Goal: Task Accomplishment & Management: Manage account settings

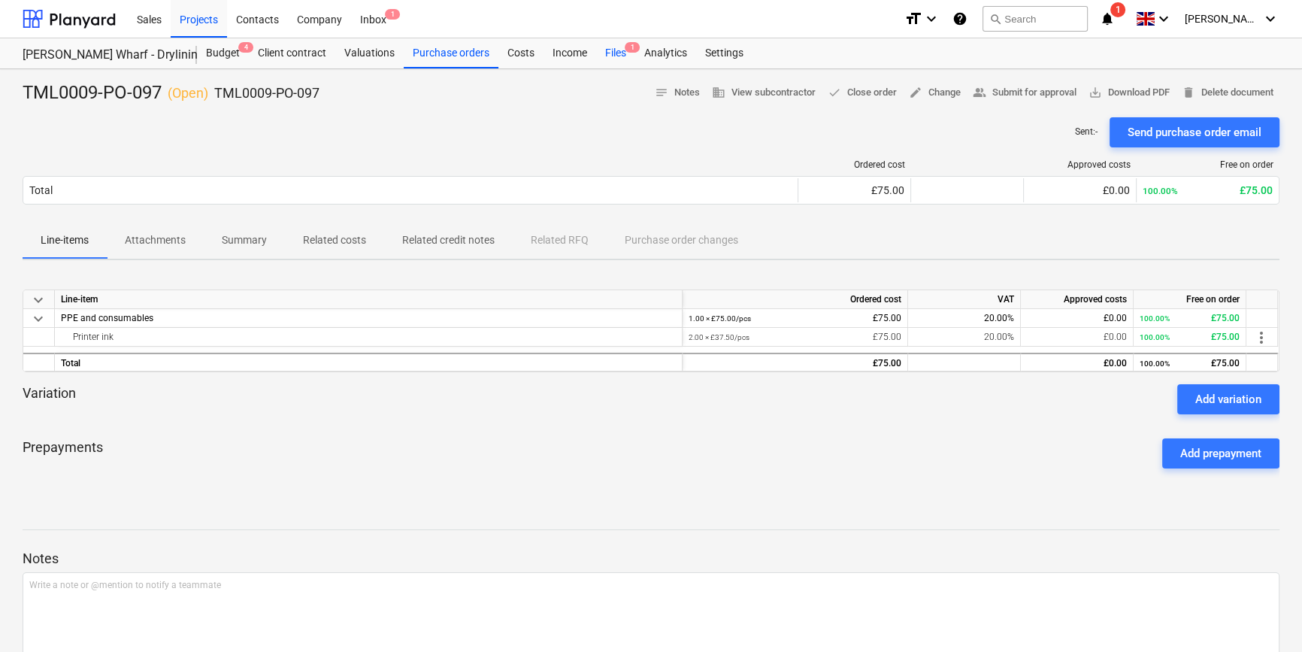
click at [609, 53] on div "Files 1" at bounding box center [615, 53] width 39 height 30
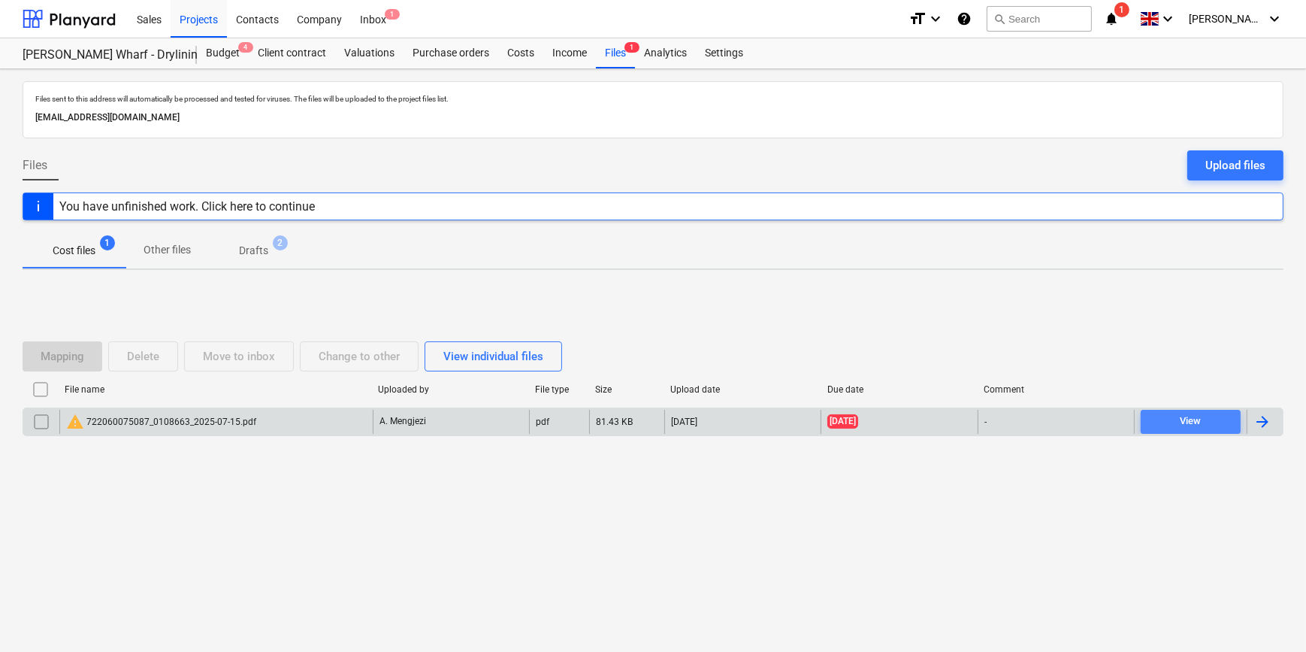
click at [1195, 425] on div "View" at bounding box center [1190, 421] width 21 height 17
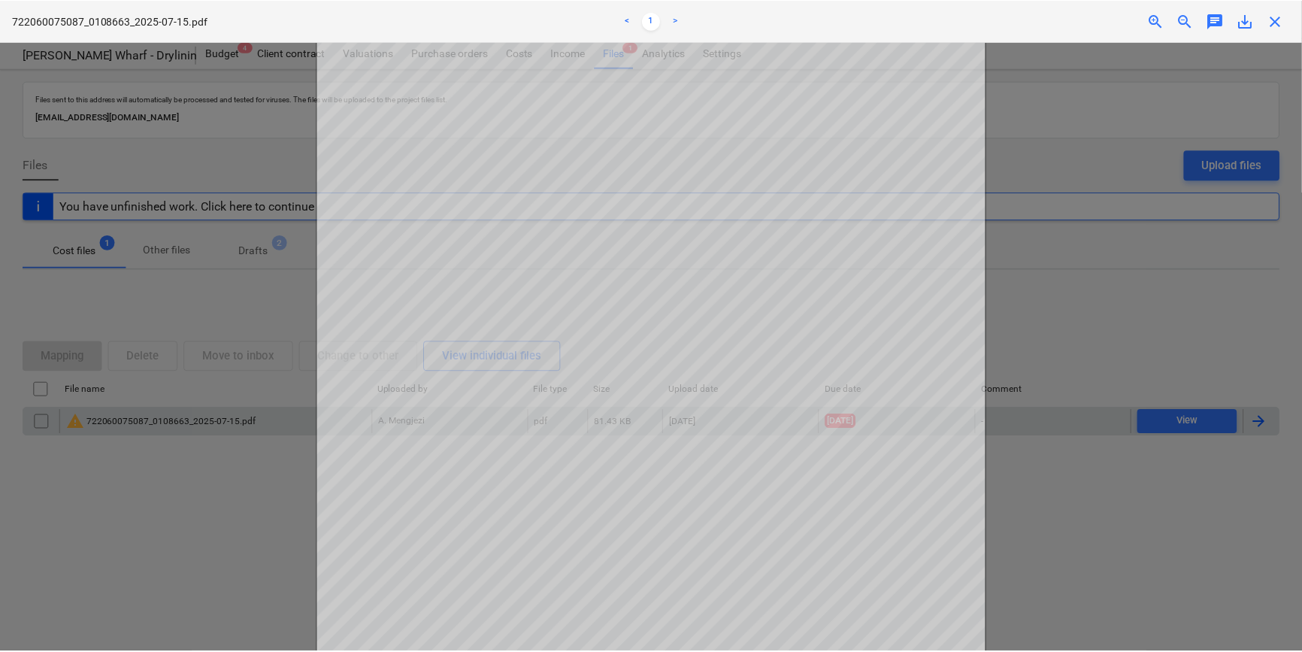
scroll to position [136, 0]
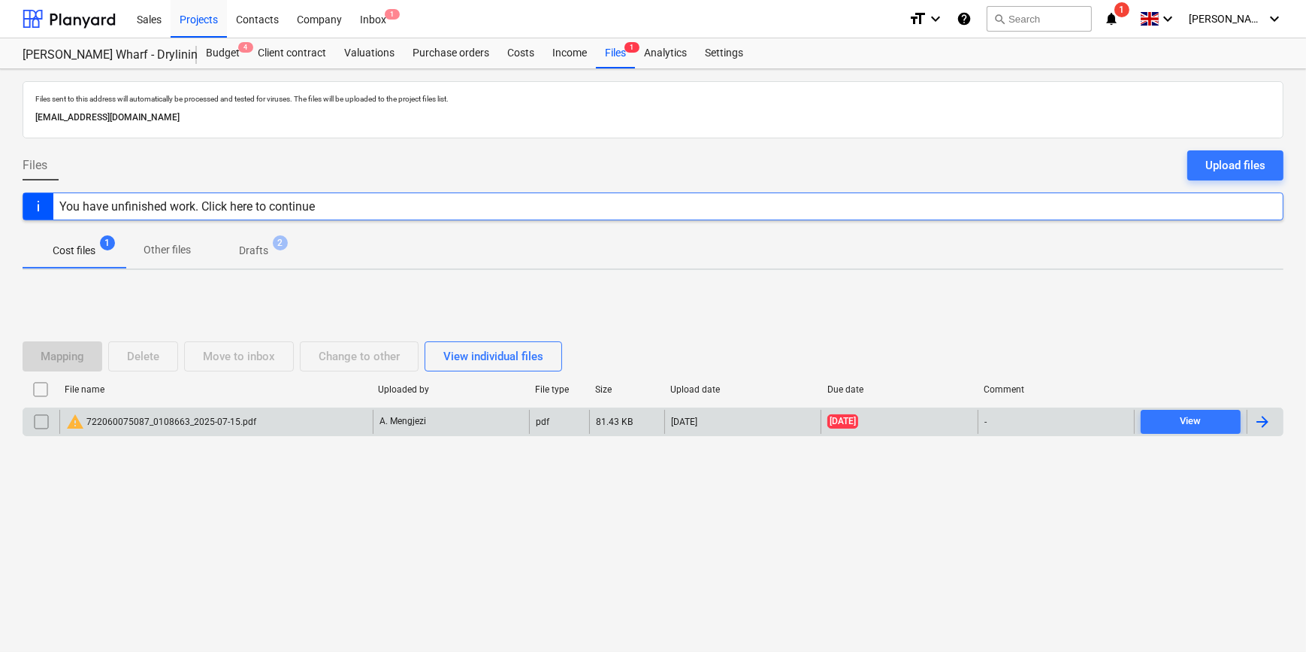
click at [1265, 422] on div at bounding box center [1262, 422] width 18 height 18
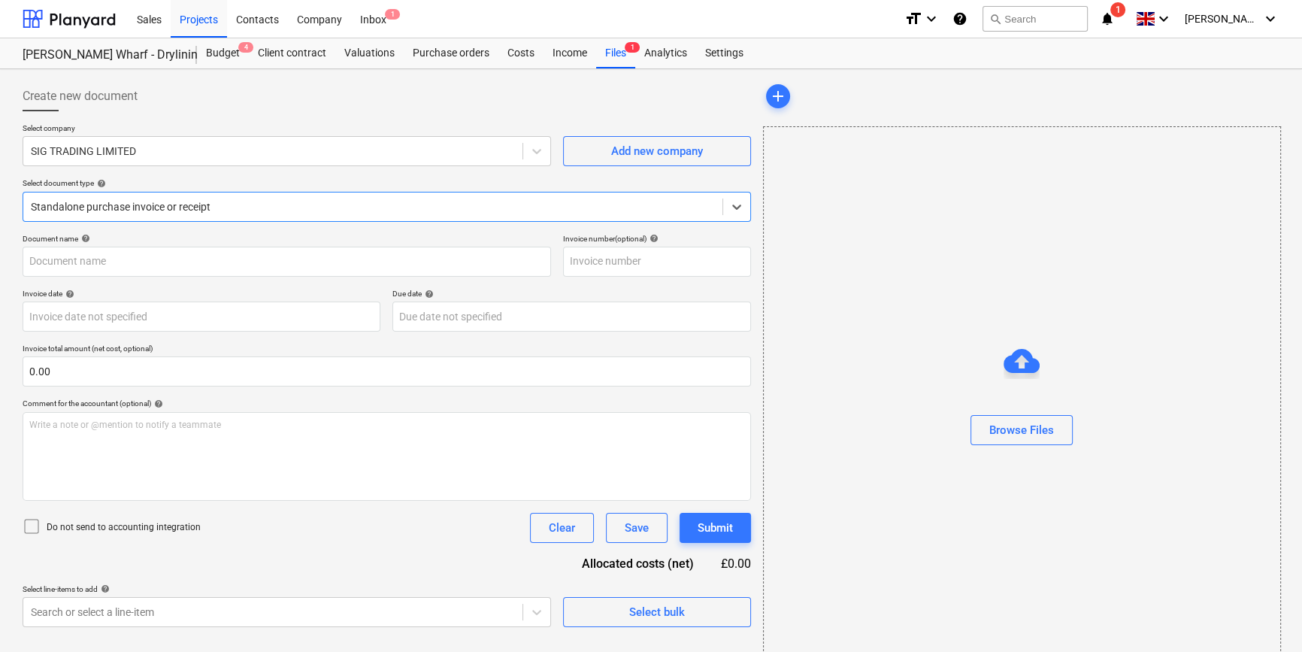
type input "722060075087"
type input "[DATE]"
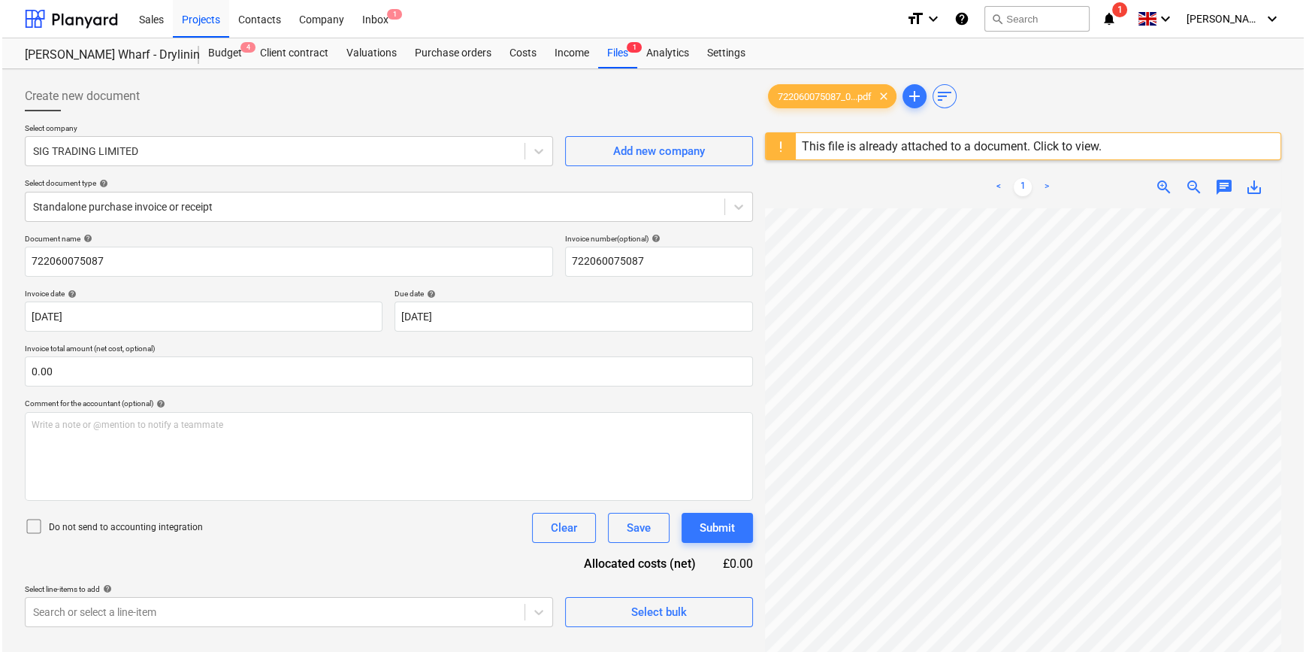
scroll to position [350, 143]
click at [193, 16] on div "Projects" at bounding box center [199, 18] width 56 height 38
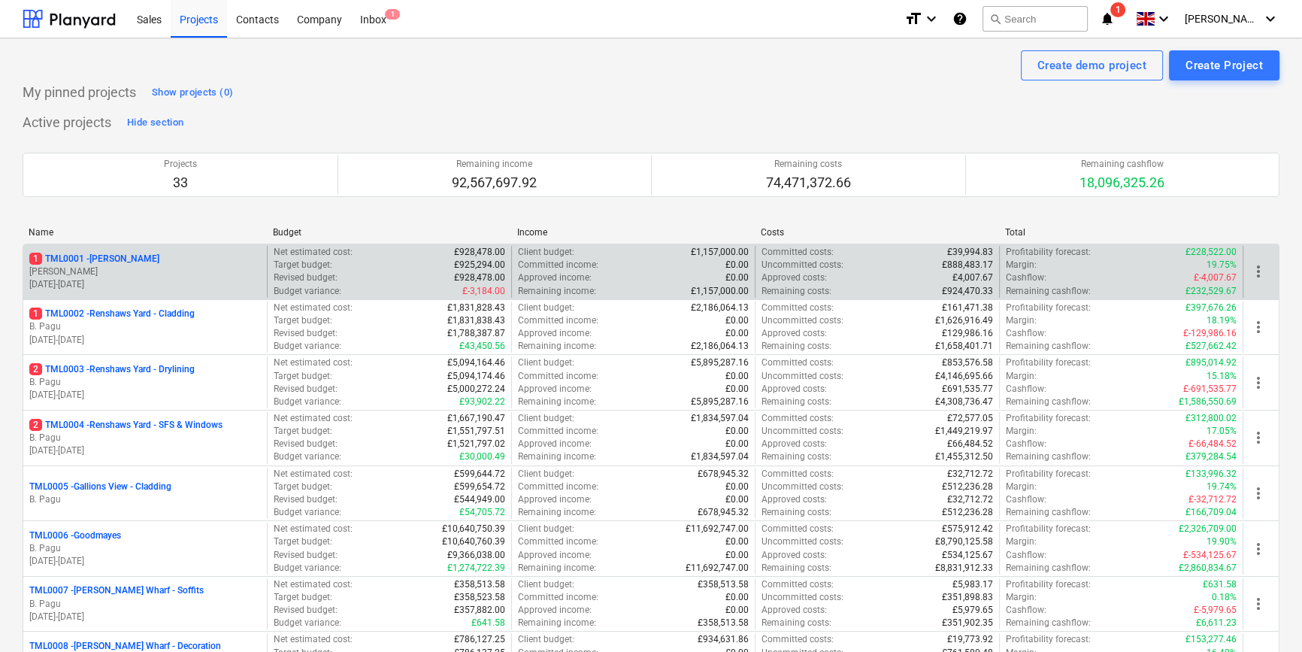
click at [158, 271] on p "[PERSON_NAME]" at bounding box center [144, 271] width 231 height 13
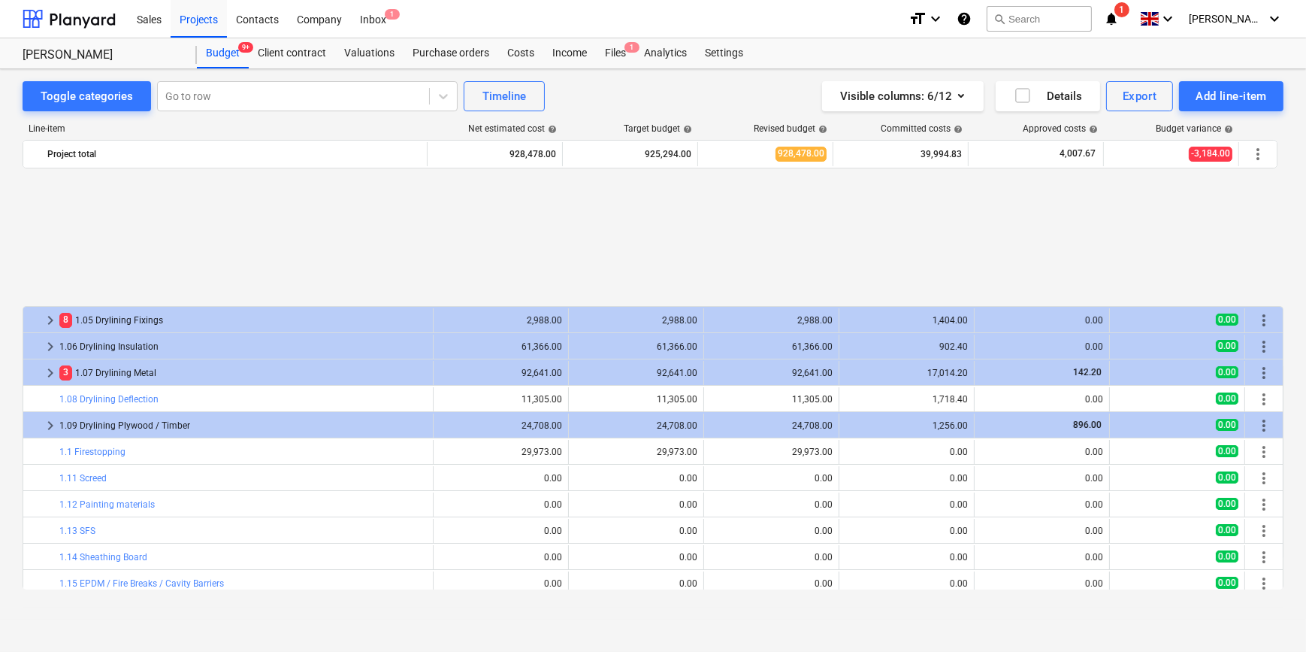
scroll to position [658, 0]
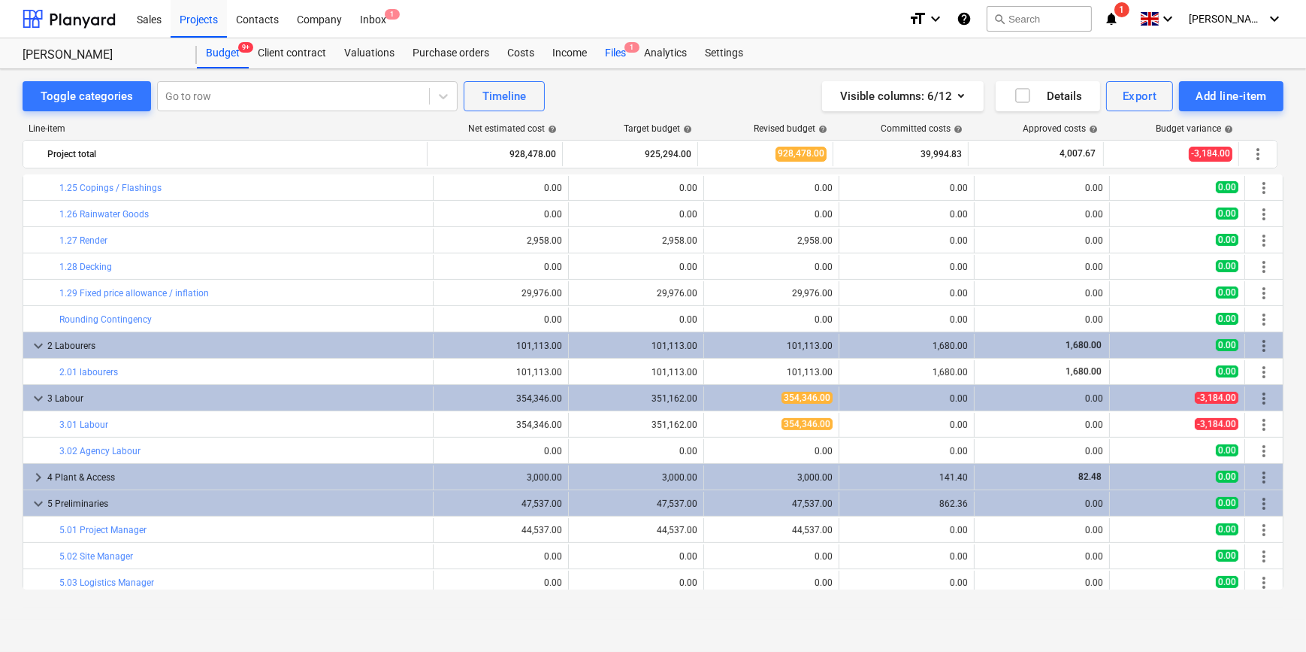
click at [609, 55] on div "Files 1" at bounding box center [615, 53] width 39 height 30
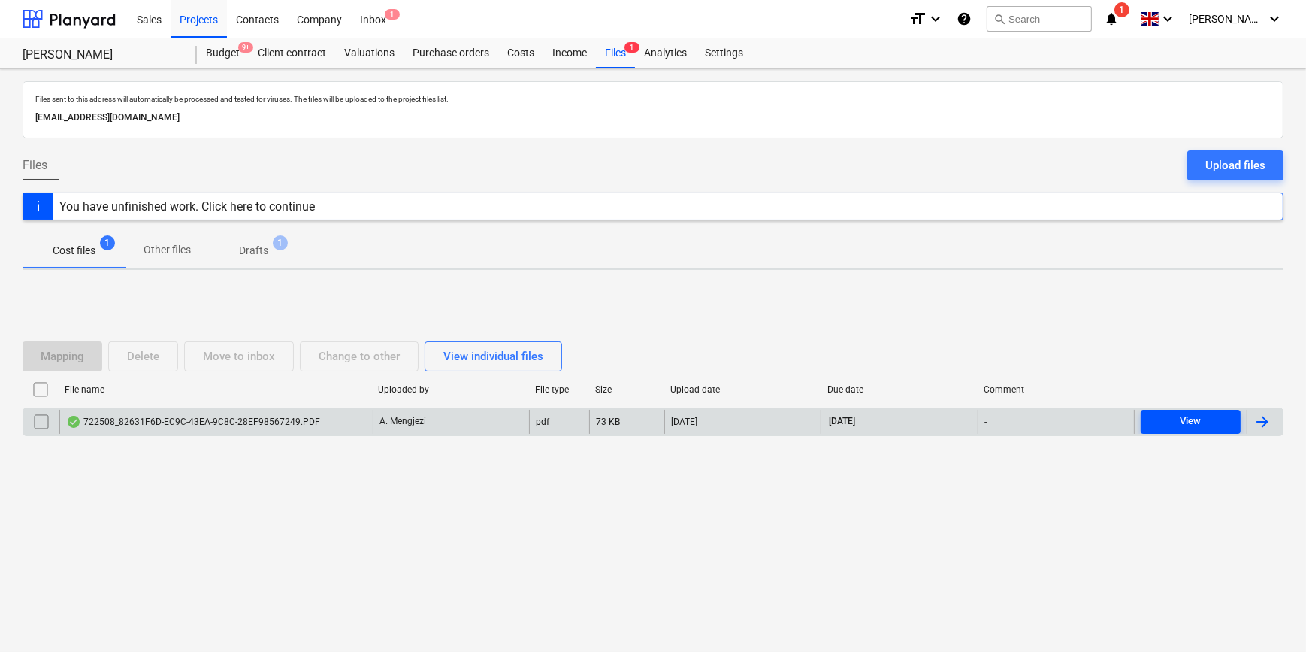
click at [1197, 422] on div "View" at bounding box center [1190, 421] width 21 height 17
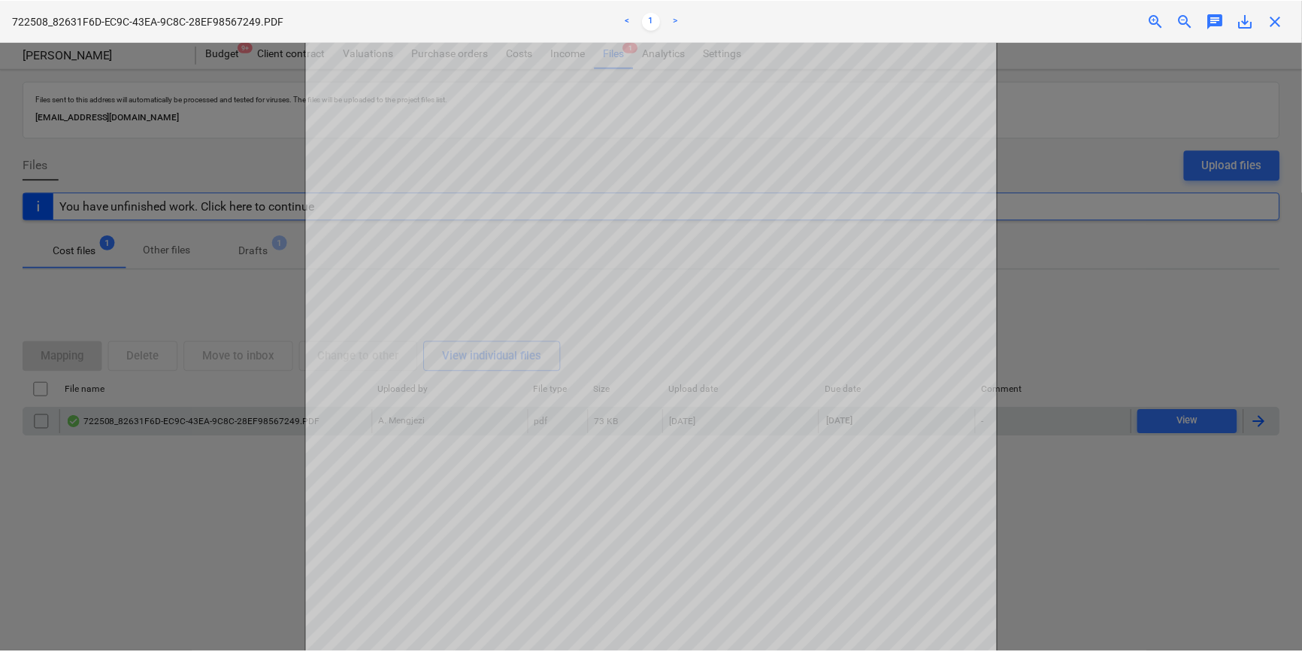
scroll to position [68, 0]
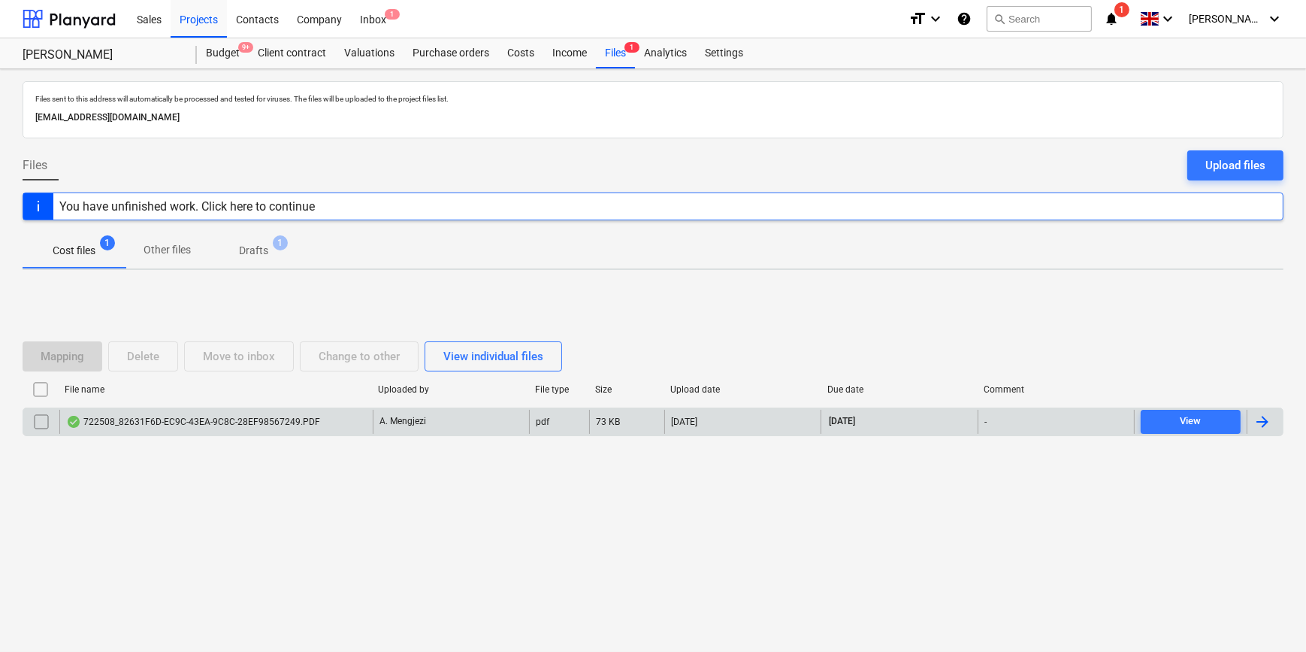
click at [1263, 415] on div at bounding box center [1262, 422] width 18 height 18
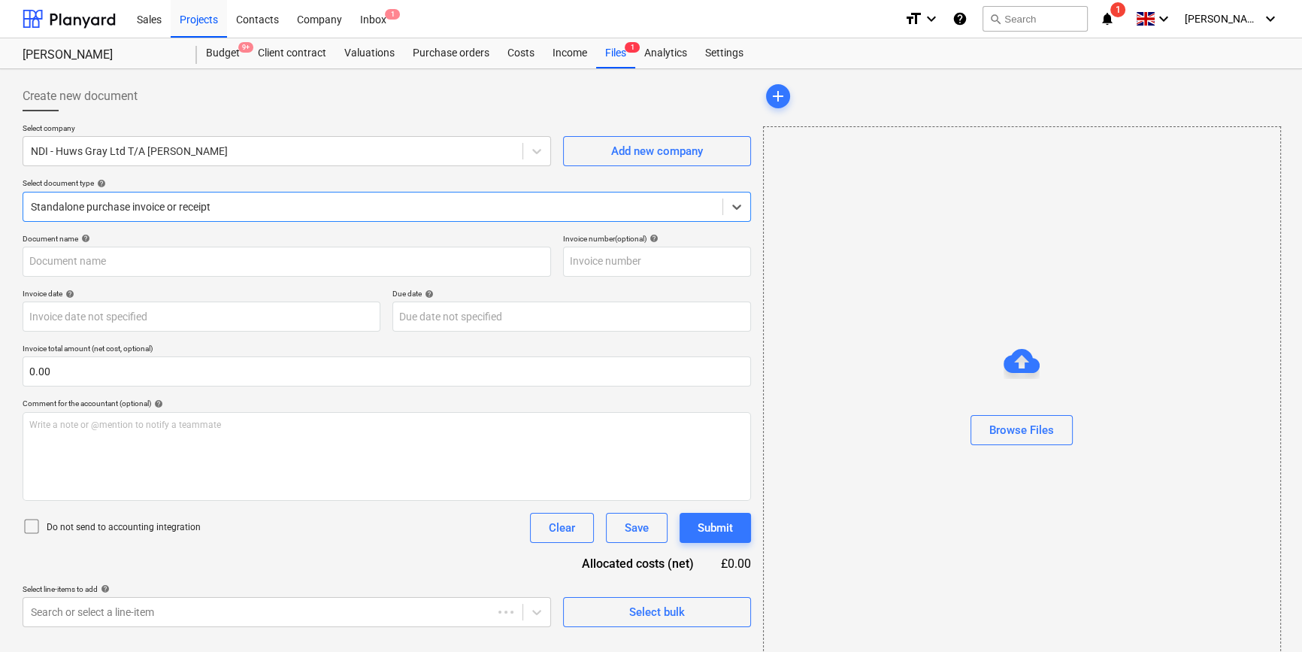
type input "722508"
type input "[DATE]"
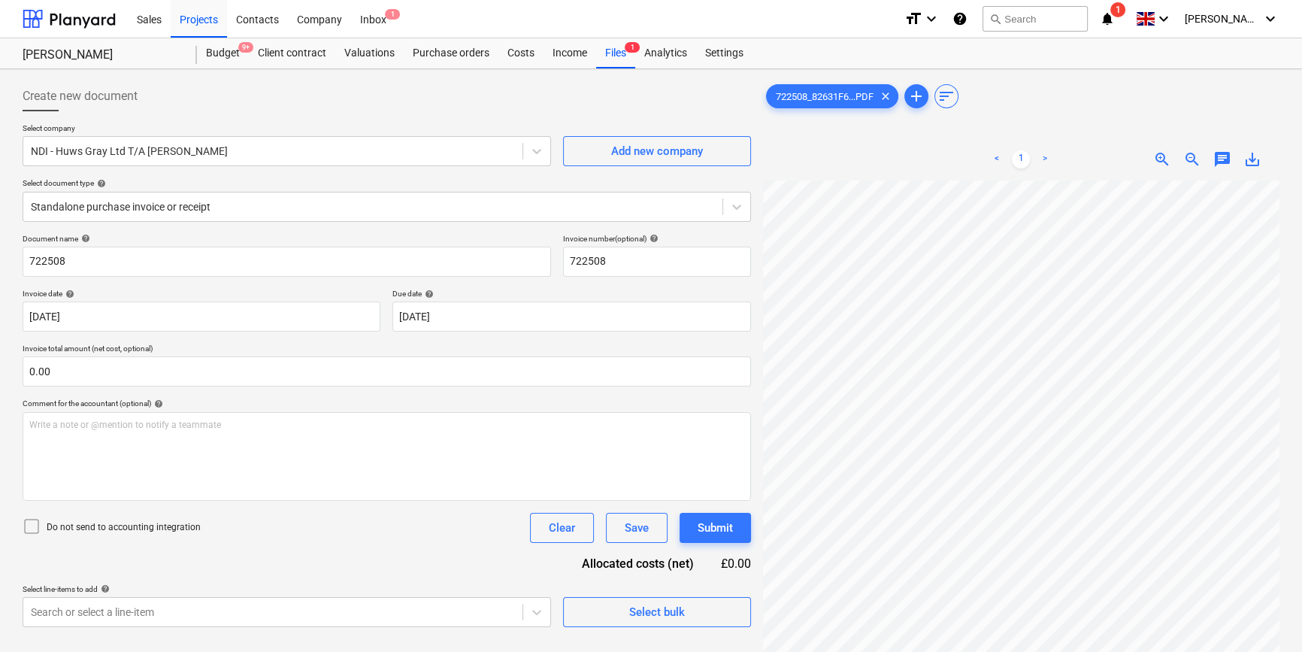
scroll to position [75, 158]
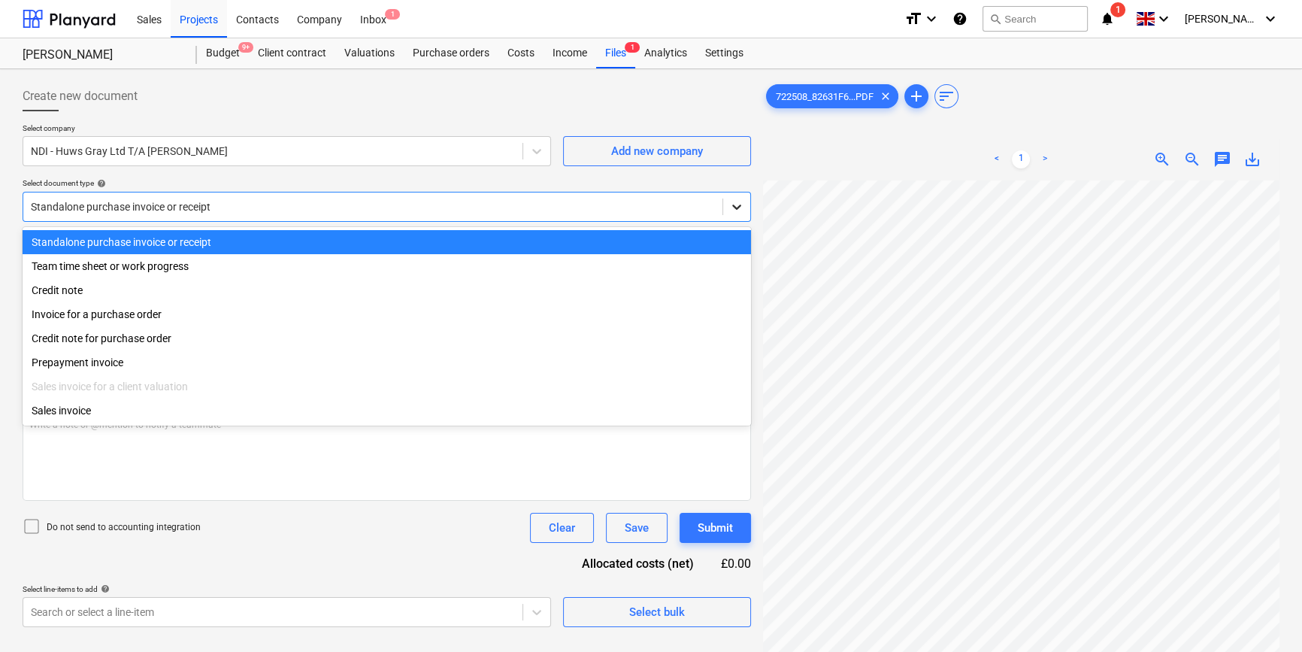
click at [733, 212] on icon at bounding box center [736, 206] width 15 height 15
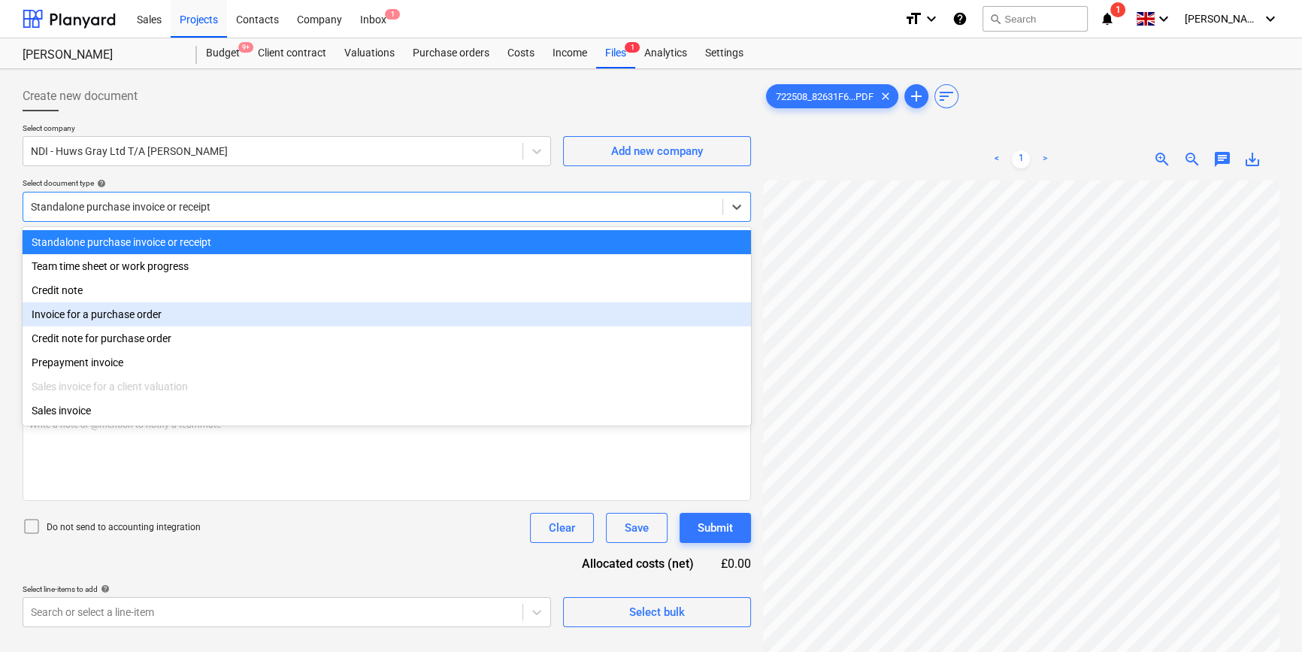
click at [718, 308] on div "Invoice for a purchase order" at bounding box center [387, 314] width 728 height 24
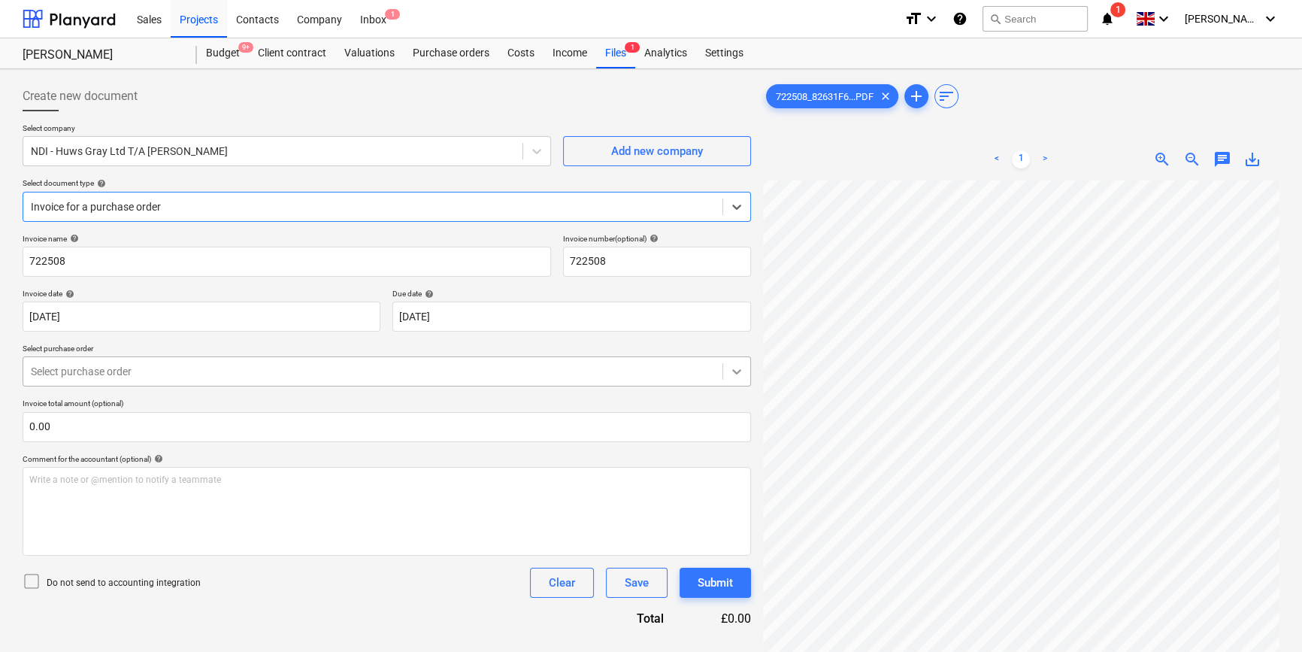
click at [736, 370] on icon at bounding box center [736, 371] width 15 height 15
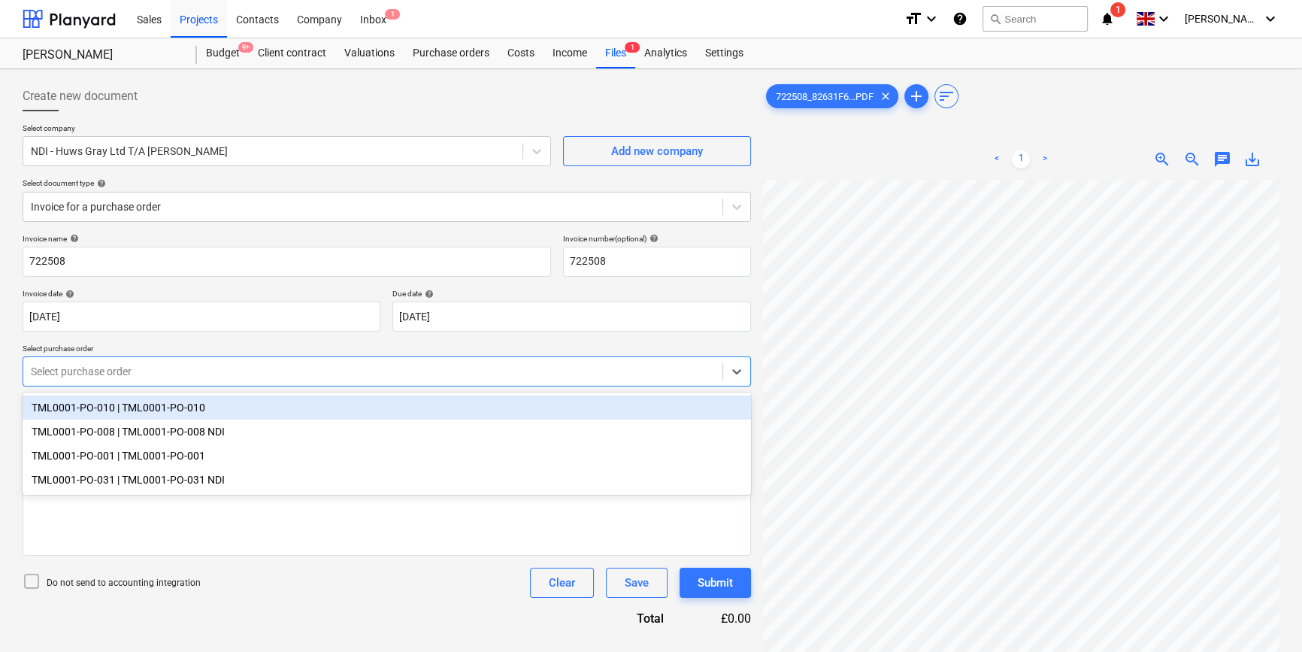
click at [503, 406] on div "TML0001-PO-010 | TML0001-PO-010" at bounding box center [387, 407] width 728 height 24
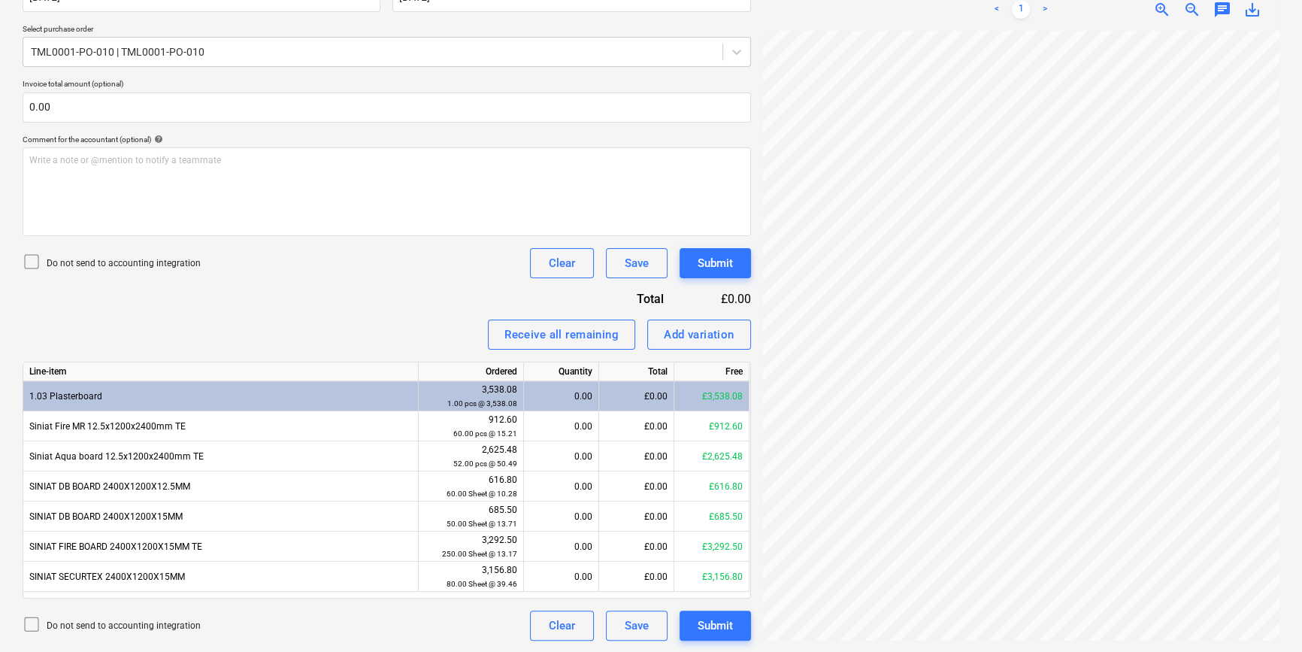
scroll to position [273, 43]
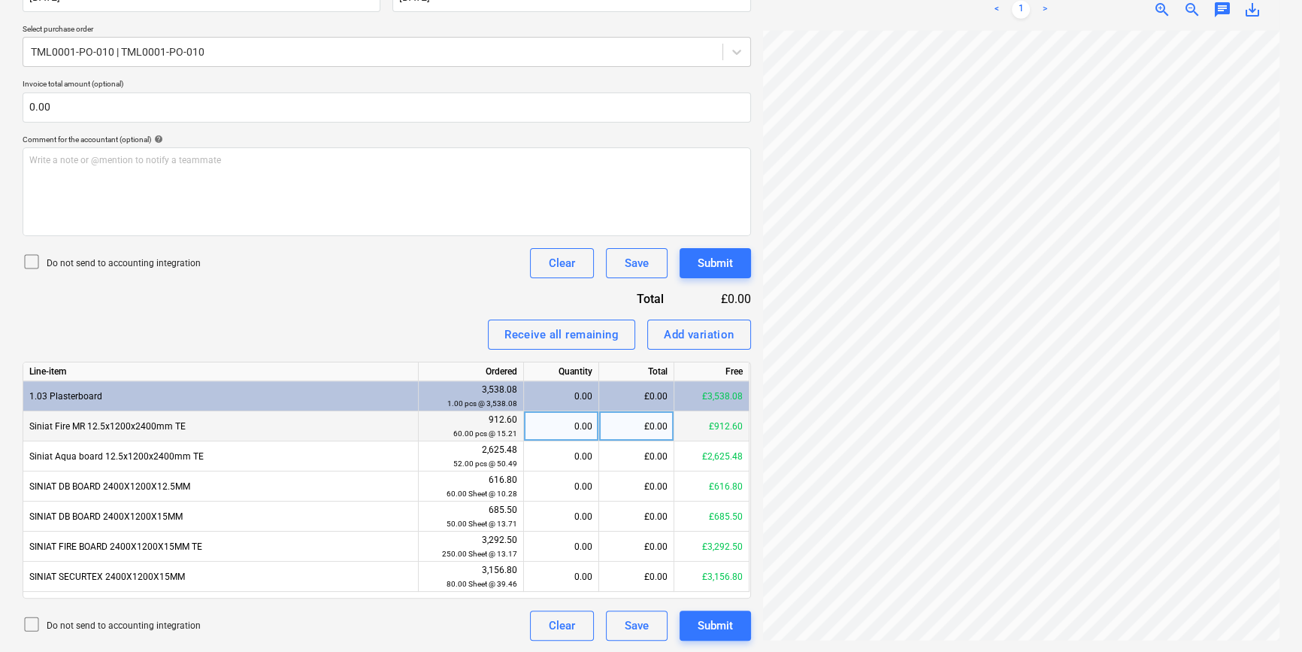
click at [544, 421] on div "0.00" at bounding box center [561, 426] width 62 height 30
type input "60"
type input "52"
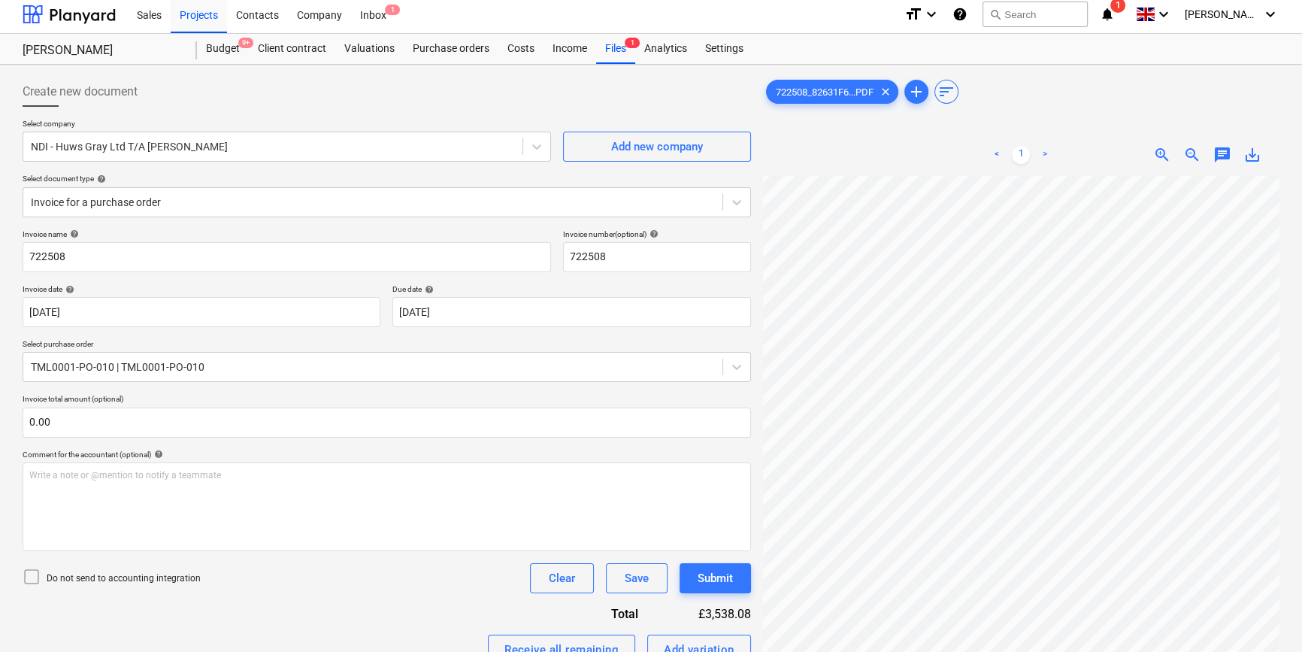
scroll to position [0, 0]
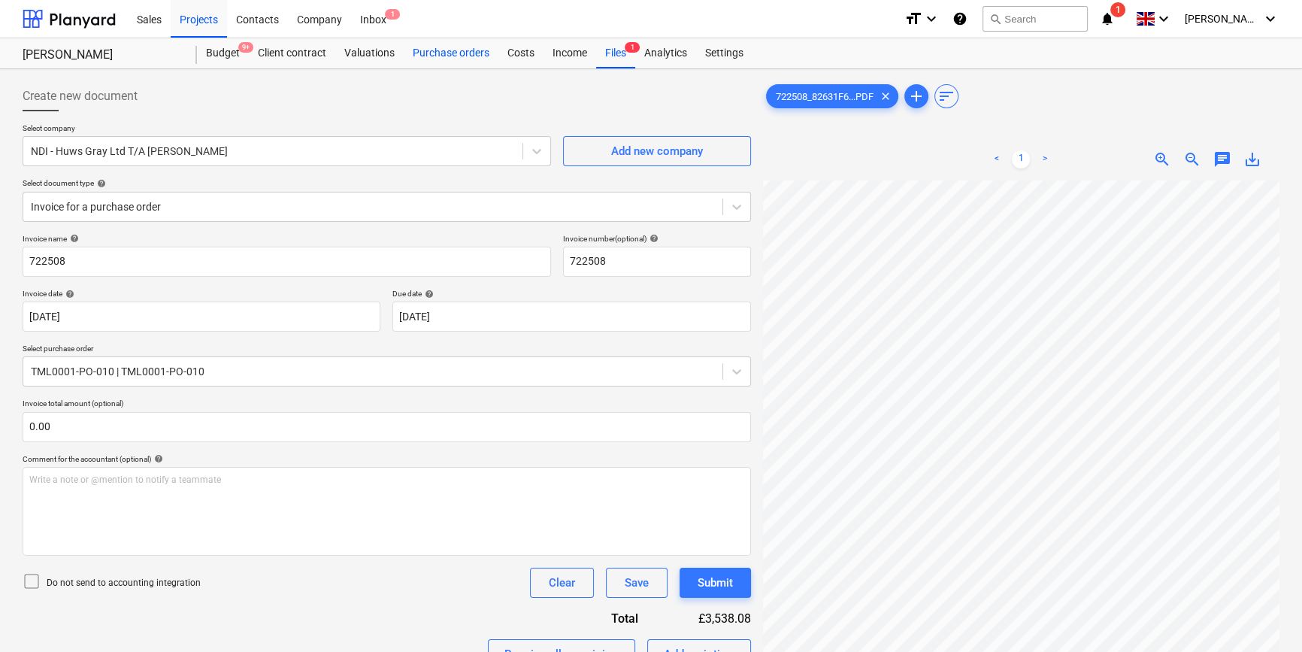
click at [424, 56] on div "Purchase orders" at bounding box center [451, 53] width 95 height 30
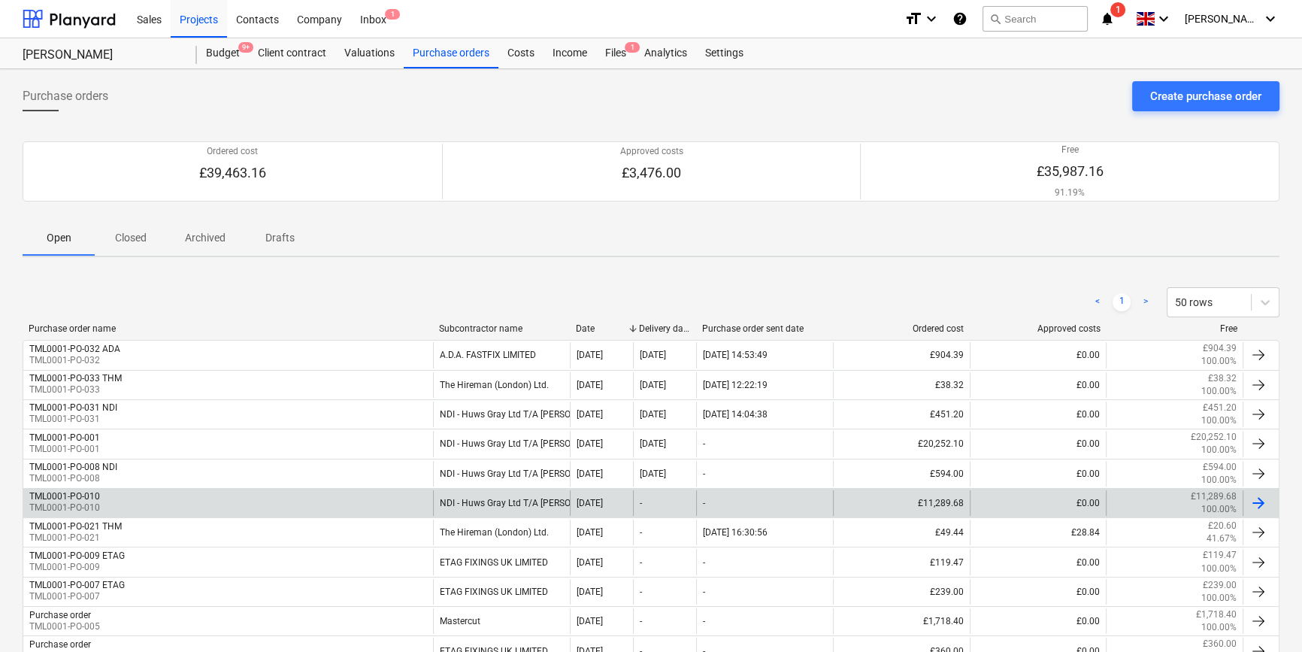
click at [1260, 502] on div at bounding box center [1258, 503] width 18 height 18
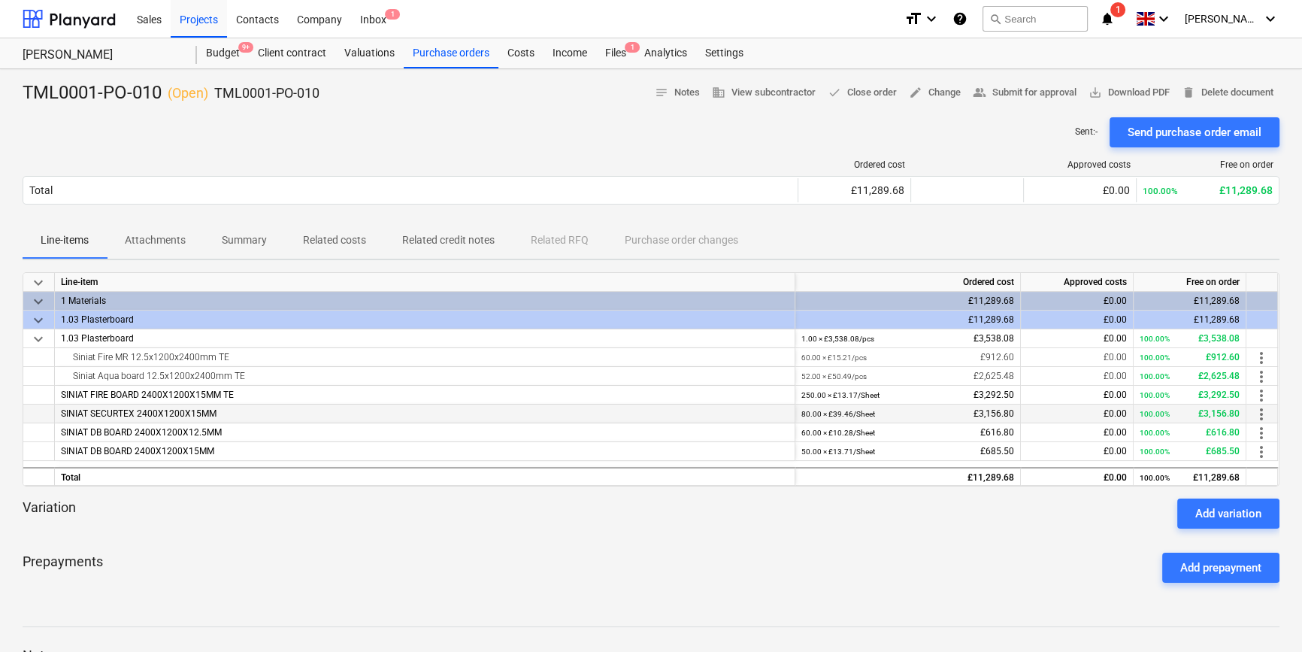
click at [1262, 414] on span "more_vert" at bounding box center [1261, 414] width 18 height 18
click at [1262, 414] on li "Edit" at bounding box center [1272, 414] width 44 height 35
click at [615, 60] on div "Files 1" at bounding box center [615, 53] width 39 height 30
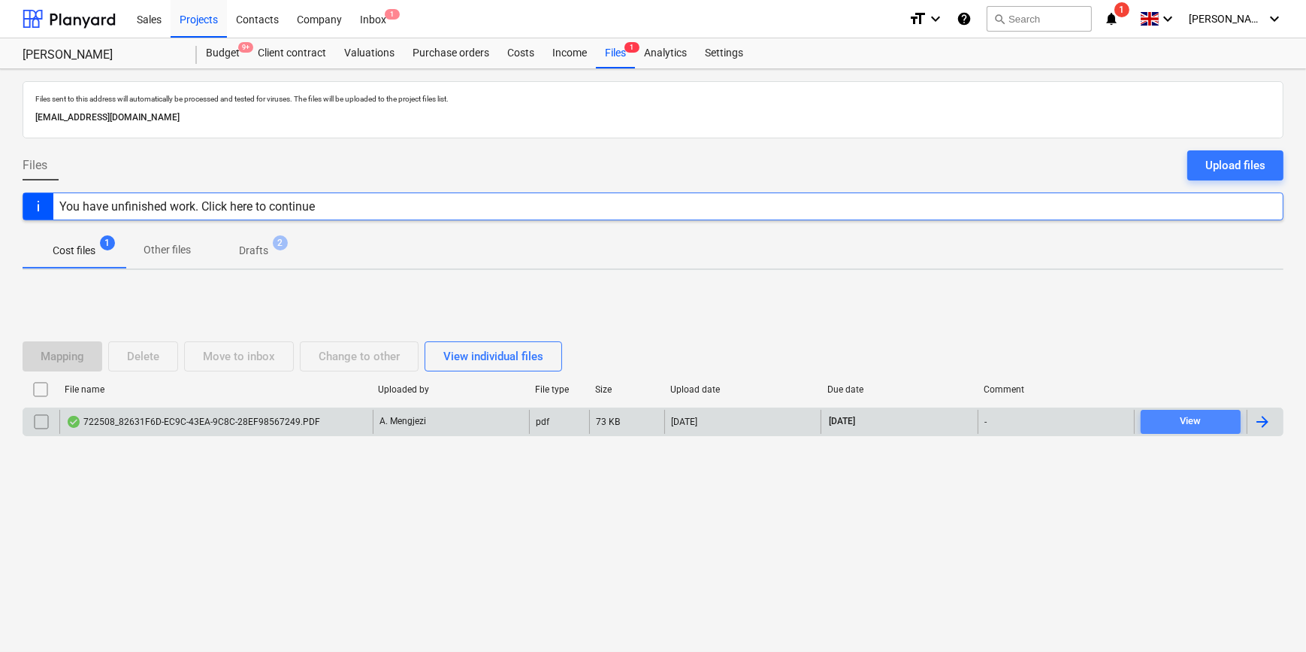
click at [1172, 416] on span "View" at bounding box center [1191, 421] width 88 height 17
click at [438, 53] on div "Purchase orders" at bounding box center [451, 53] width 95 height 30
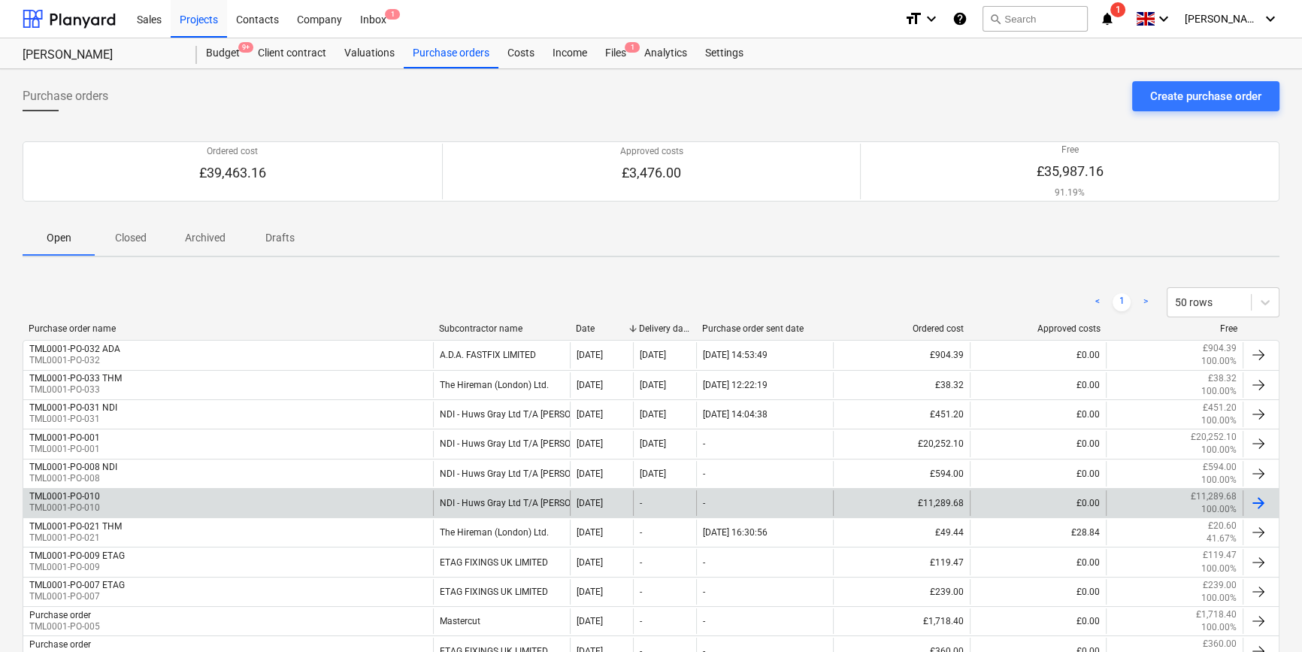
click at [1263, 500] on div at bounding box center [1258, 503] width 18 height 18
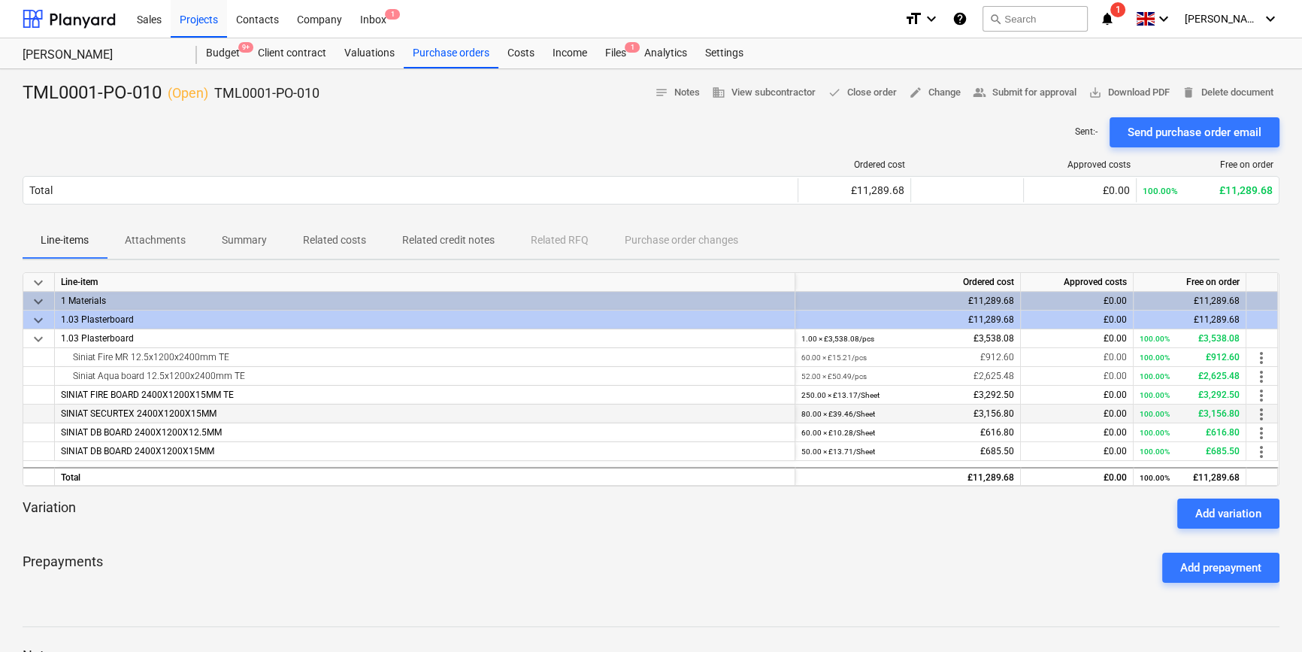
click at [1259, 413] on span "more_vert" at bounding box center [1261, 414] width 18 height 18
click at [1259, 413] on li "Edit" at bounding box center [1272, 414] width 44 height 35
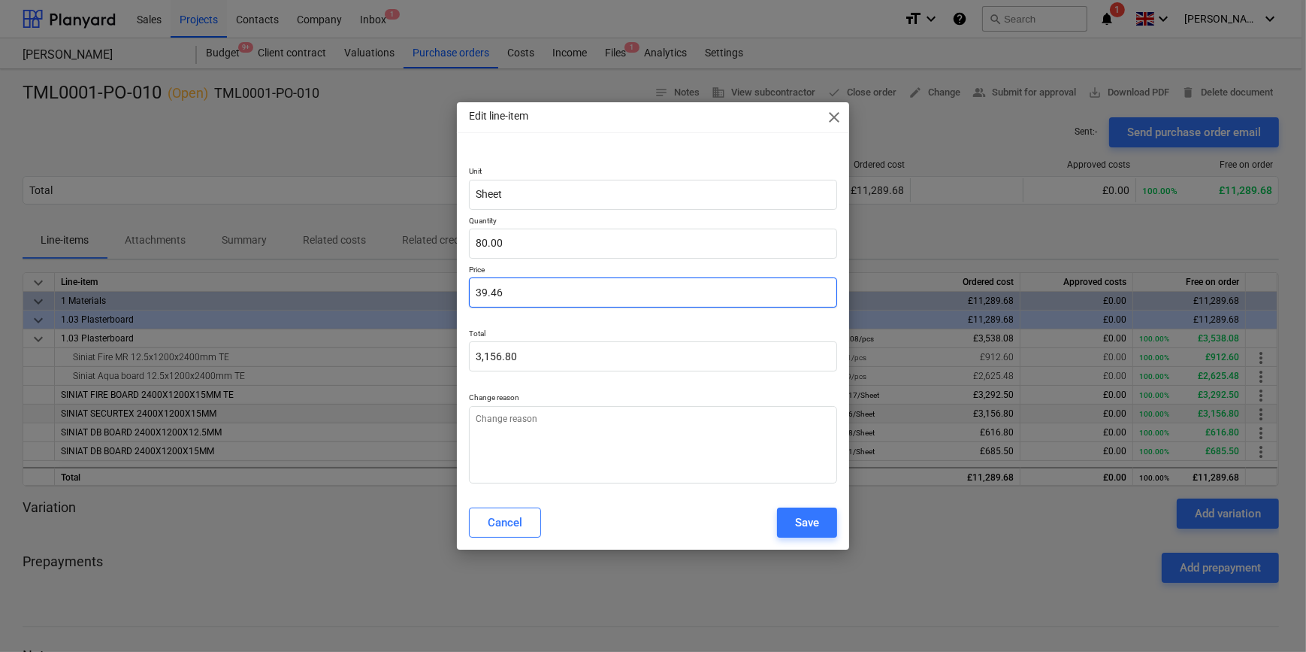
drag, startPoint x: 503, startPoint y: 293, endPoint x: 460, endPoint y: 293, distance: 43.6
click at [460, 293] on div "Unit Sheet Quantity 80.00 Price 39.46 Total 3,156.80 Change reason" at bounding box center [653, 321] width 392 height 346
type textarea "x"
type input "0.00"
type textarea "x"
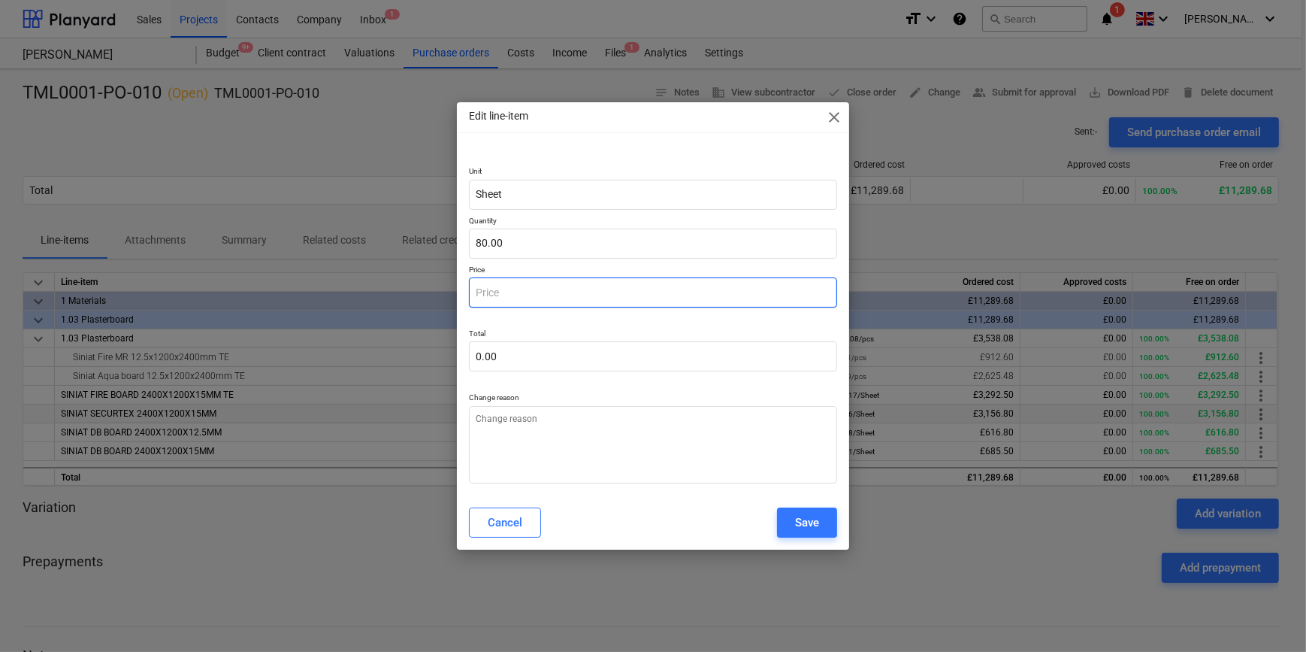
type input "4"
type input "320.00"
type textarea "x"
type input "44"
type input "3,520.00"
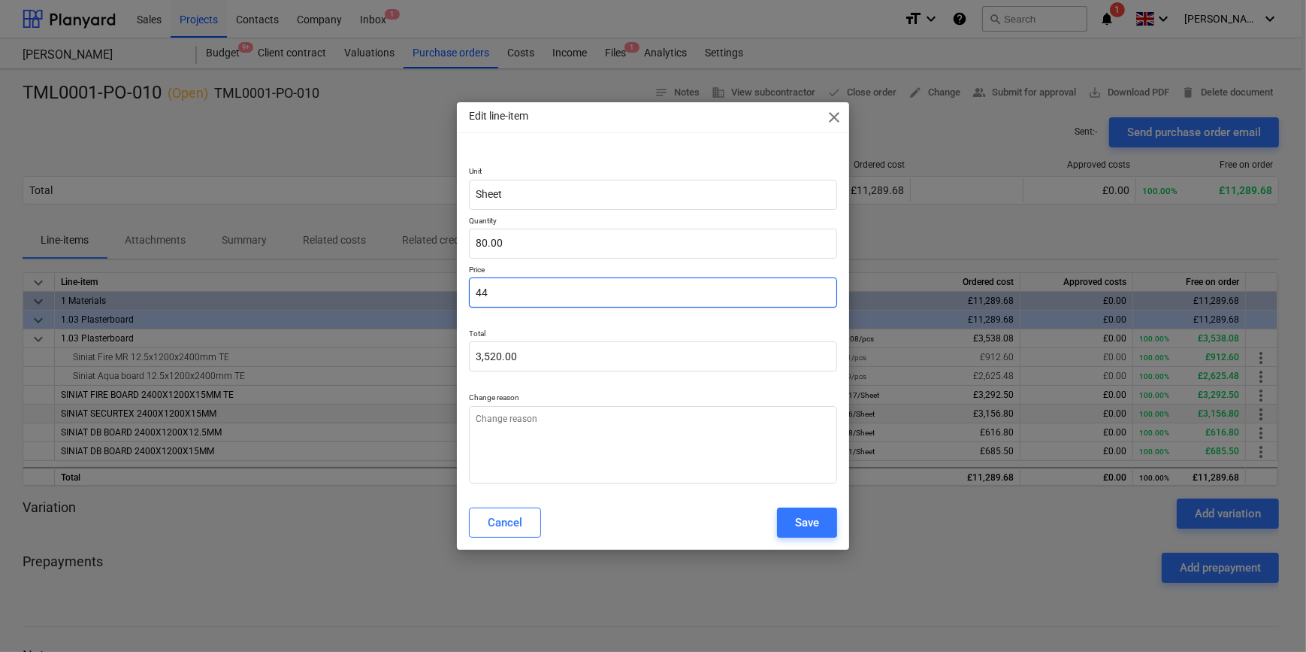
type textarea "x"
type input "44."
type textarea "x"
type input "44.3"
type input "3,544.00"
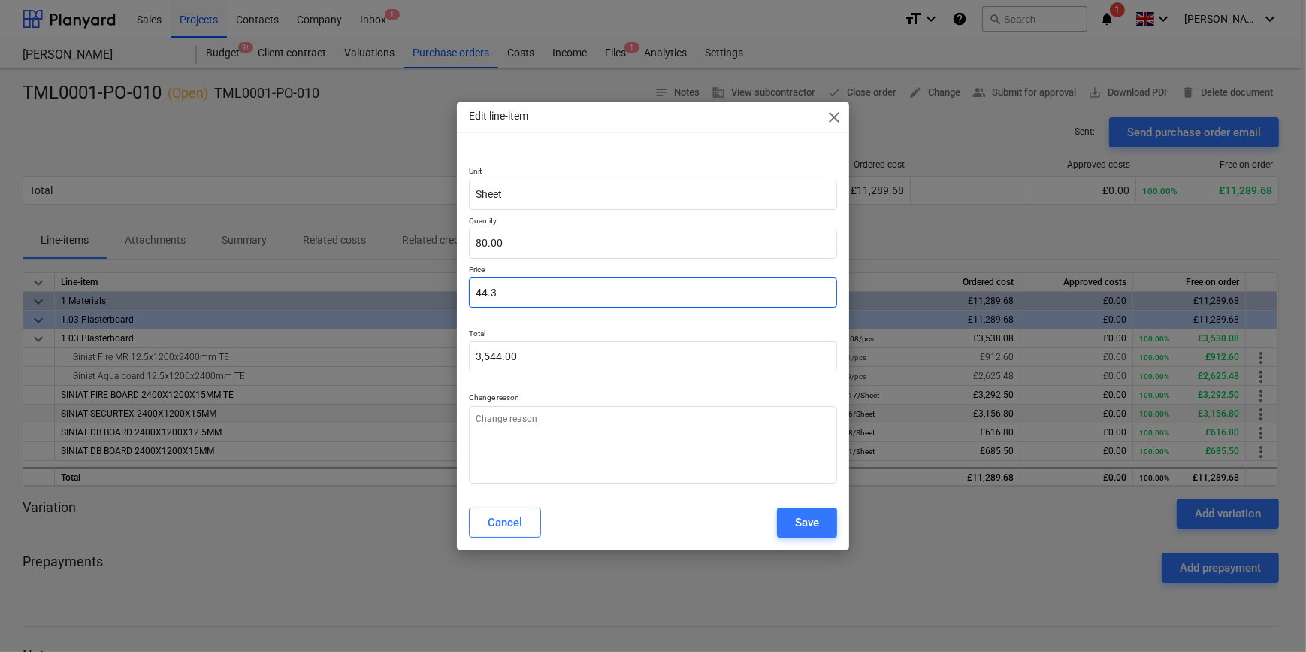
type textarea "x"
type input "44.39"
type input "3,551.20"
type input "44.39"
type textarea "x"
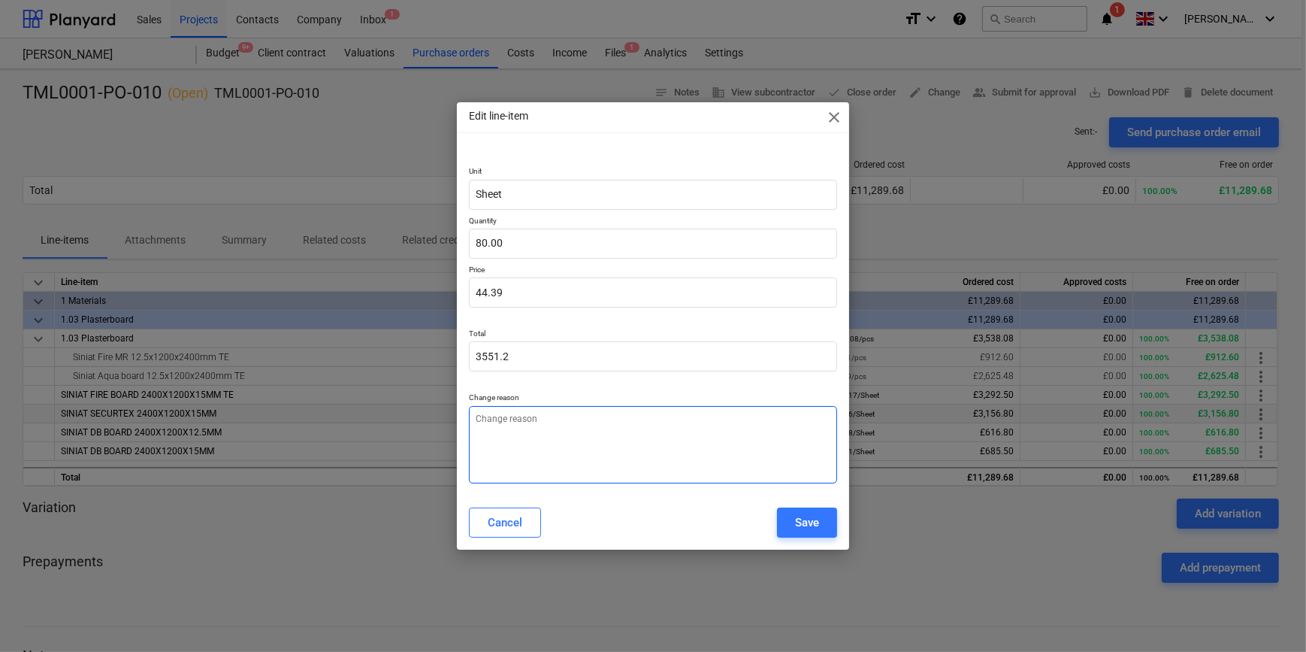
type input "3,551.20"
click at [585, 452] on textarea at bounding box center [652, 444] width 367 height 77
type textarea "x"
type textarea "S"
type textarea "x"
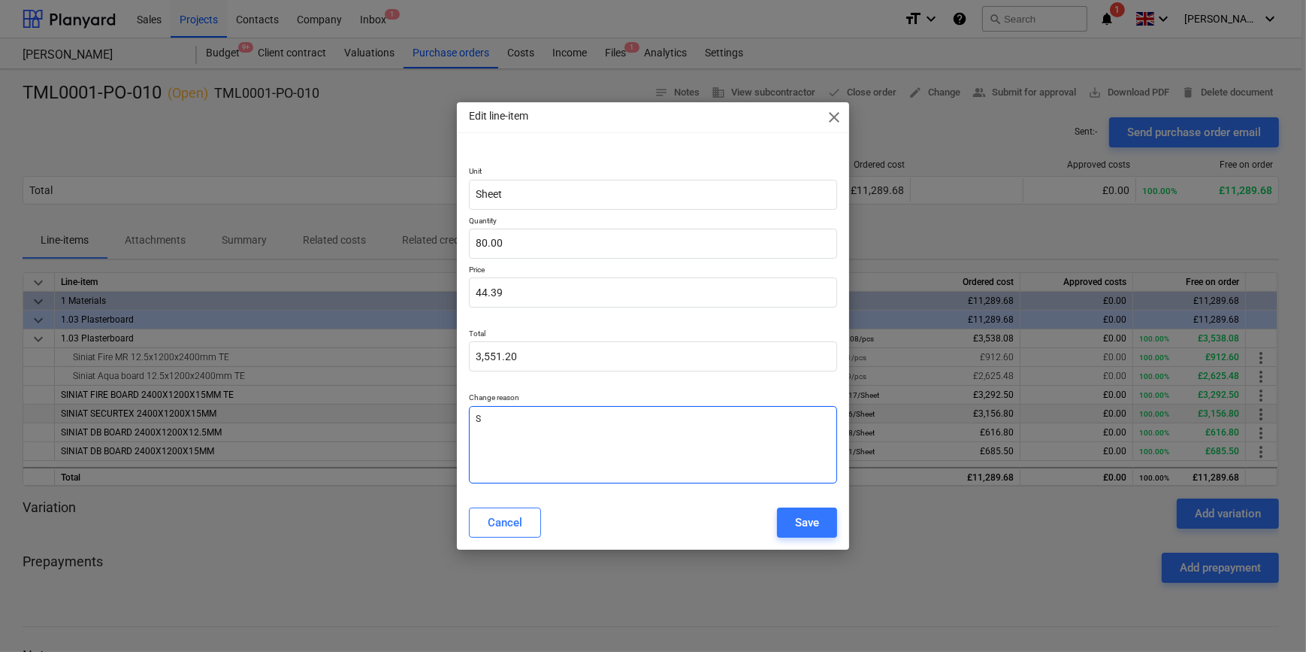
type textarea "Si"
type textarea "x"
type textarea "Siz"
type textarea "x"
type textarea "Size"
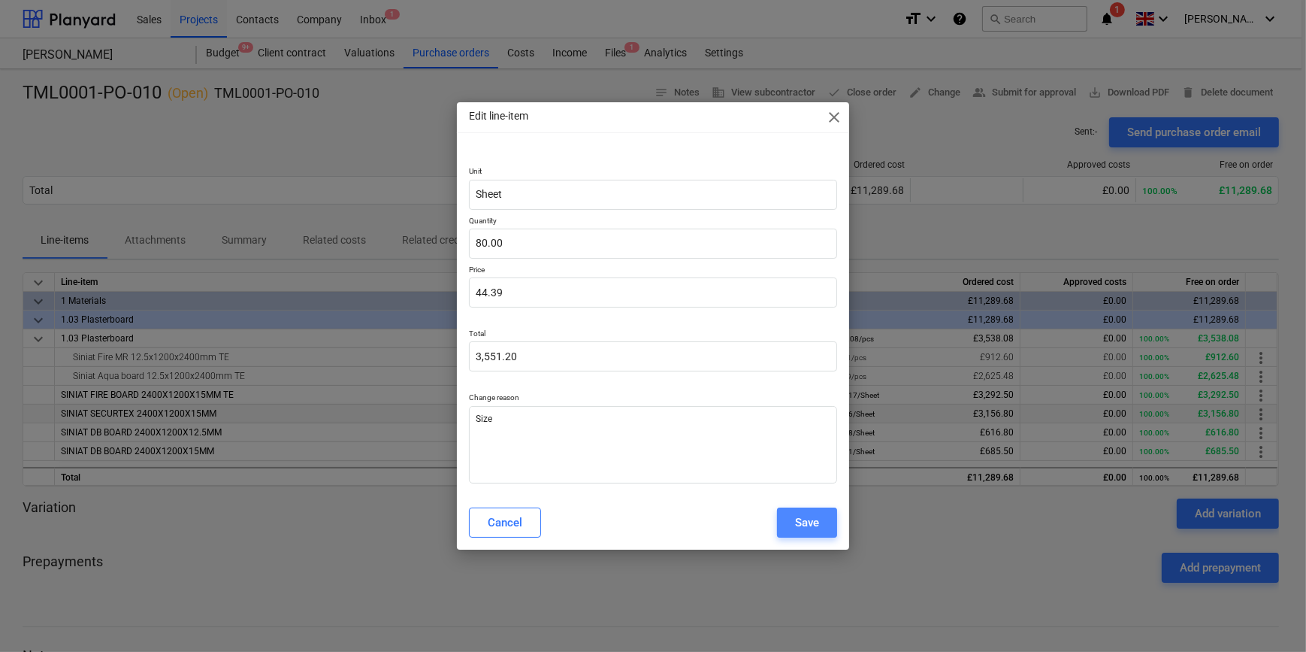
click at [827, 526] on button "Save" at bounding box center [807, 522] width 60 height 30
type textarea "x"
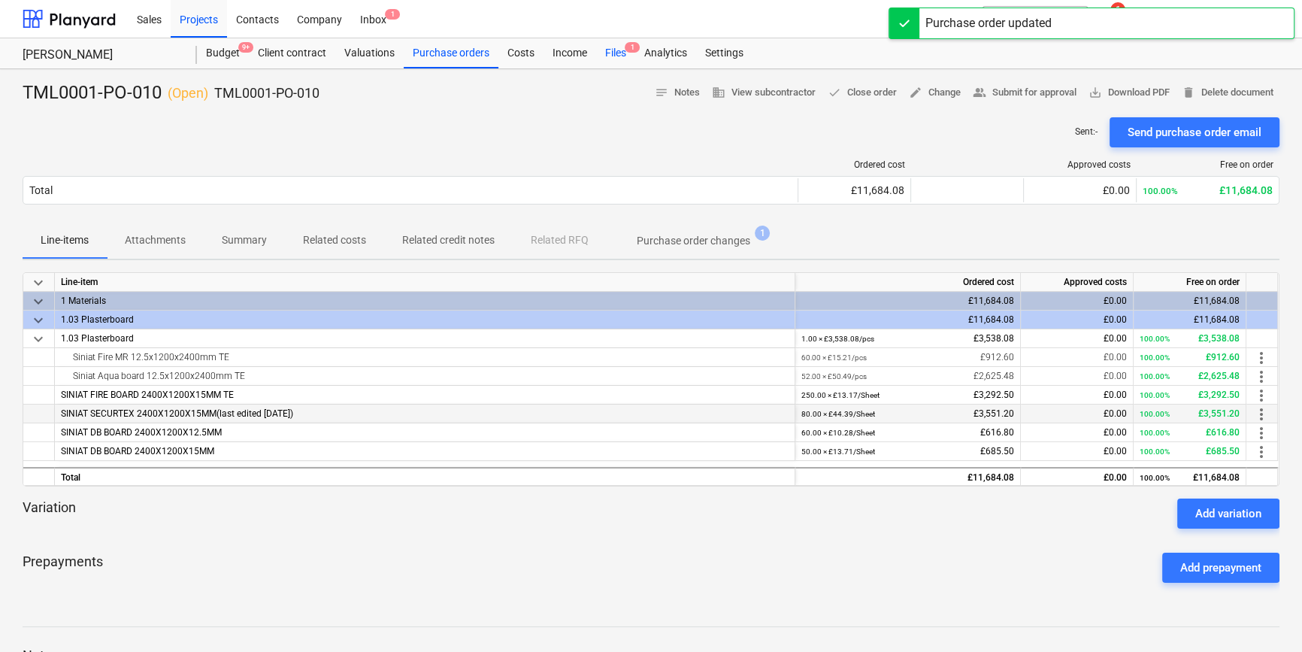
click at [616, 56] on div "Files 1" at bounding box center [615, 53] width 39 height 30
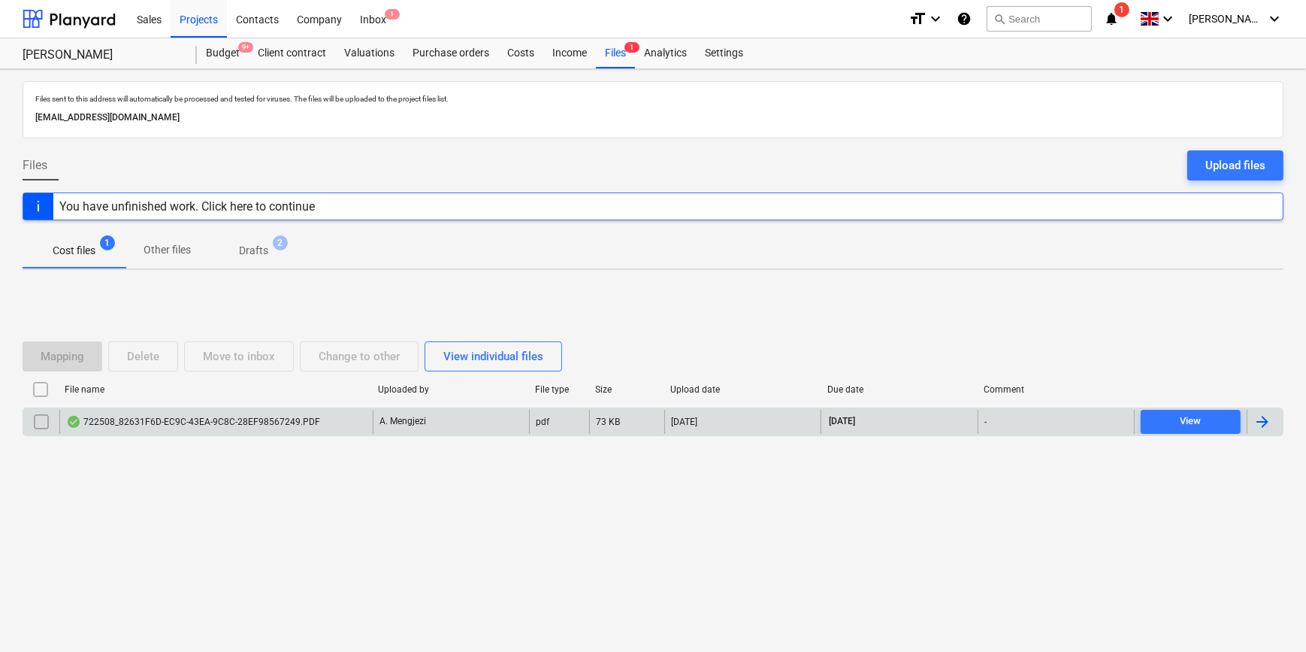
click at [1268, 425] on div at bounding box center [1262, 422] width 18 height 18
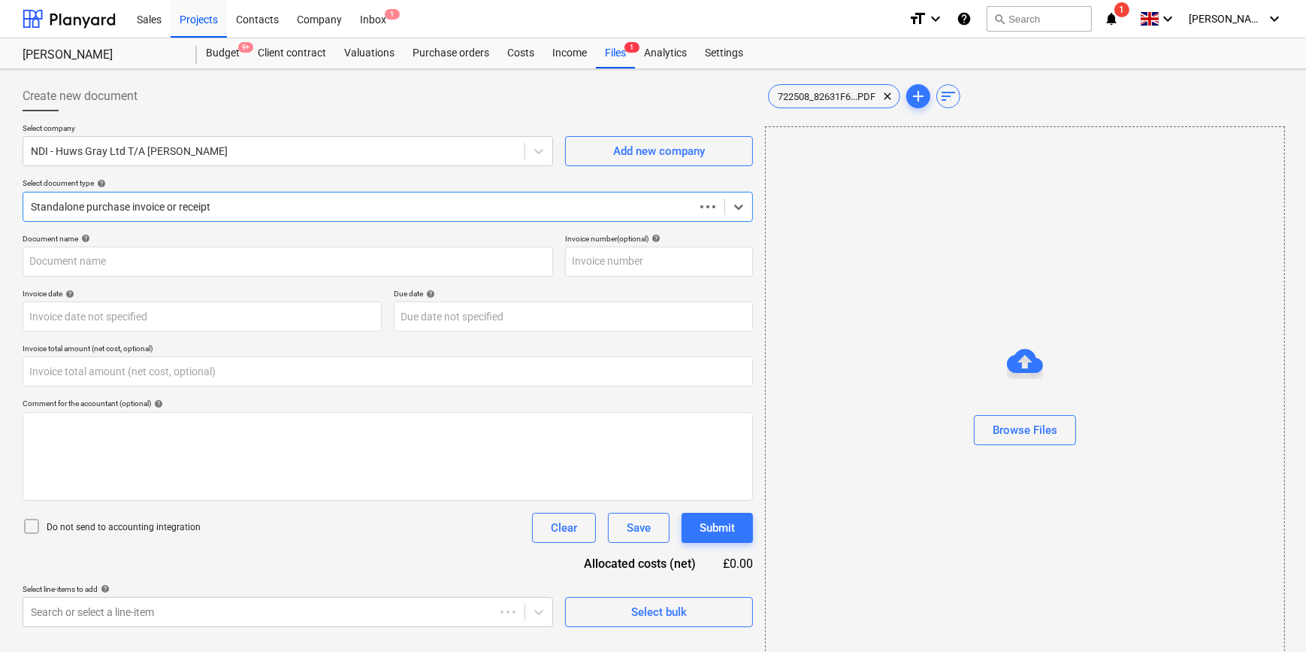
type input "722508"
type input "[DATE]"
type input "0.00"
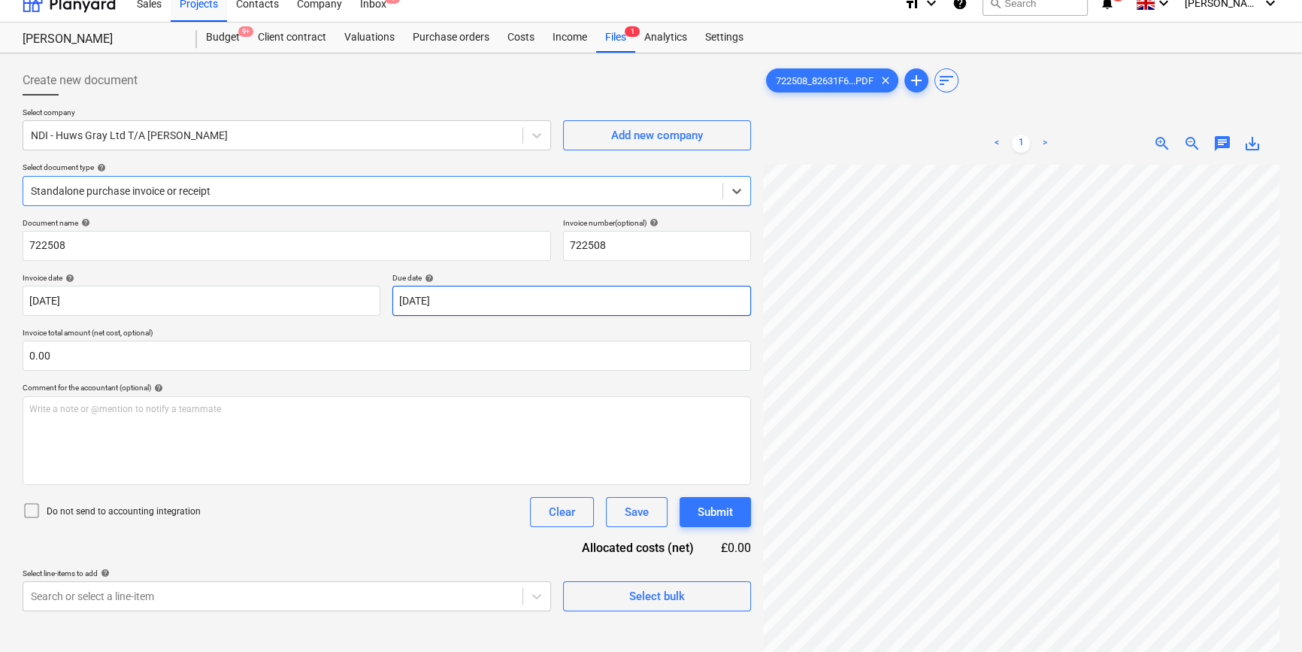
scroll to position [14, 0]
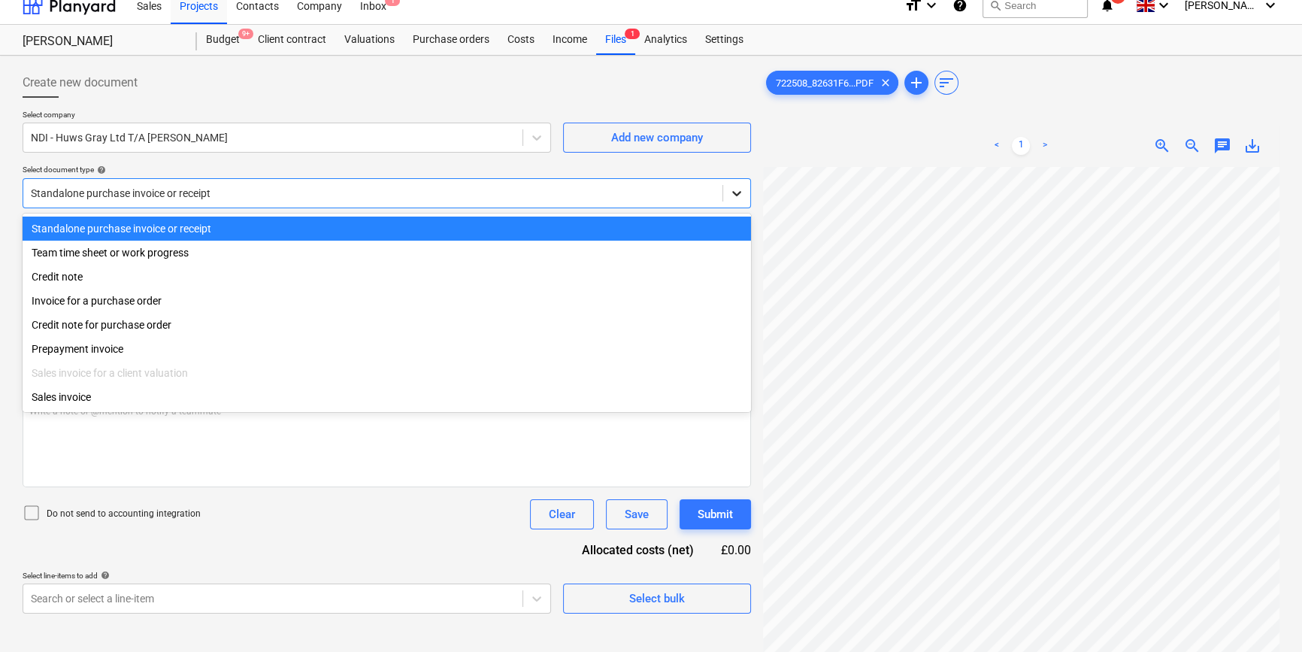
click at [730, 191] on icon at bounding box center [736, 193] width 15 height 15
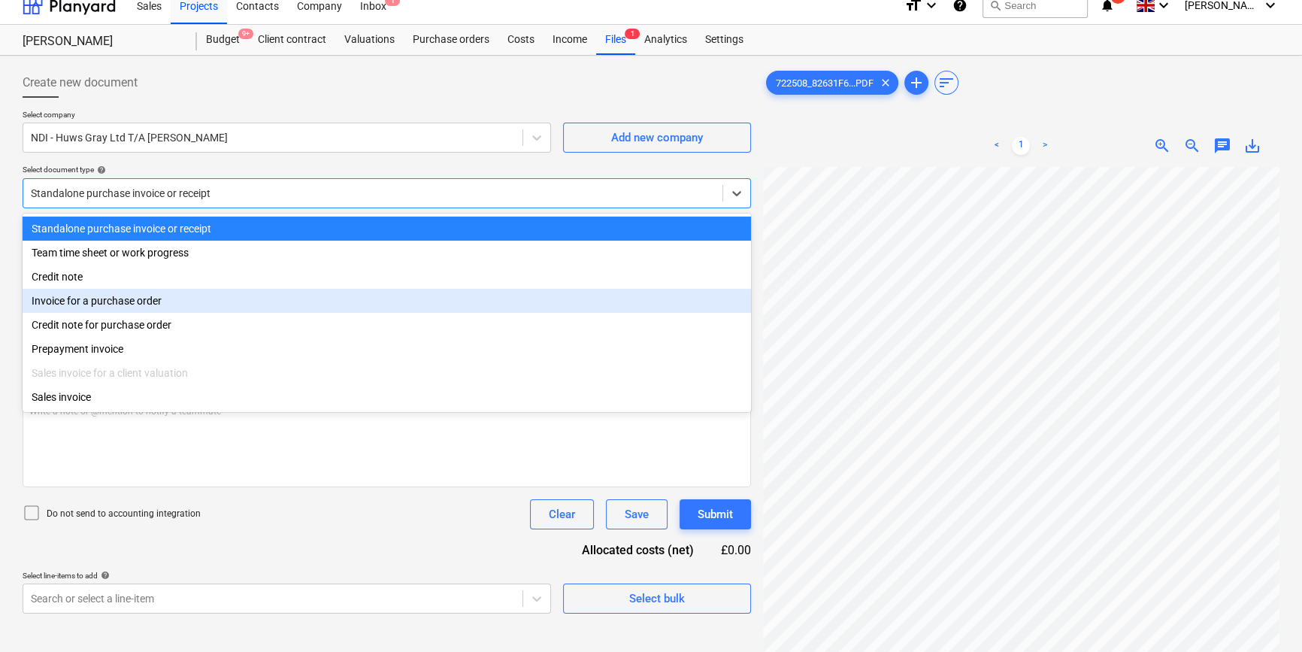
click at [730, 300] on div "Invoice for a purchase order" at bounding box center [387, 301] width 728 height 24
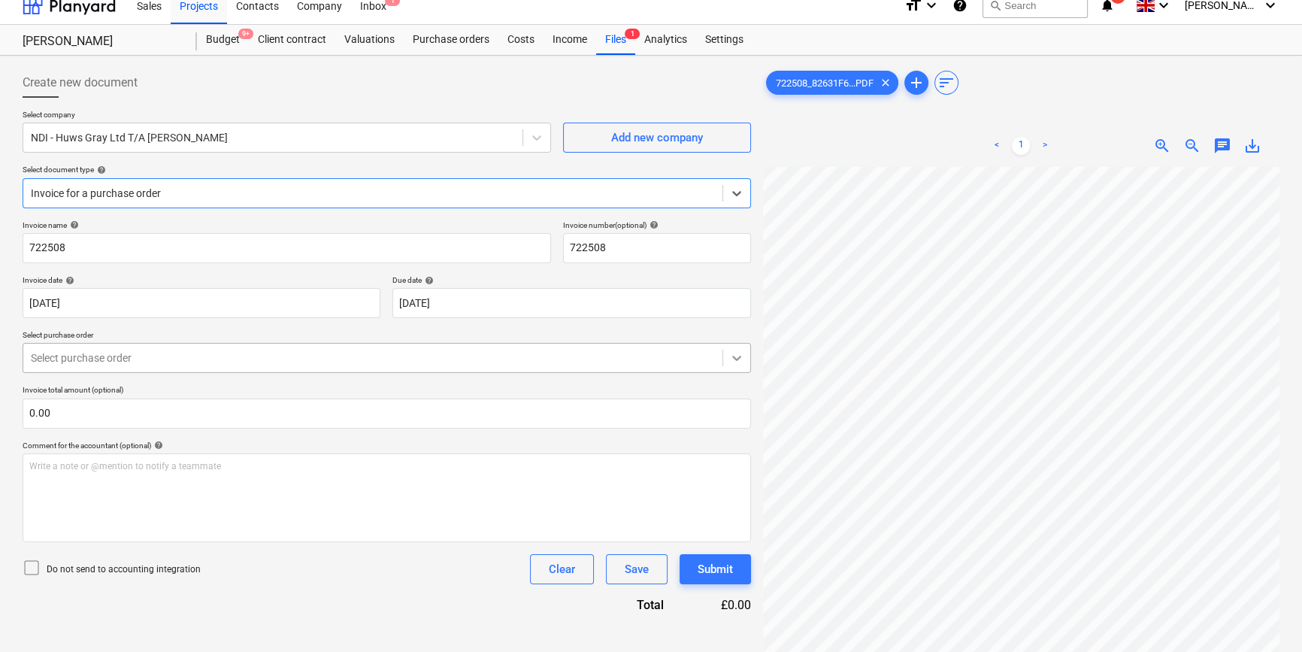
click at [739, 357] on icon at bounding box center [736, 358] width 9 height 5
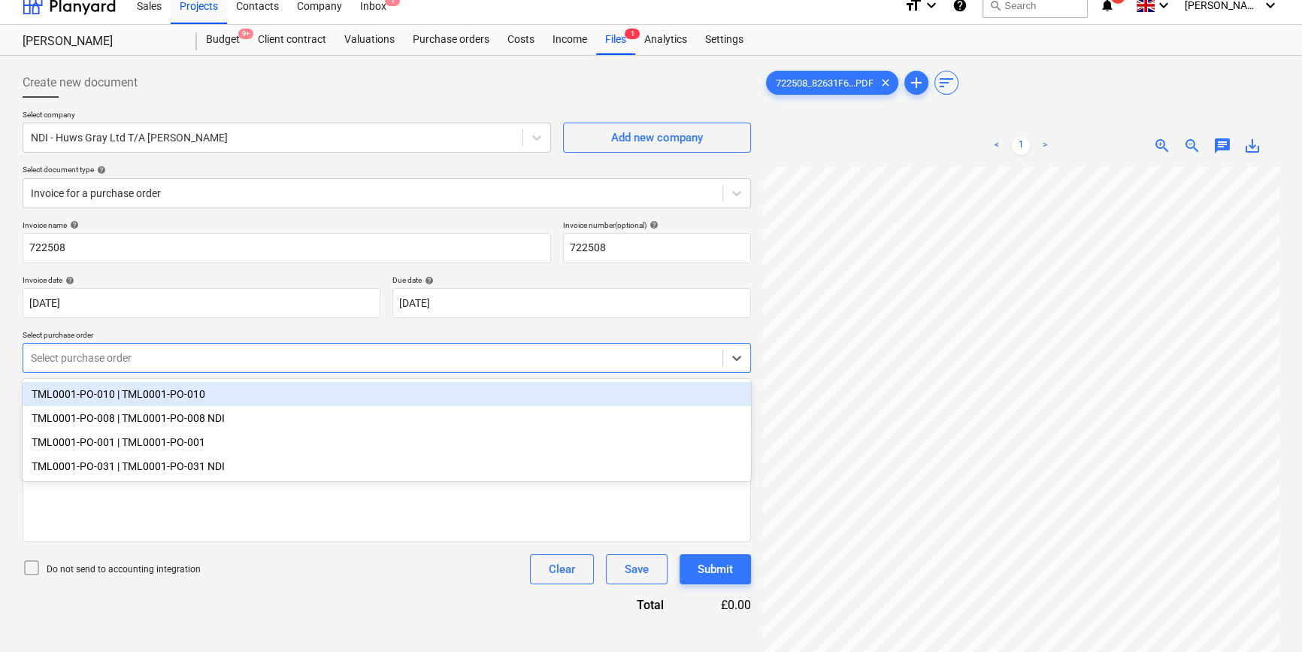
click at [719, 385] on div "TML0001-PO-010 | TML0001-PO-010" at bounding box center [387, 394] width 728 height 24
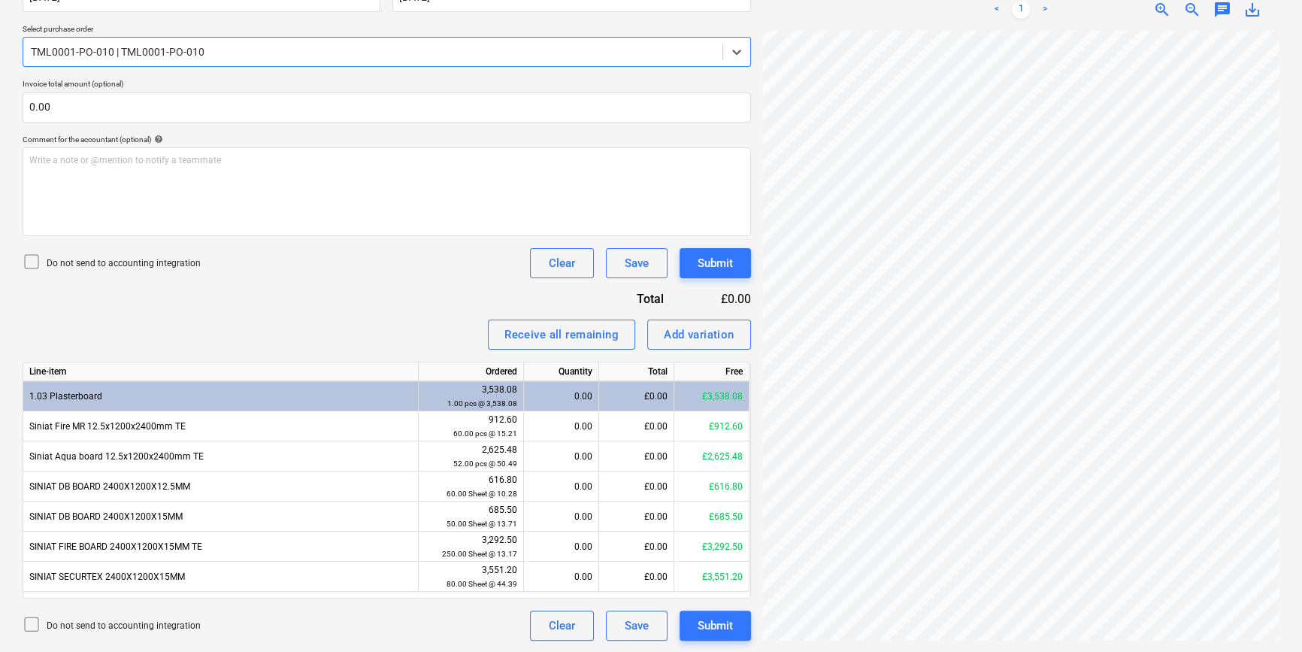
scroll to position [204, 31]
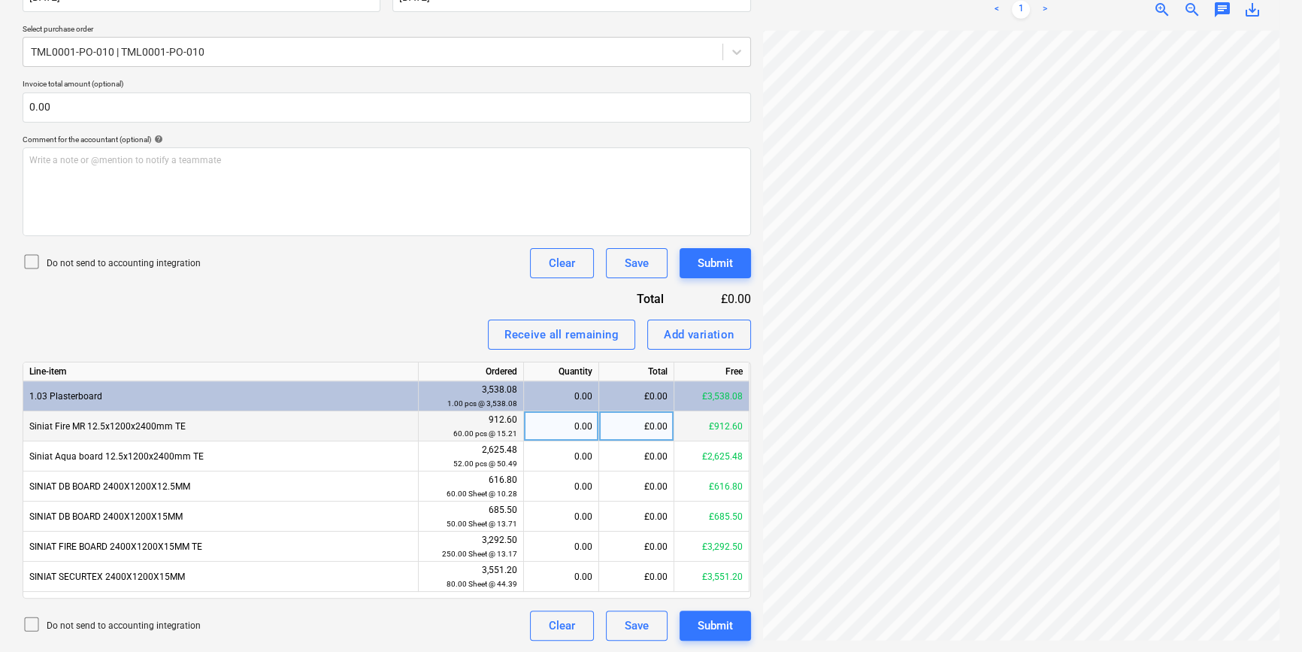
click at [554, 429] on div "0.00" at bounding box center [561, 426] width 62 height 30
type input "60"
type input "52"
type input "50"
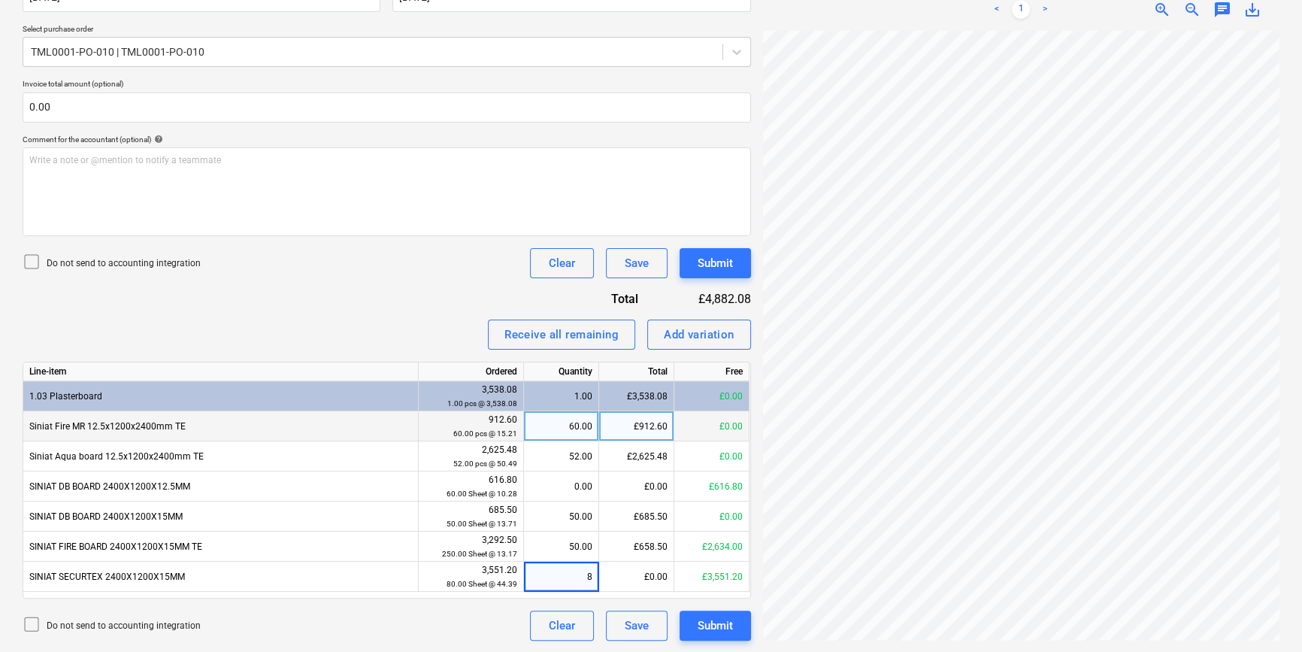
type input "80"
click at [709, 631] on div "Submit" at bounding box center [714, 625] width 35 height 20
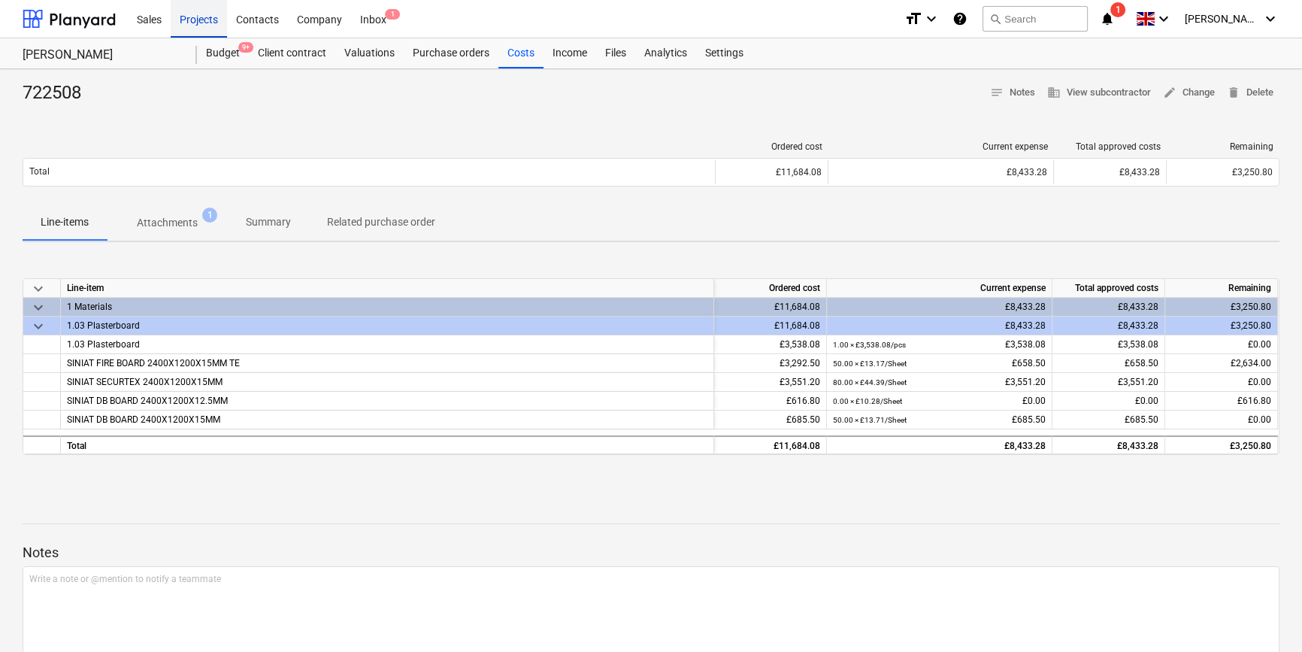
click at [201, 21] on div "Projects" at bounding box center [199, 18] width 56 height 38
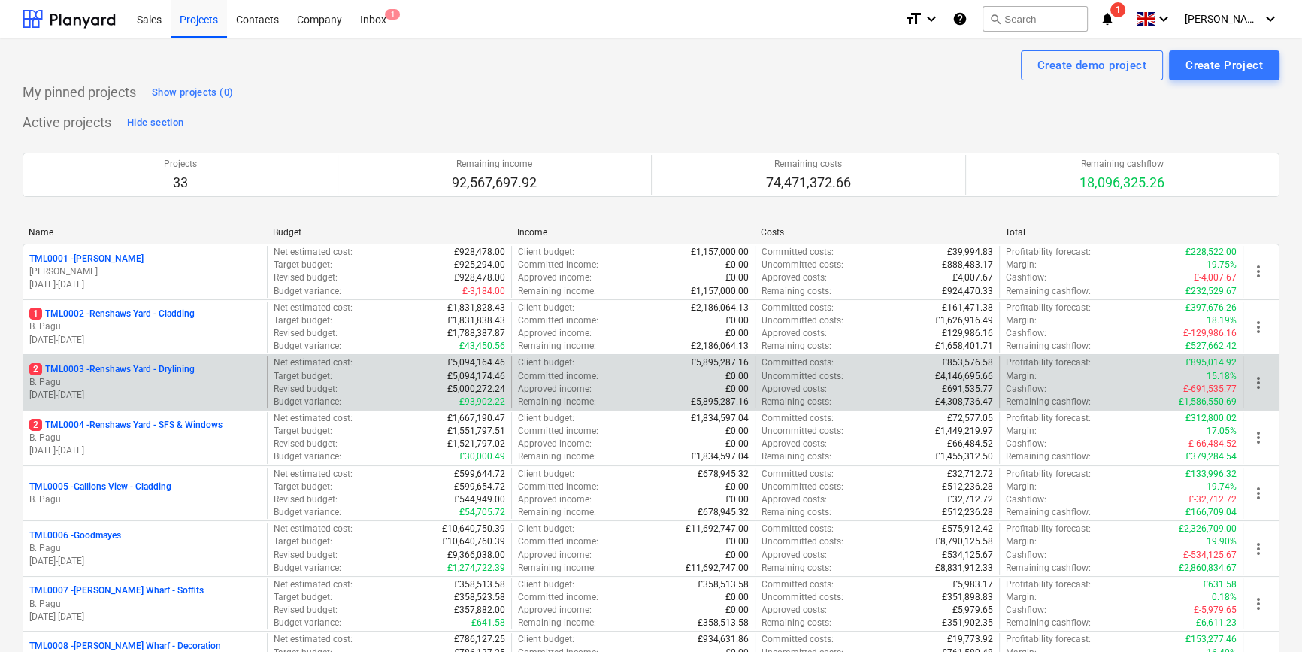
click at [180, 385] on p "B. Pagu" at bounding box center [144, 382] width 231 height 13
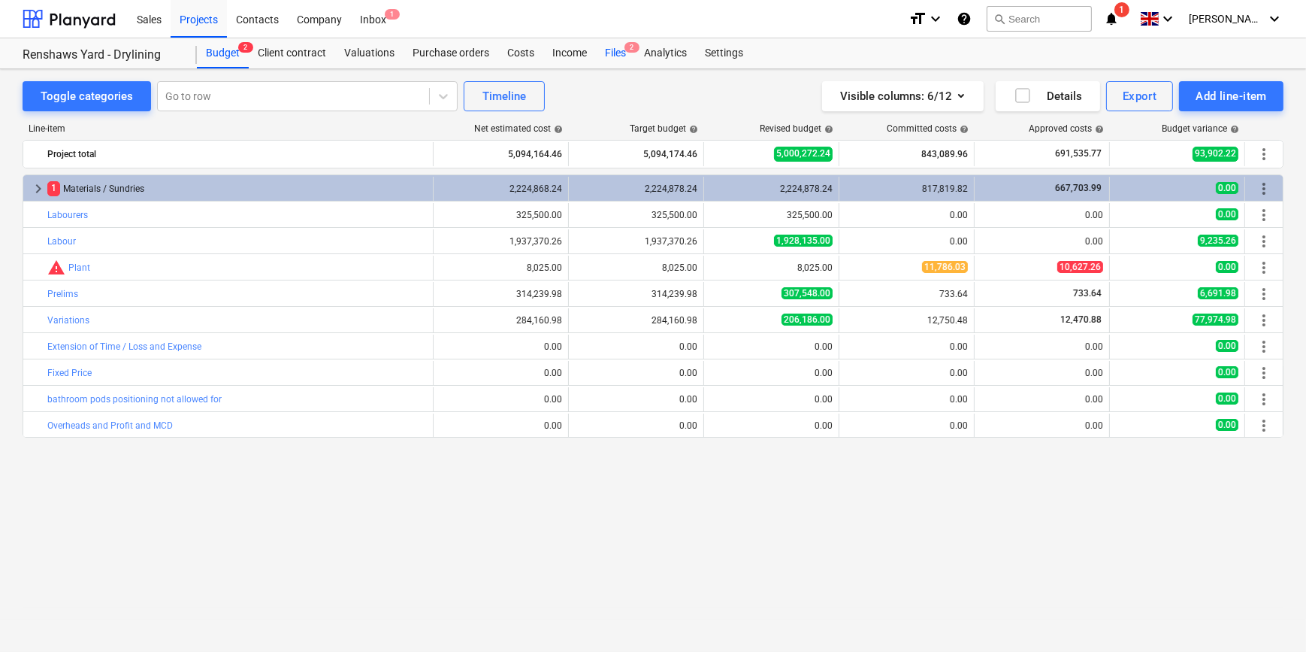
click at [612, 50] on div "Files 2" at bounding box center [615, 53] width 39 height 30
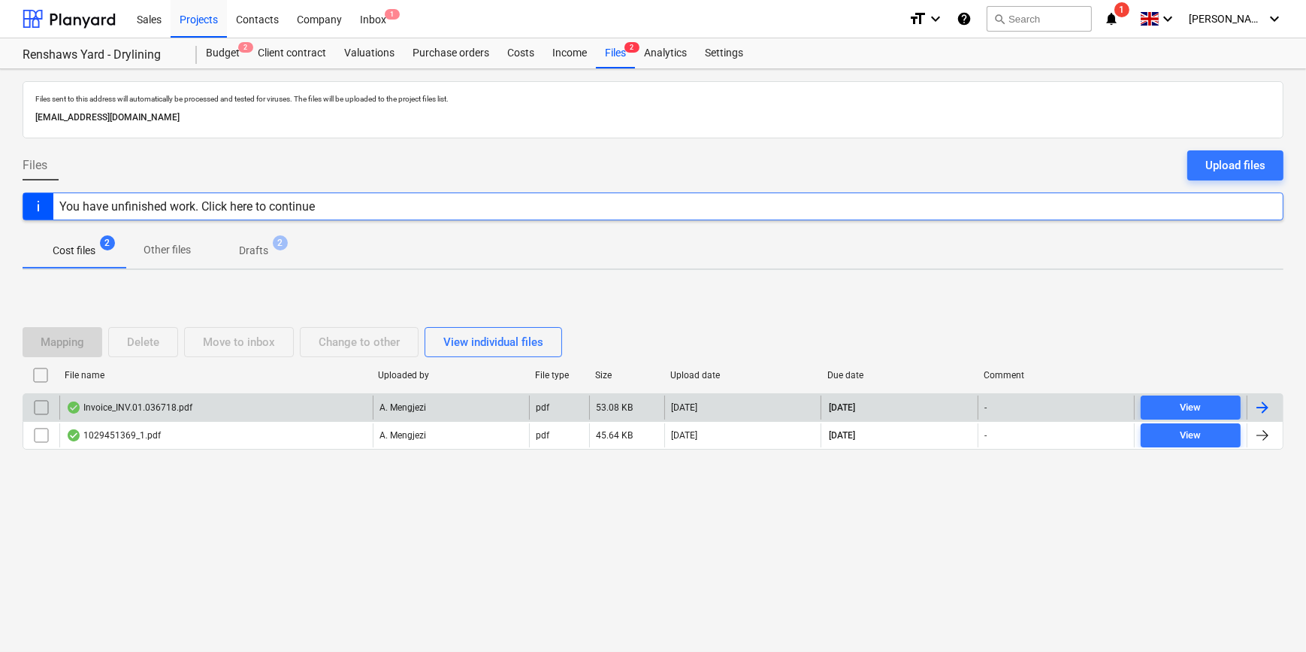
click at [1259, 406] on div at bounding box center [1262, 407] width 18 height 18
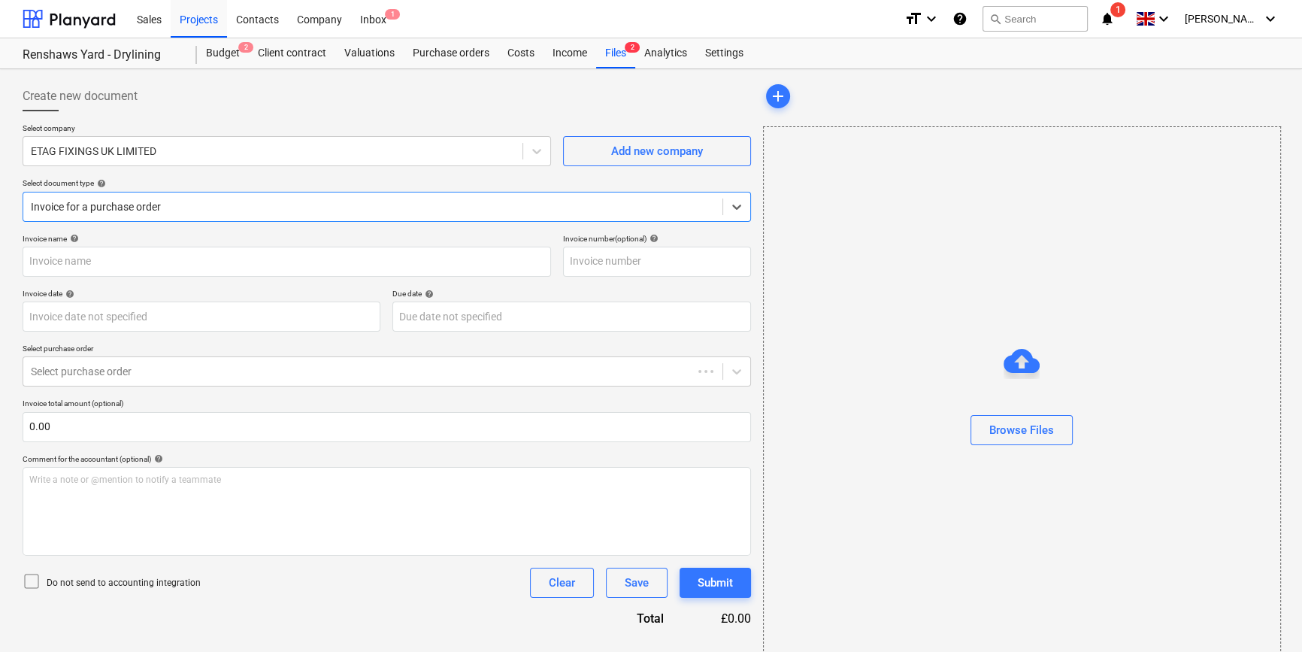
type input "#INV.01.036718"
type input "[DATE]"
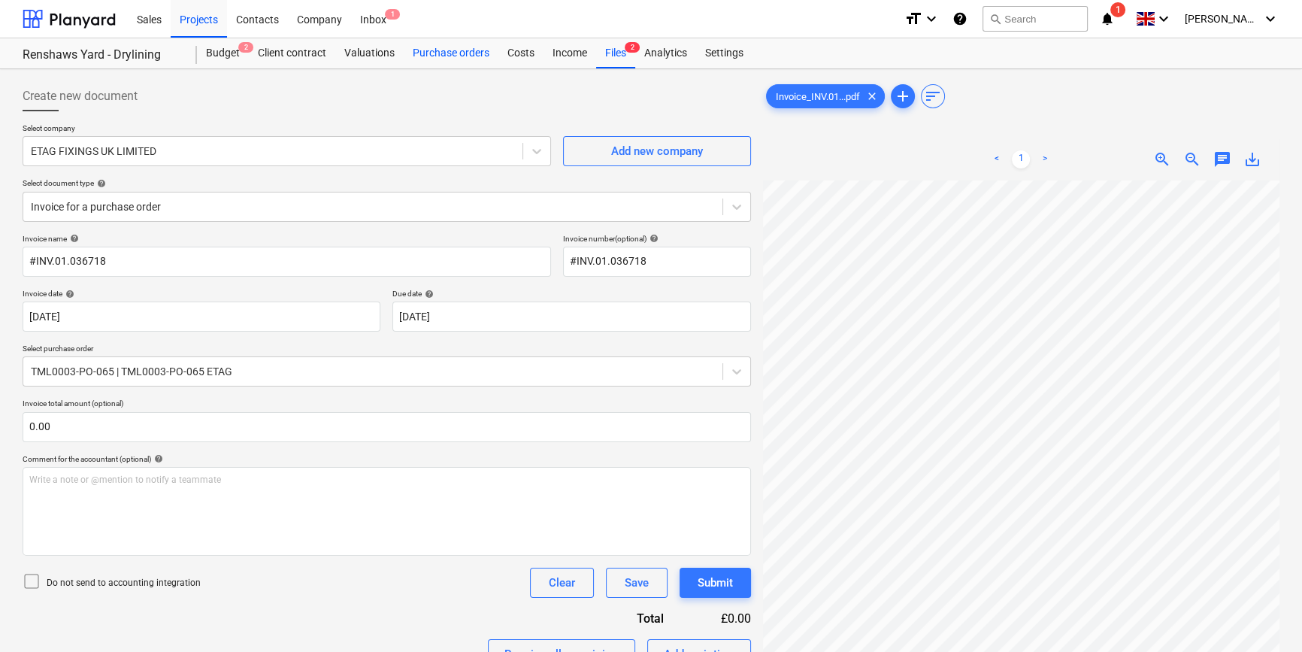
click at [439, 52] on div "Purchase orders" at bounding box center [451, 53] width 95 height 30
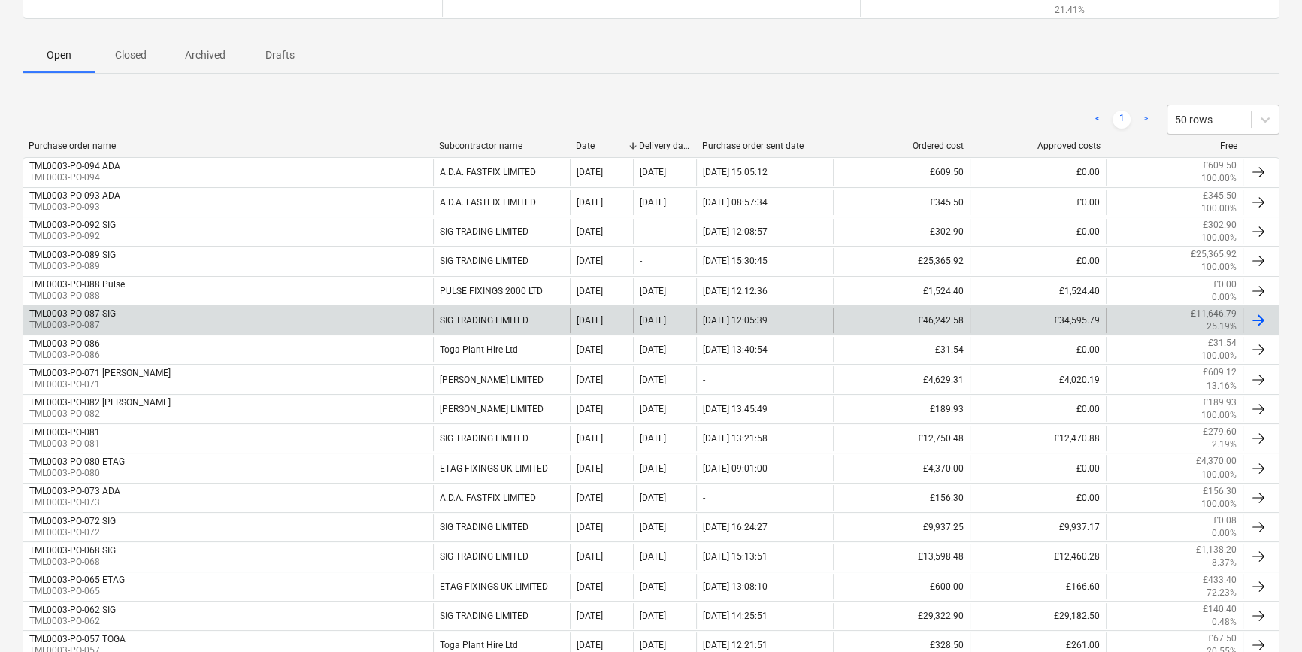
scroll to position [204, 0]
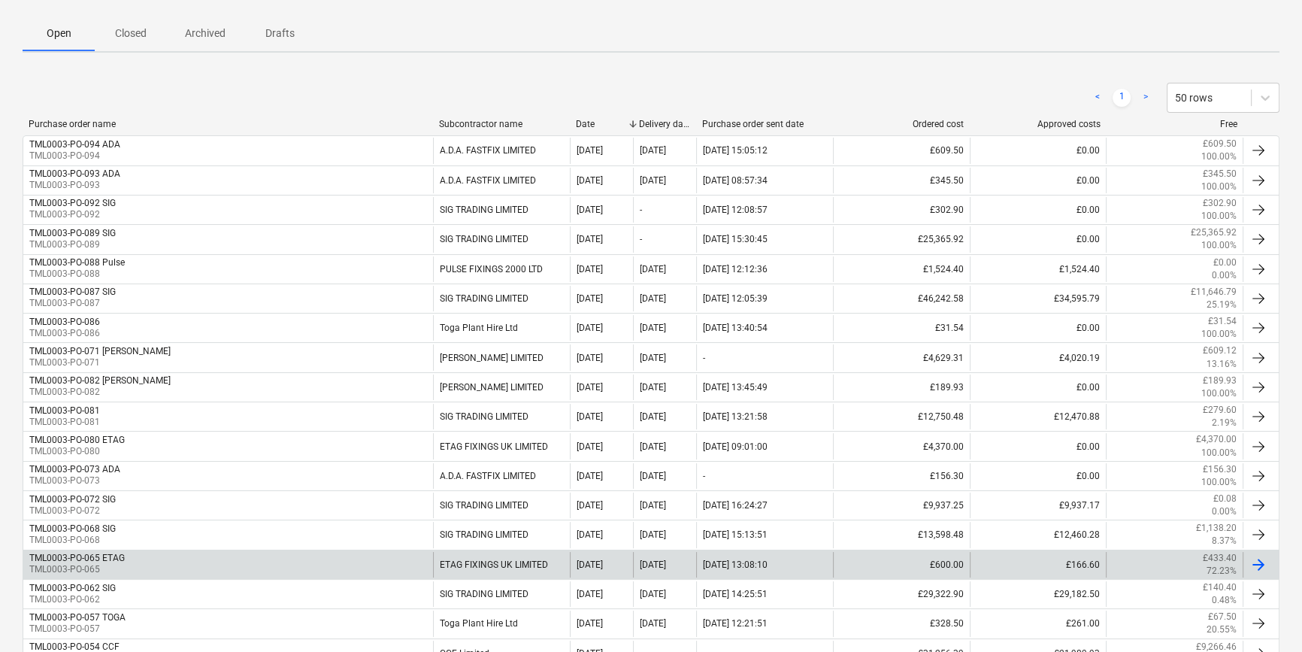
click at [162, 562] on div "TML0003-PO-065 ETAG TML0003-PO-065" at bounding box center [228, 565] width 410 height 26
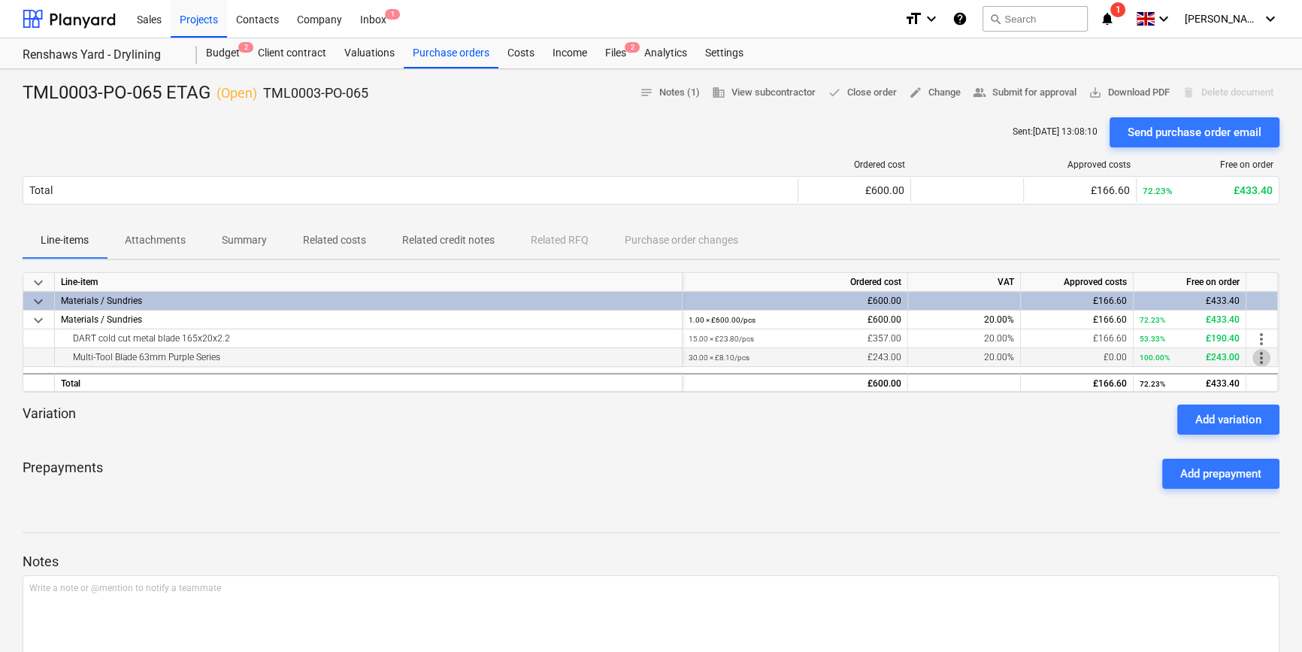
click at [1262, 358] on span "more_vert" at bounding box center [1261, 358] width 18 height 18
click at [1262, 358] on li "Edit" at bounding box center [1272, 357] width 44 height 35
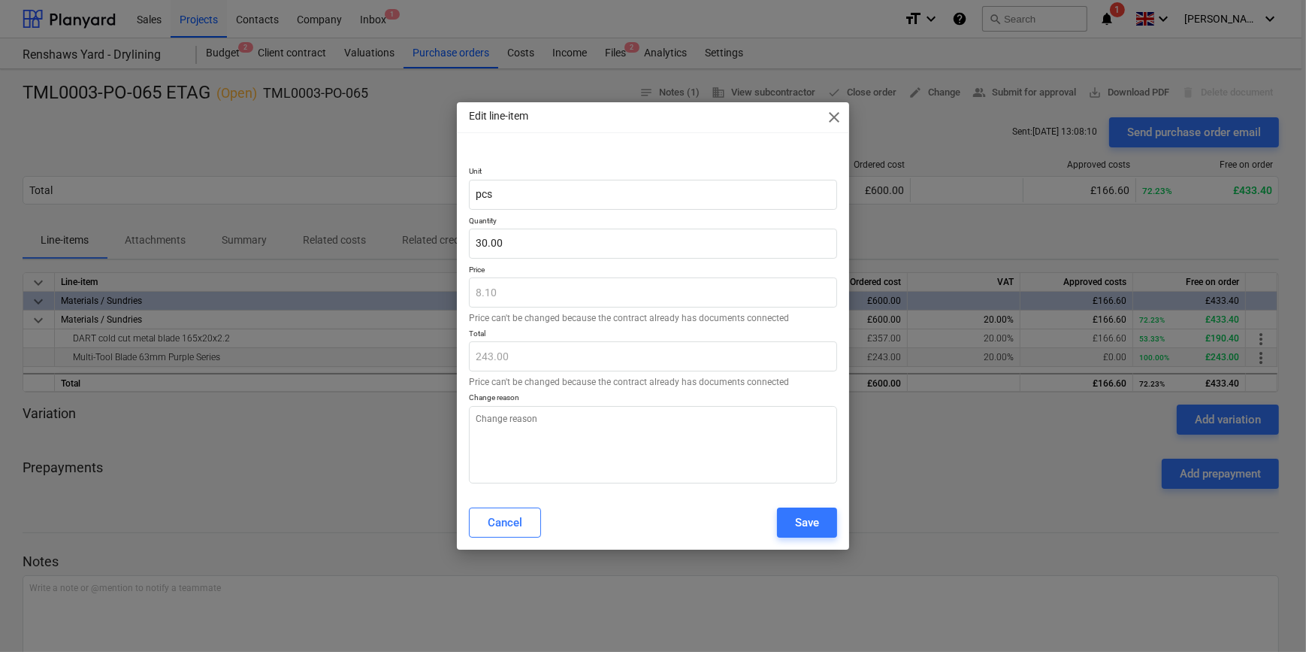
type textarea "x"
click at [494, 526] on div "Cancel" at bounding box center [505, 523] width 35 height 20
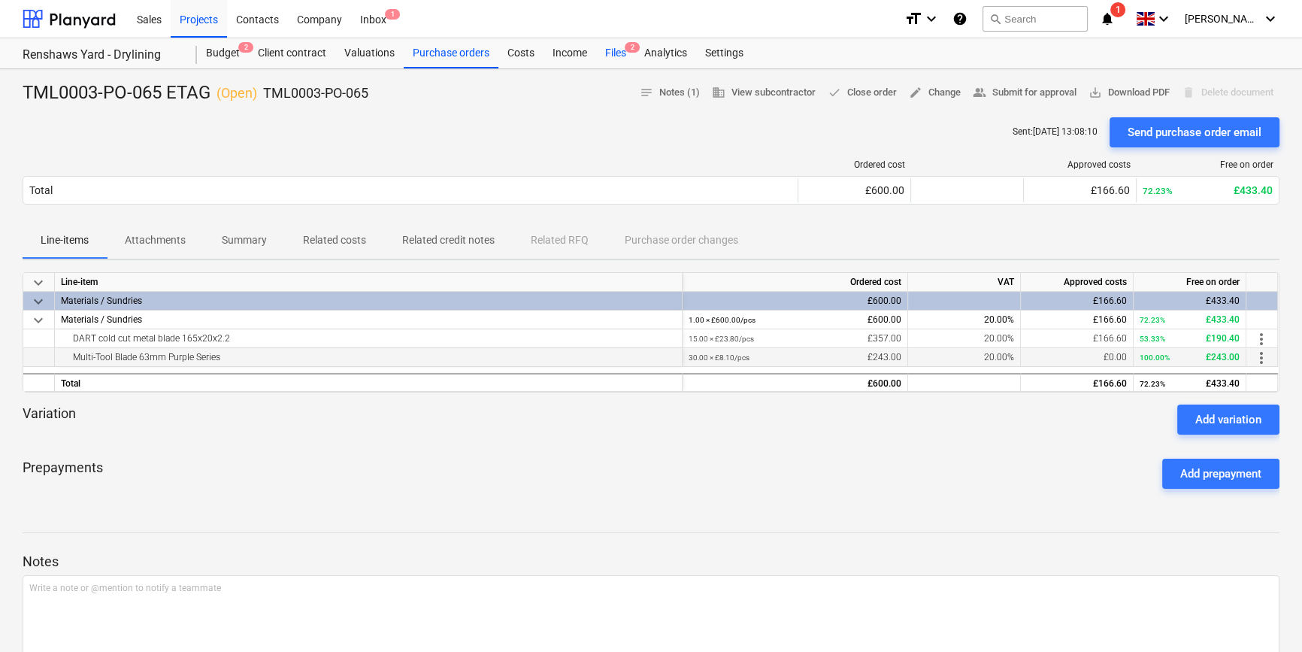
click at [613, 50] on div "Files 2" at bounding box center [615, 53] width 39 height 30
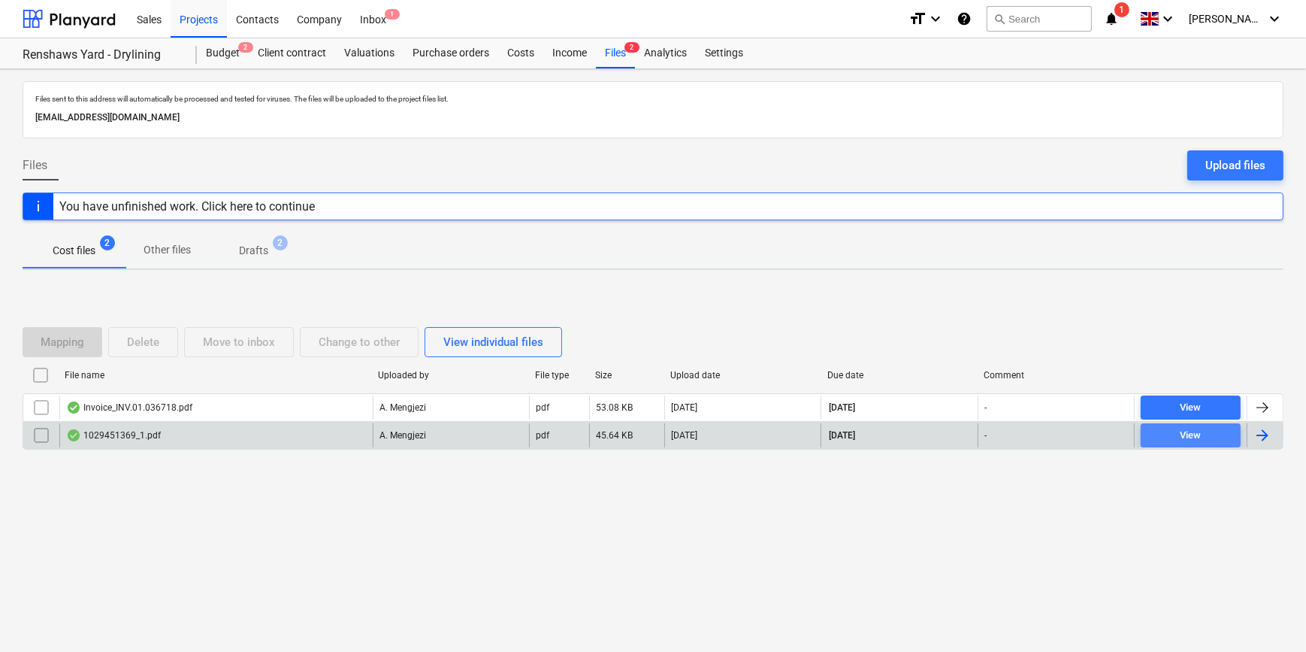
click at [1188, 430] on div "View" at bounding box center [1190, 435] width 21 height 17
click at [1266, 437] on div at bounding box center [1262, 435] width 18 height 18
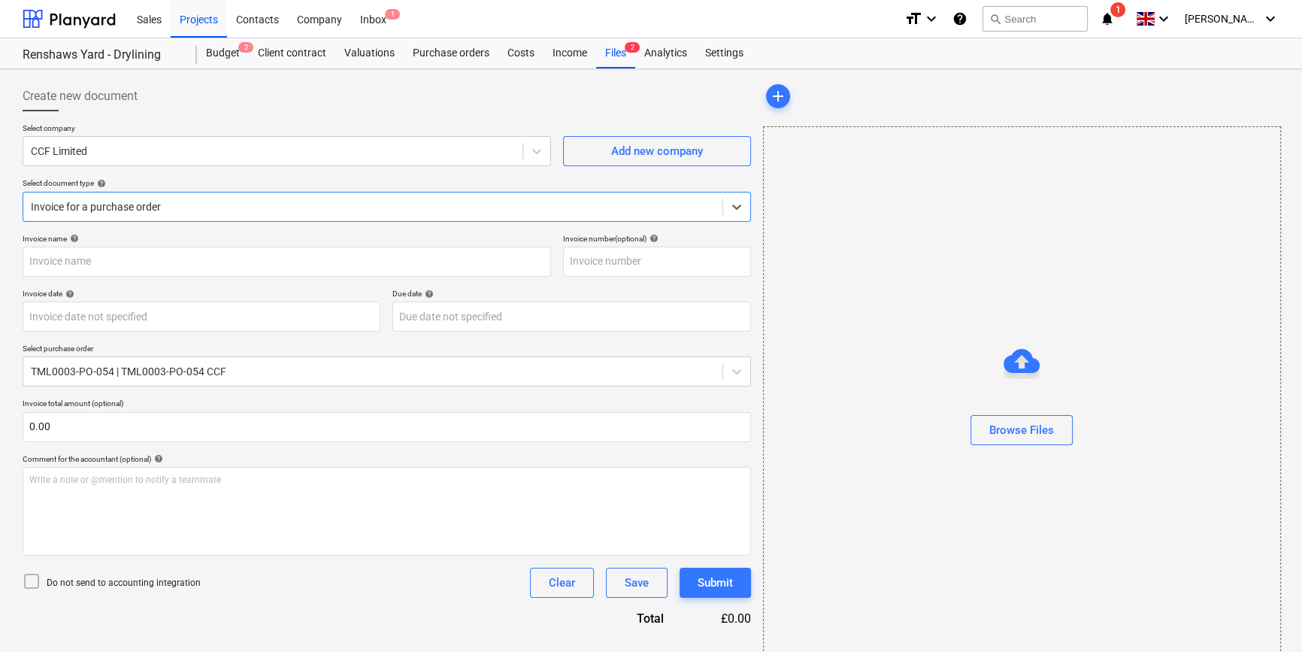
type input "1029451369"
type input "[DATE]"
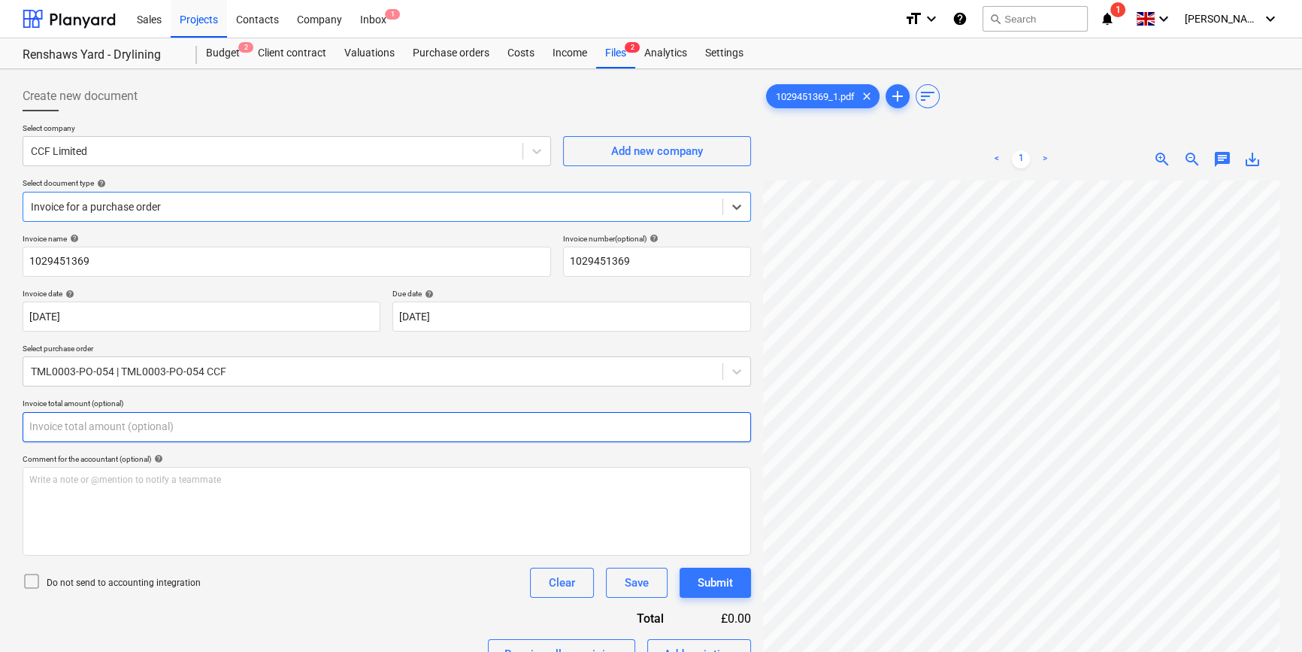
click at [482, 428] on input "text" at bounding box center [387, 427] width 728 height 30
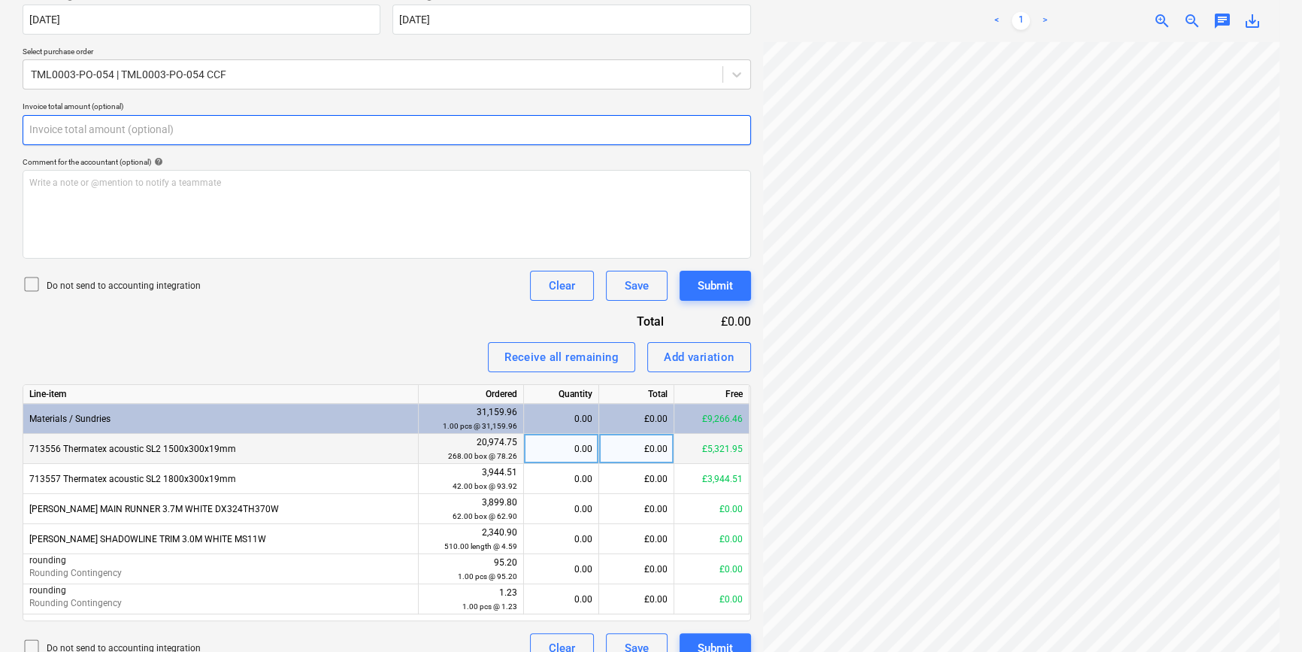
scroll to position [319, 0]
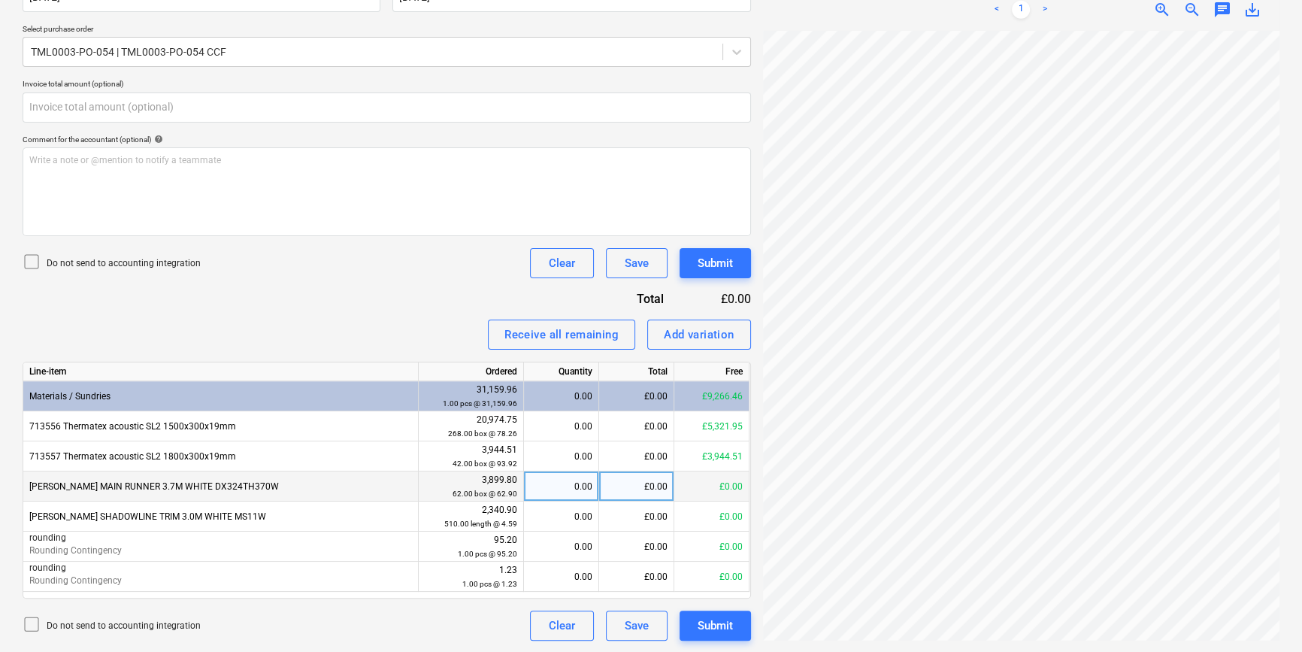
type input "0.00"
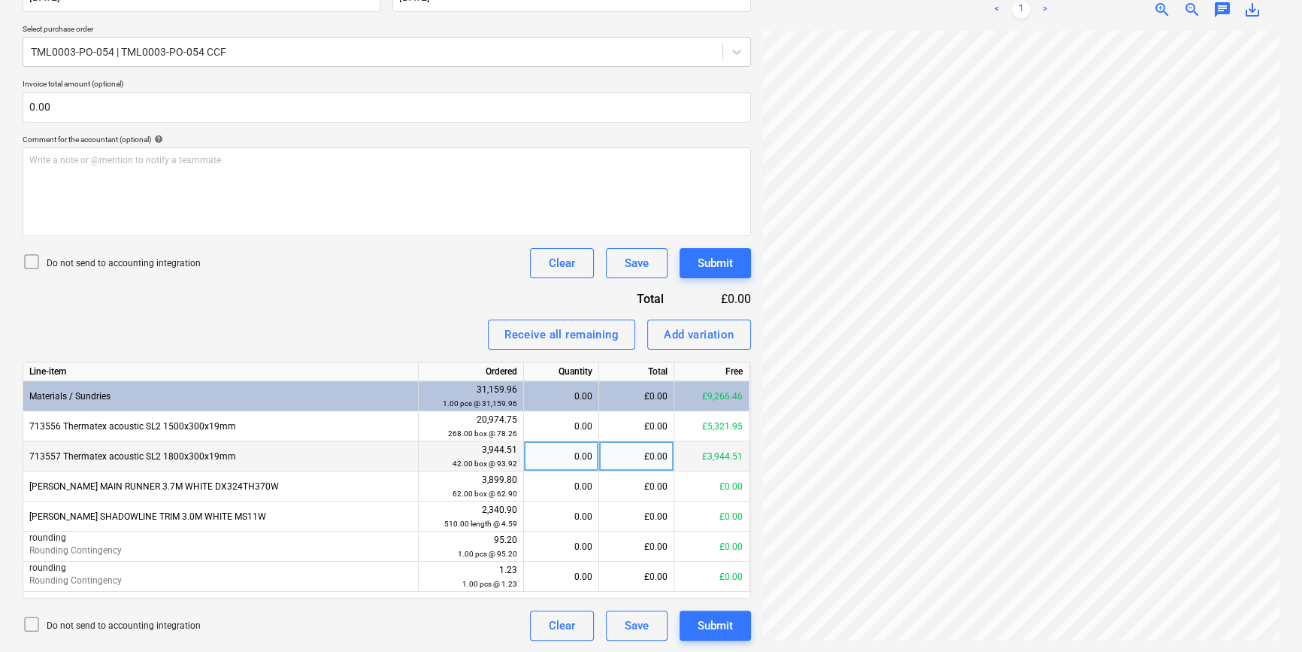
click at [552, 452] on div "0.00" at bounding box center [561, 456] width 62 height 30
type input "42"
click at [718, 618] on div "Submit" at bounding box center [714, 625] width 35 height 20
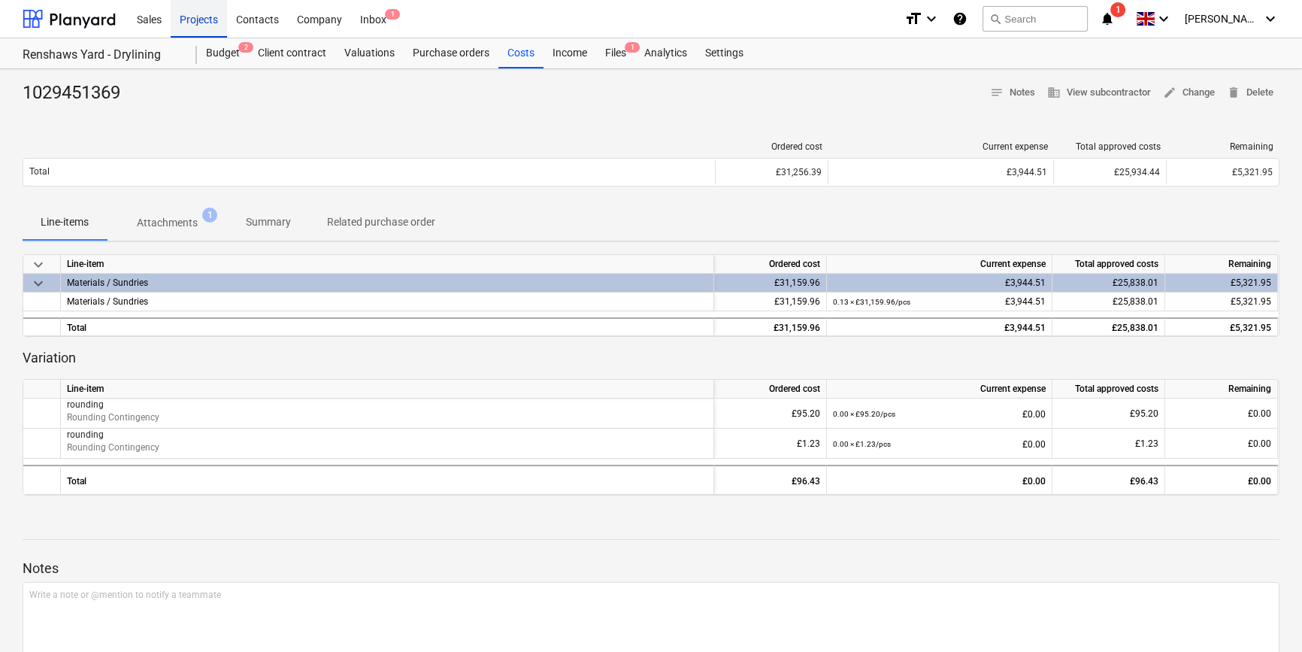
click at [201, 17] on div "Projects" at bounding box center [199, 18] width 56 height 38
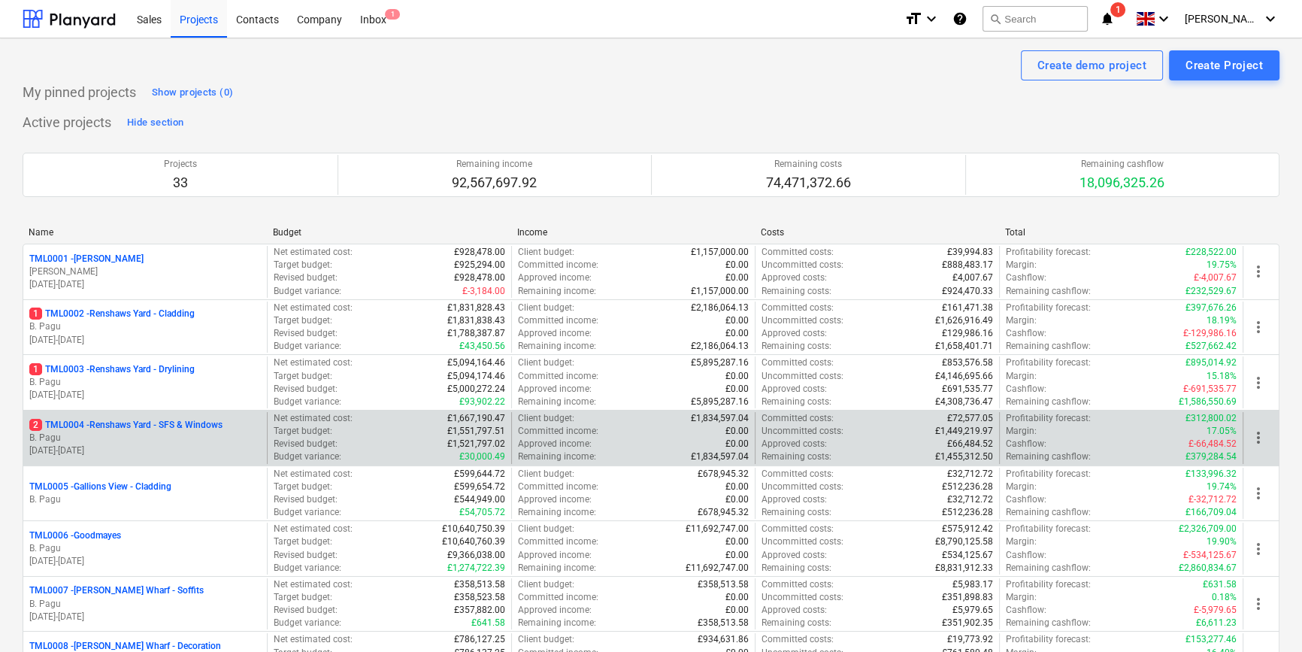
click at [113, 432] on p "B. Pagu" at bounding box center [144, 437] width 231 height 13
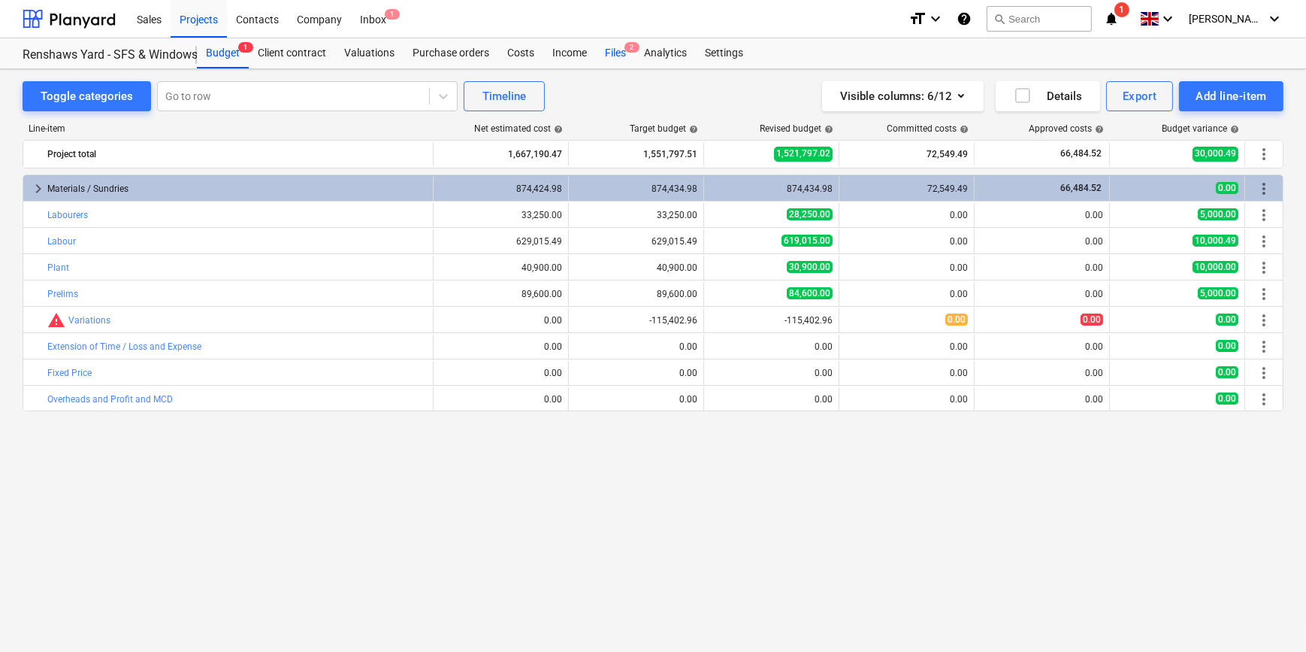
click at [615, 56] on div "Files 2" at bounding box center [615, 53] width 39 height 30
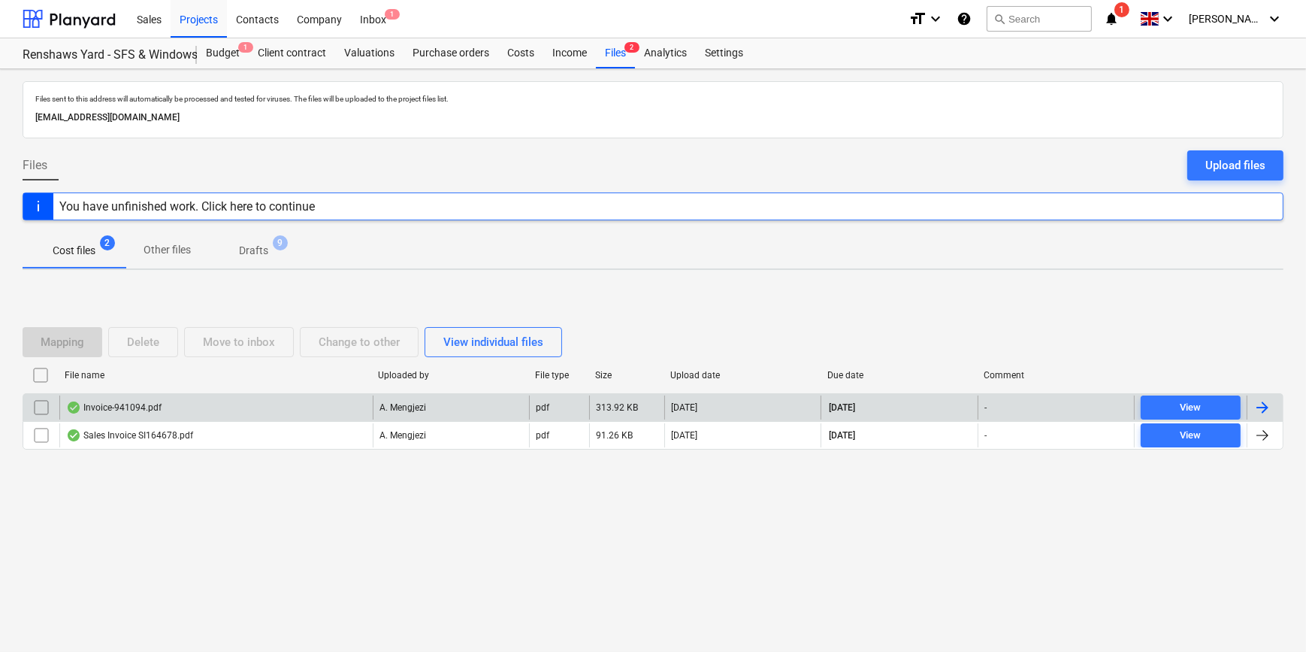
click at [1263, 407] on div at bounding box center [1262, 407] width 18 height 18
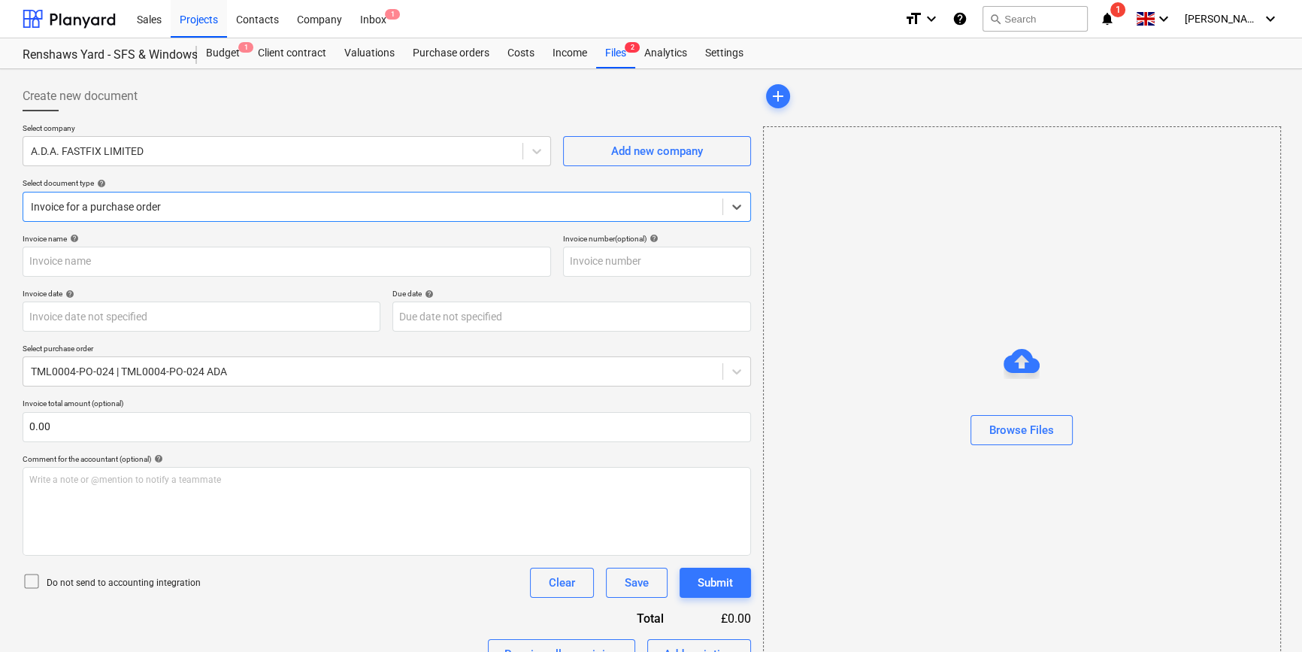
type input "941094"
type input "[DATE]"
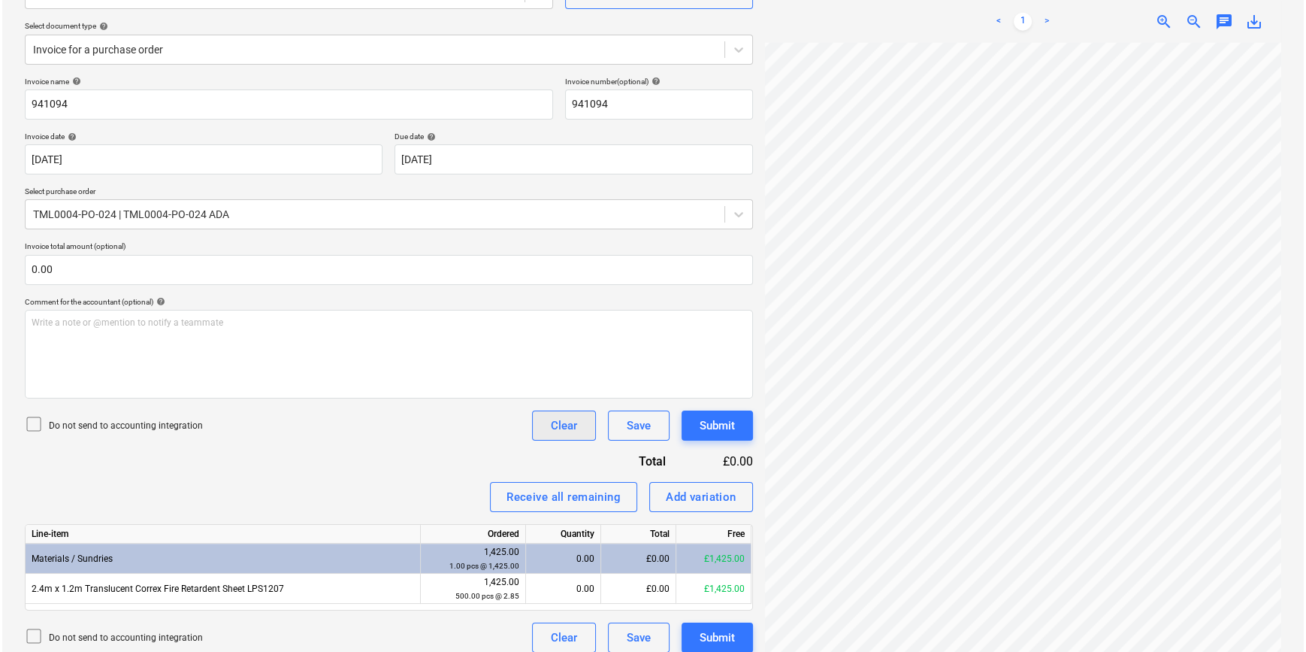
scroll to position [169, 0]
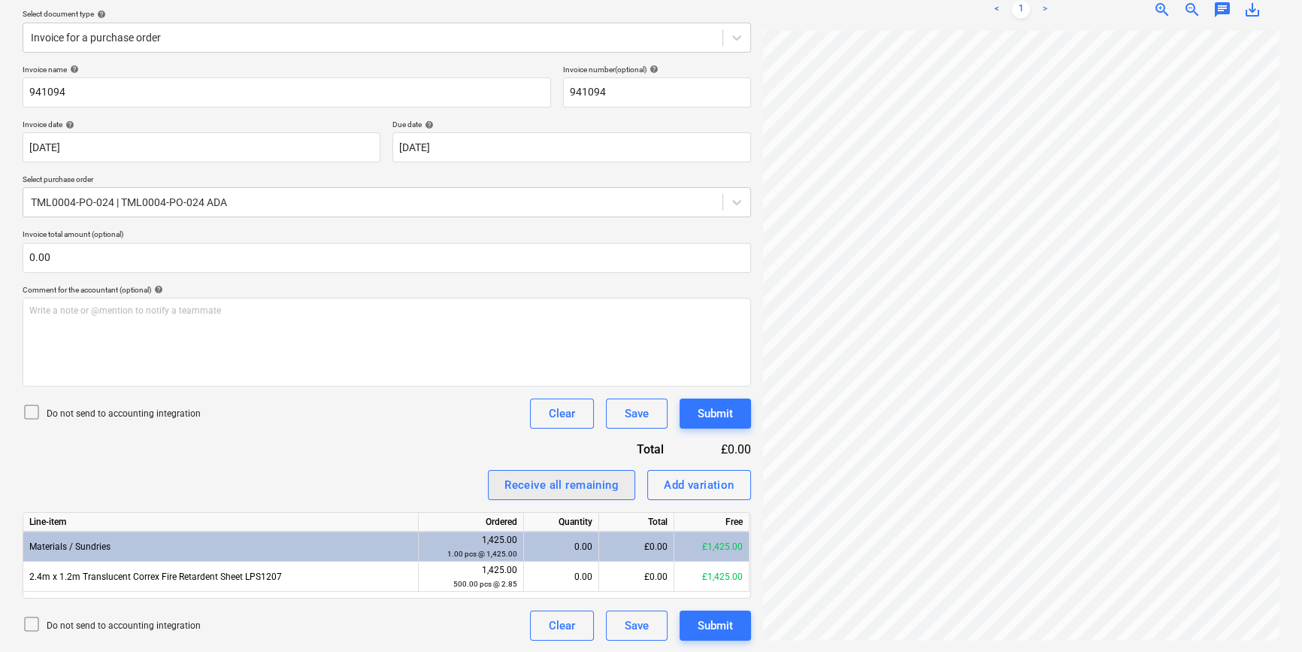
click at [543, 484] on div "Receive all remaining" at bounding box center [561, 485] width 114 height 20
click at [712, 627] on div "Submit" at bounding box center [714, 625] width 35 height 20
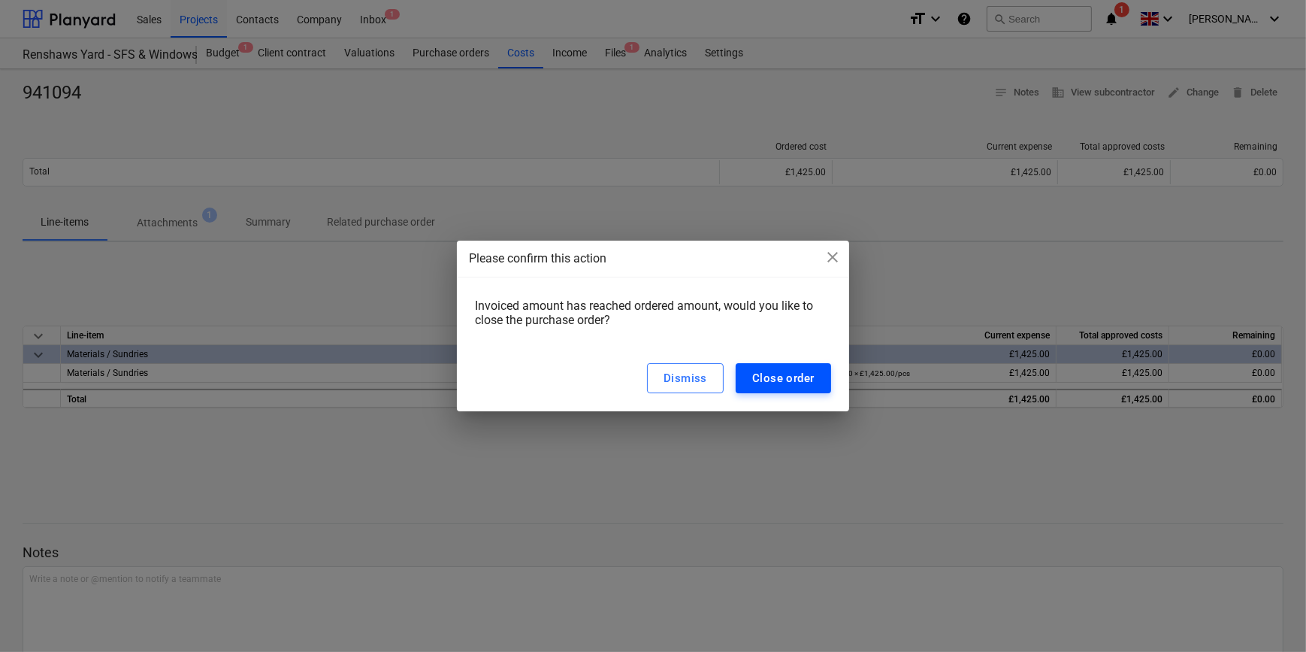
click at [758, 376] on div "Close order" at bounding box center [783, 378] width 62 height 20
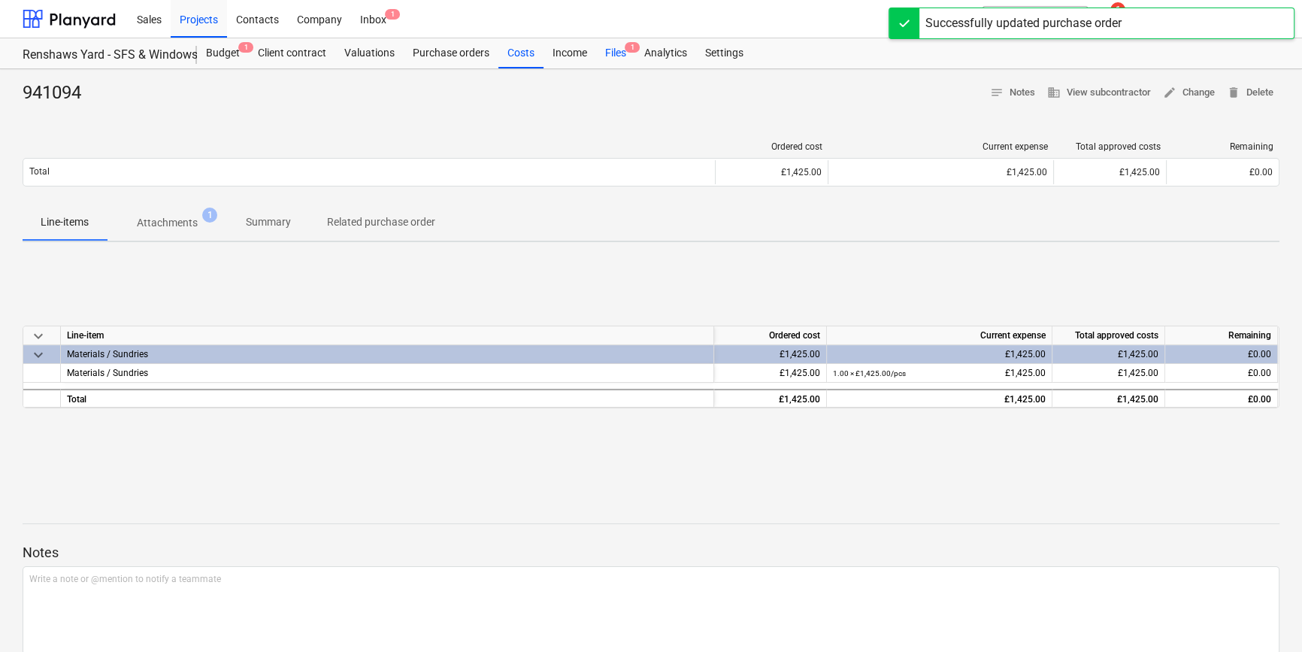
click at [615, 57] on div "Files 1" at bounding box center [615, 53] width 39 height 30
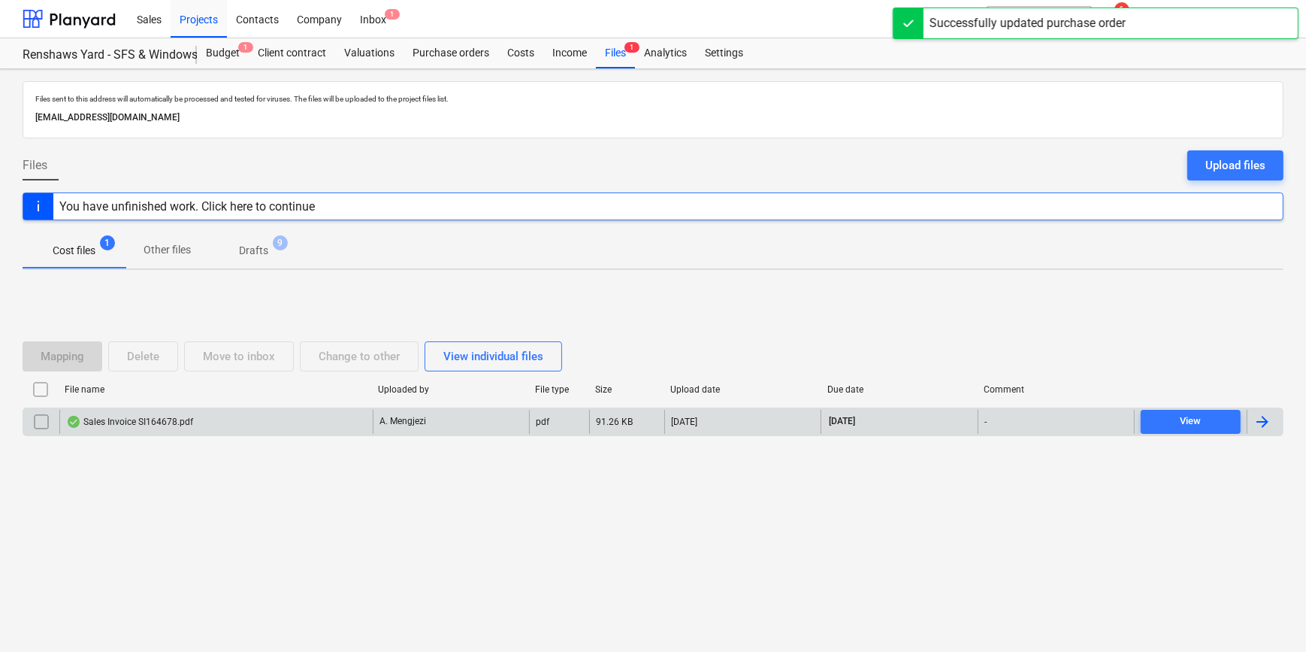
click at [1266, 424] on div at bounding box center [1262, 422] width 18 height 18
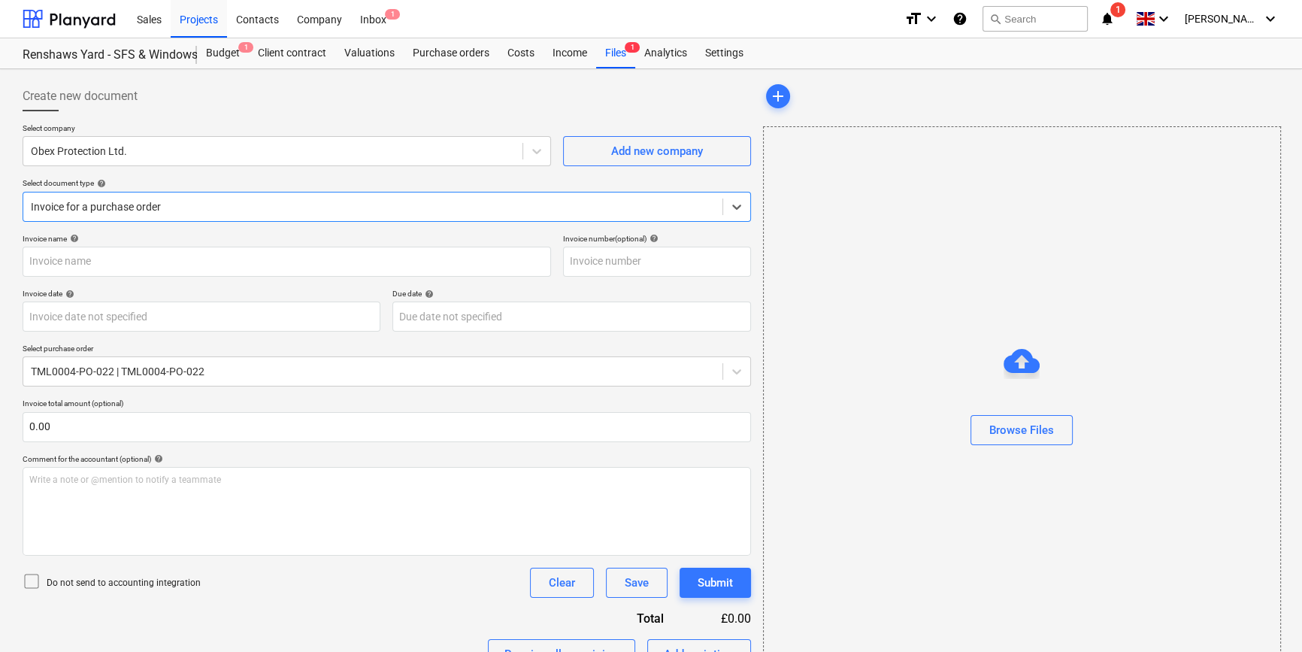
type input "SI164678"
type input "[DATE]"
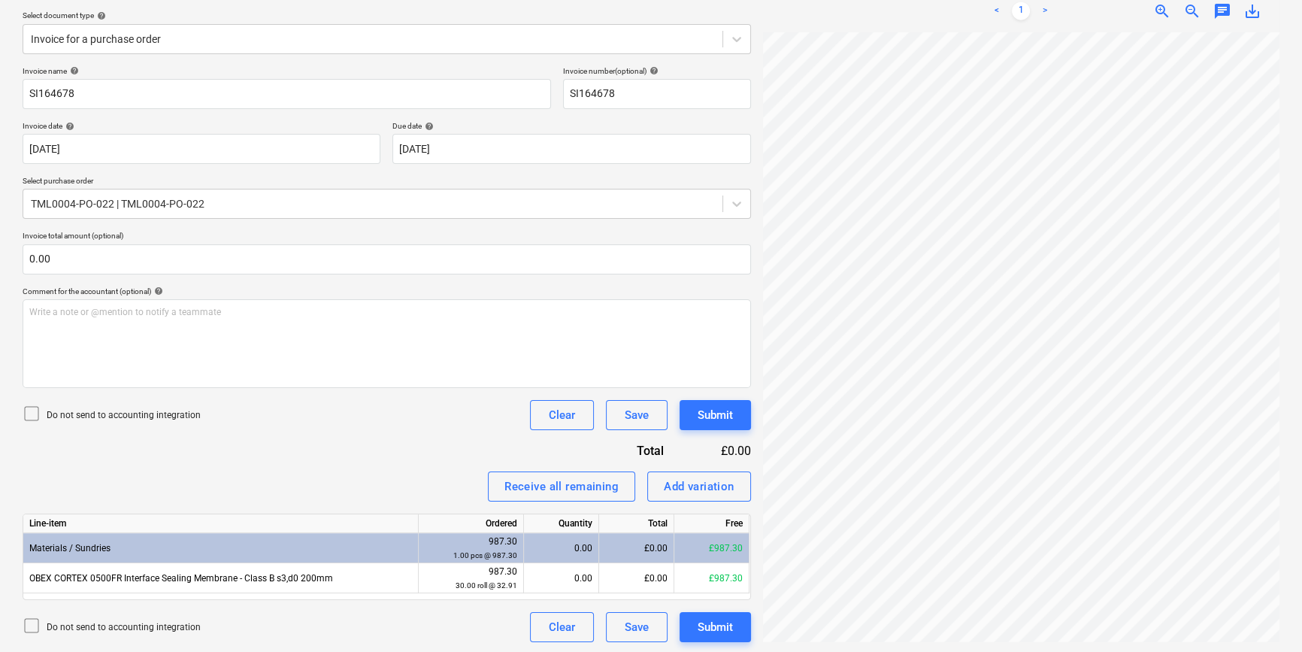
scroll to position [169, 0]
click at [698, 488] on div "Add variation" at bounding box center [699, 485] width 71 height 20
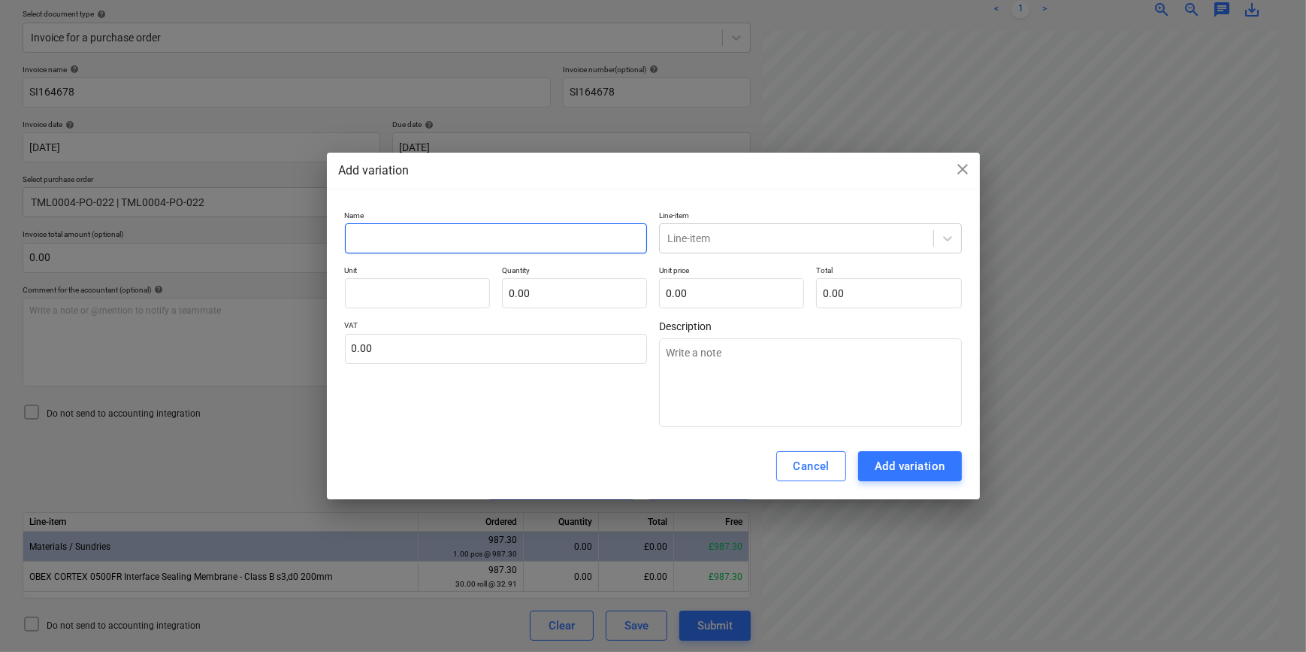
click at [365, 233] on input "text" at bounding box center [496, 238] width 303 height 30
type textarea "x"
type input "S"
type textarea "x"
type input "Su"
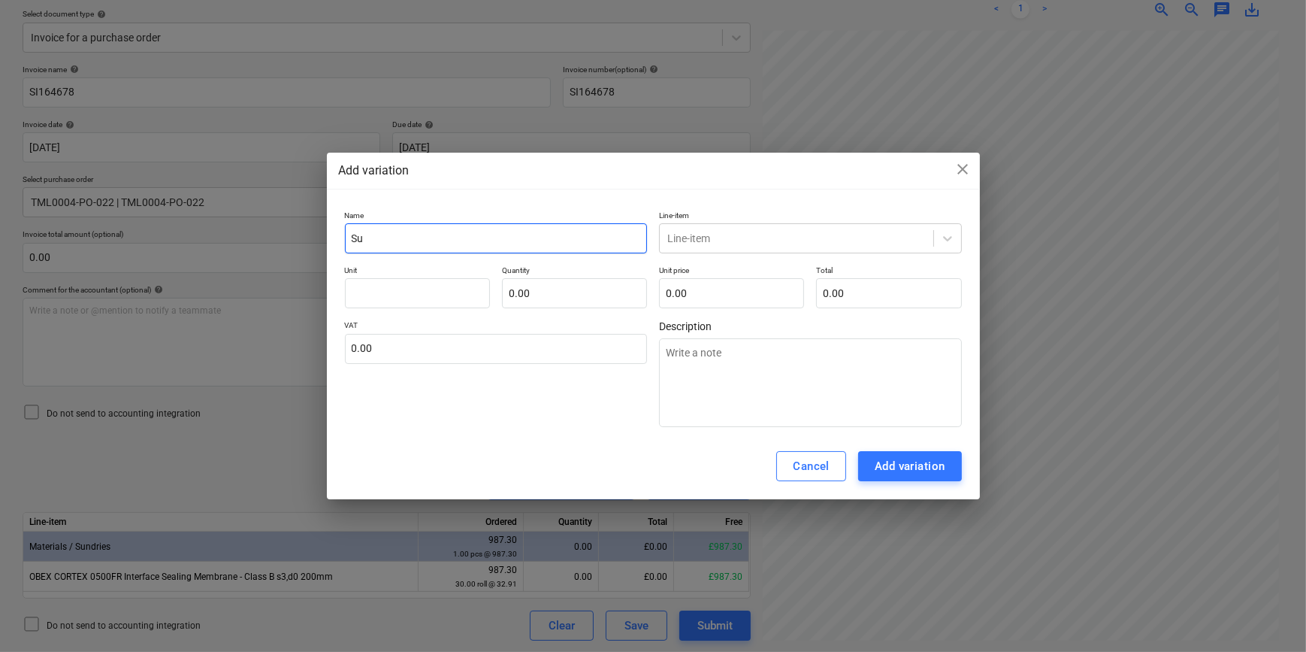
type textarea "x"
type input "Sus"
type textarea "x"
type input "Sust"
type textarea "x"
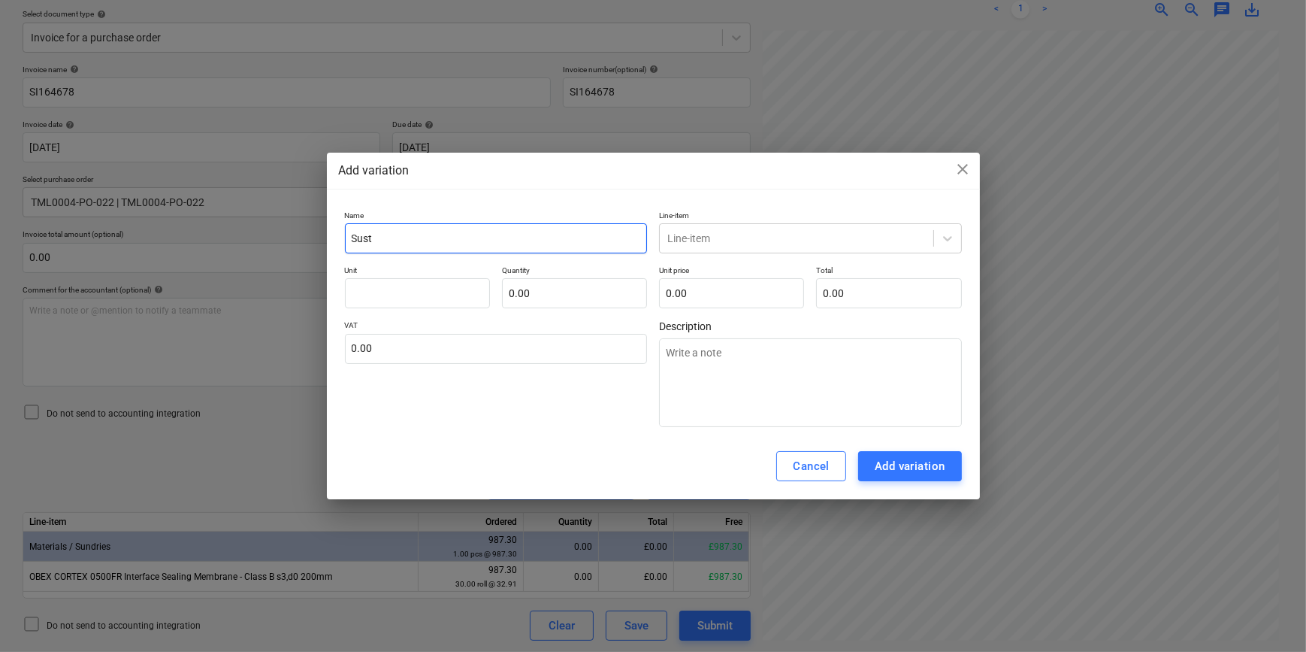
type input "Susta"
type textarea "x"
type input "Sustai"
type textarea "x"
type input "Sustain"
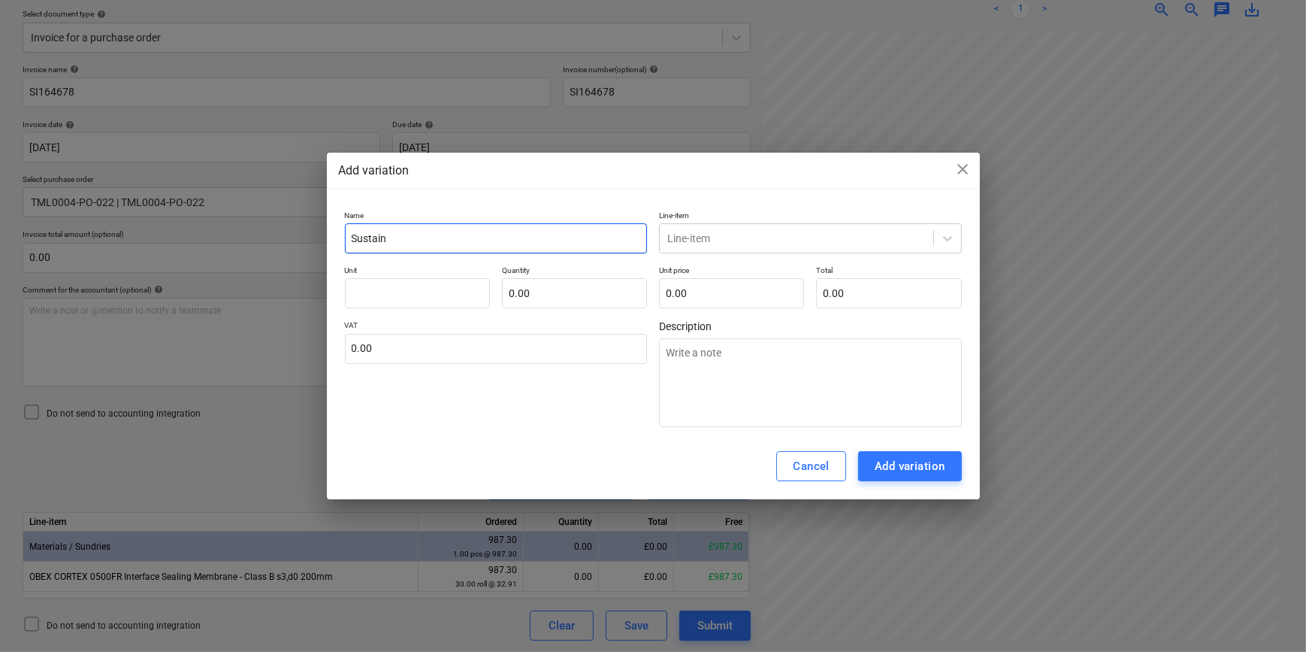
type textarea "x"
type input "Sustaina"
type textarea "x"
type input "Sustainab"
type textarea "x"
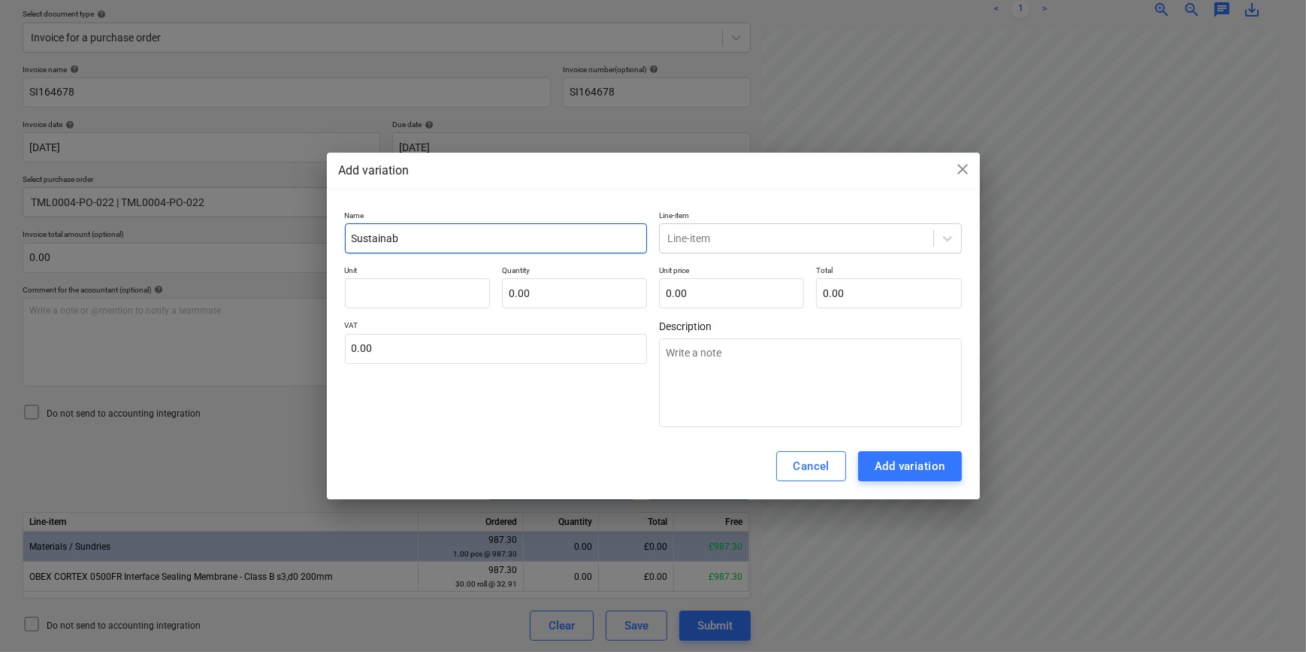
type input "Sustainabi"
type textarea "x"
type input "Sustainabil"
type textarea "x"
type input "Sustainabili"
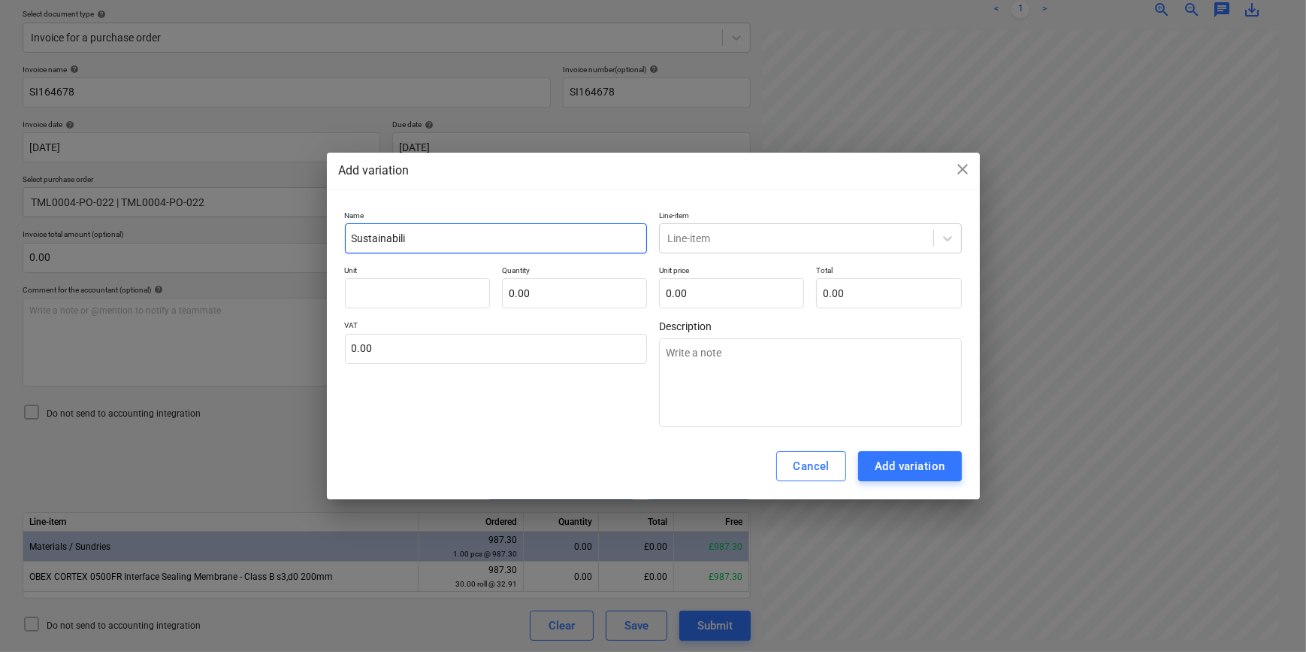
type textarea "x"
type input "Sustainabilit"
type textarea "x"
type input "Sustainability"
type textarea "x"
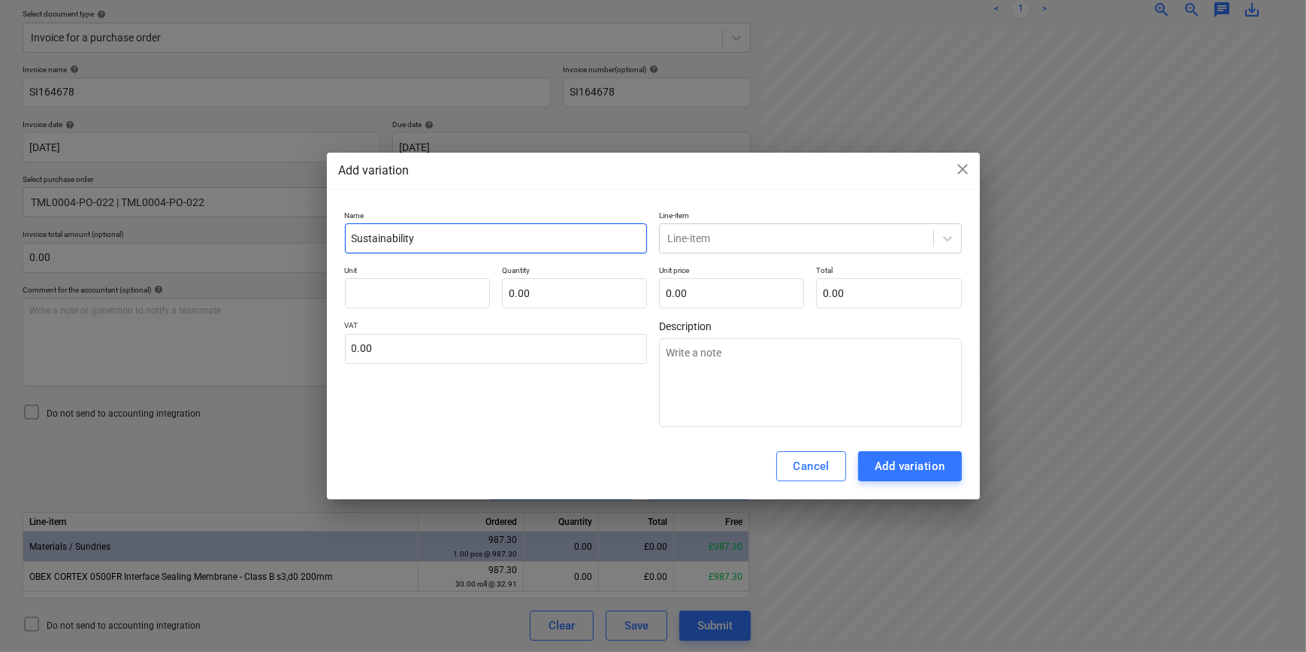
type input "Sustainability"
type textarea "x"
type input "Sustainability c"
type textarea "x"
type input "Sustainability co"
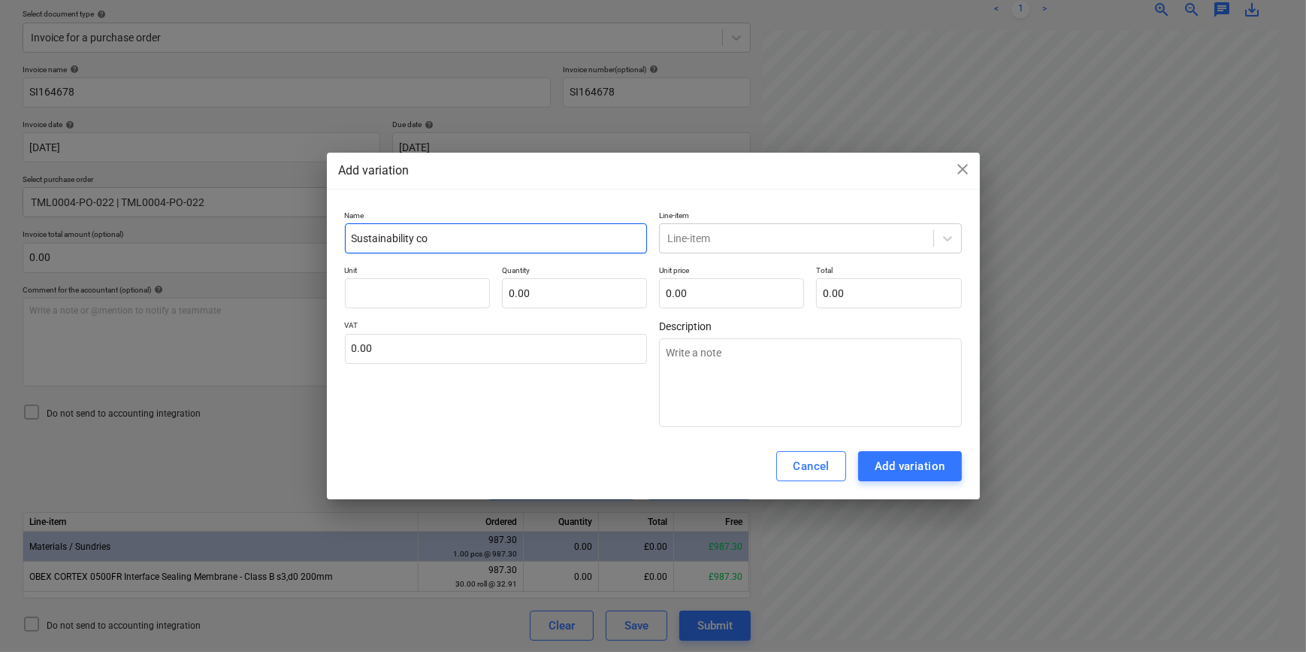
type textarea "x"
type input "Sustainability con"
type textarea "x"
type input "Sustainability cont"
type textarea "x"
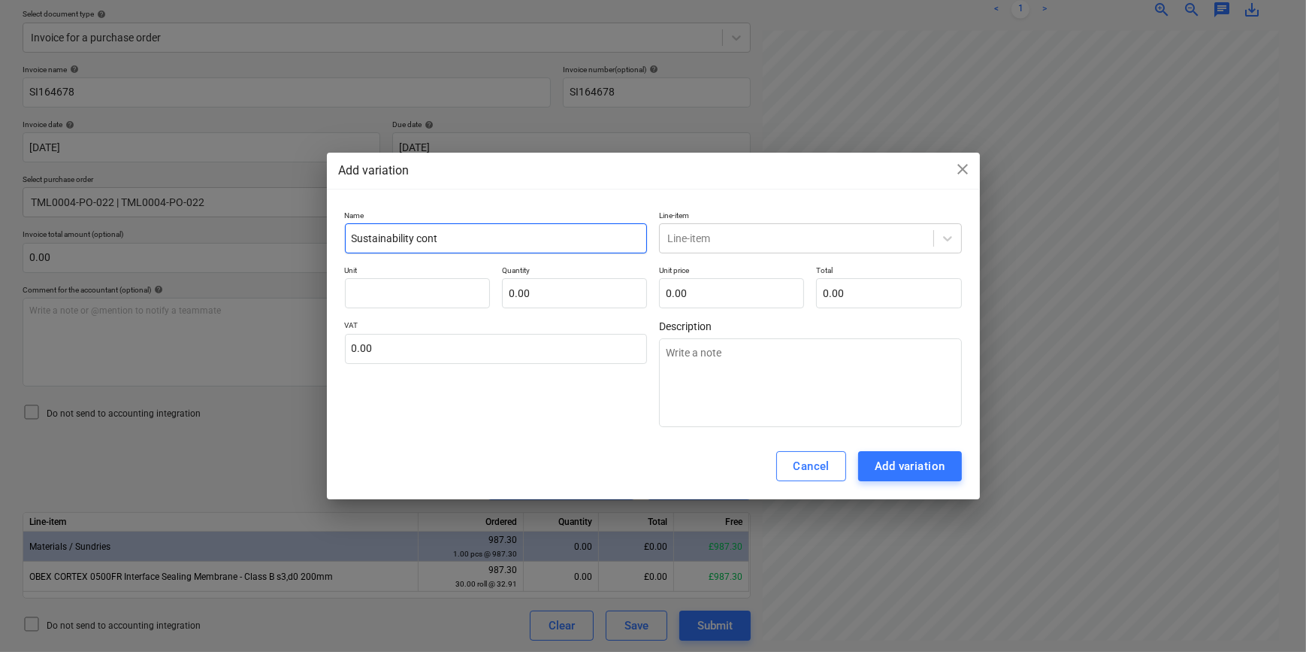
type input "Sustainability contr"
type textarea "x"
type input "Sustainability contri"
type textarea "x"
type input "Sustainability contrib"
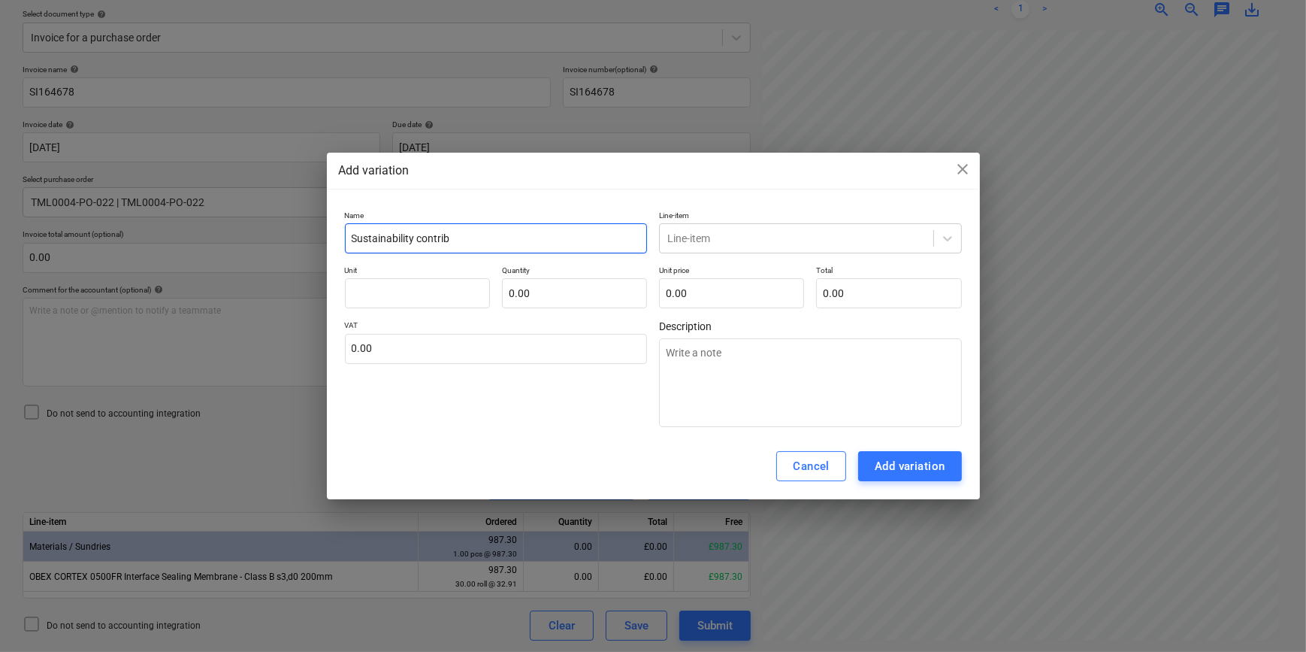
type textarea "x"
type input "Sustainability contribu"
type textarea "x"
type input "Sustainability contribut"
type textarea "x"
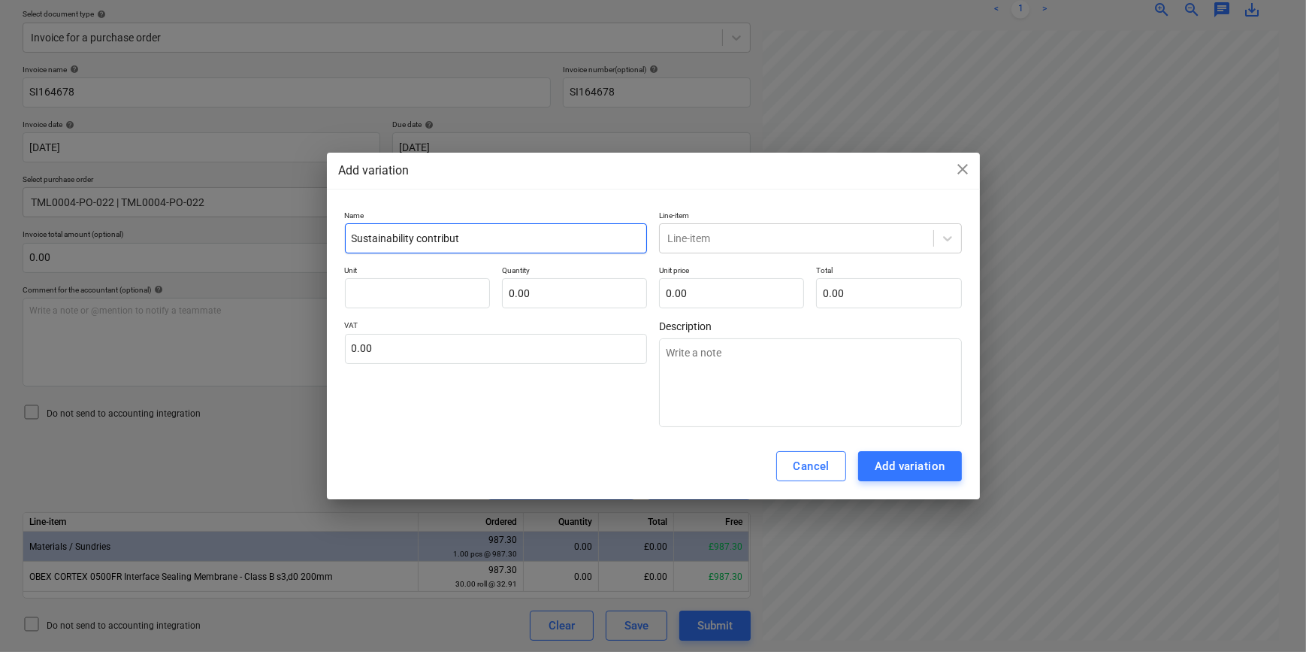
type input "Sustainability contributi"
type textarea "x"
type input "Sustainability contributio"
type textarea "x"
type input "Sustainability contribution"
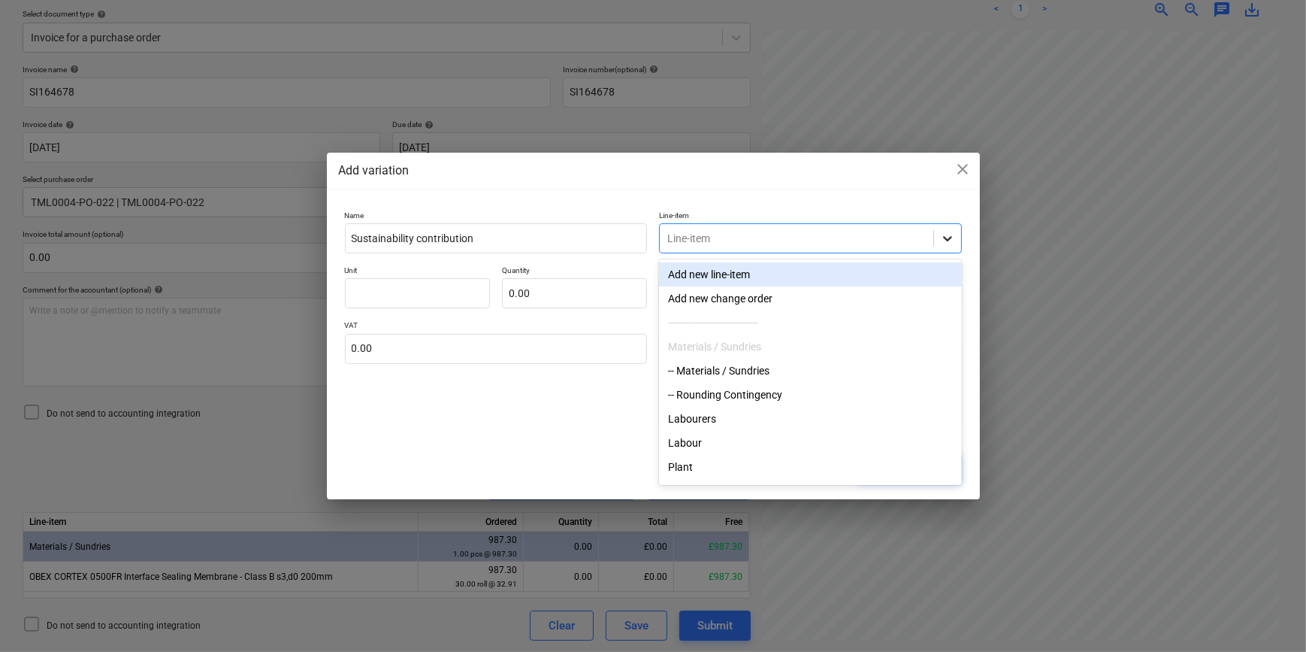
click at [944, 233] on icon at bounding box center [947, 238] width 15 height 15
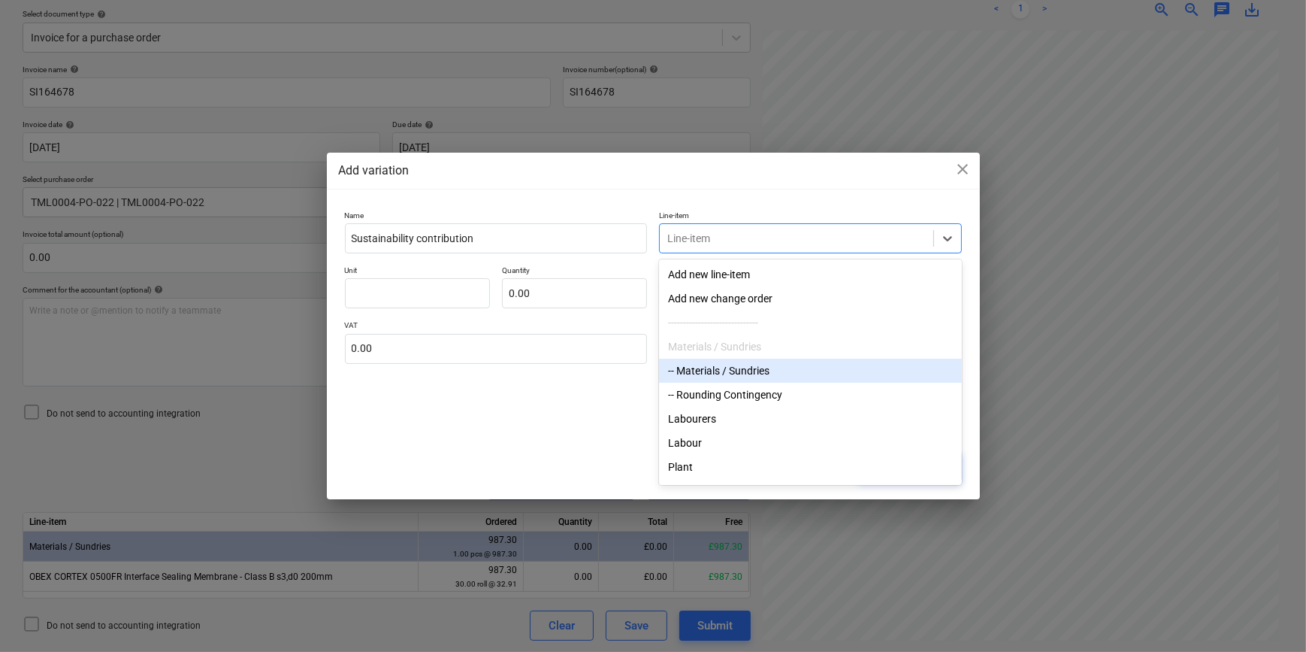
click at [773, 370] on div "-- Materials / Sundries" at bounding box center [810, 370] width 303 height 24
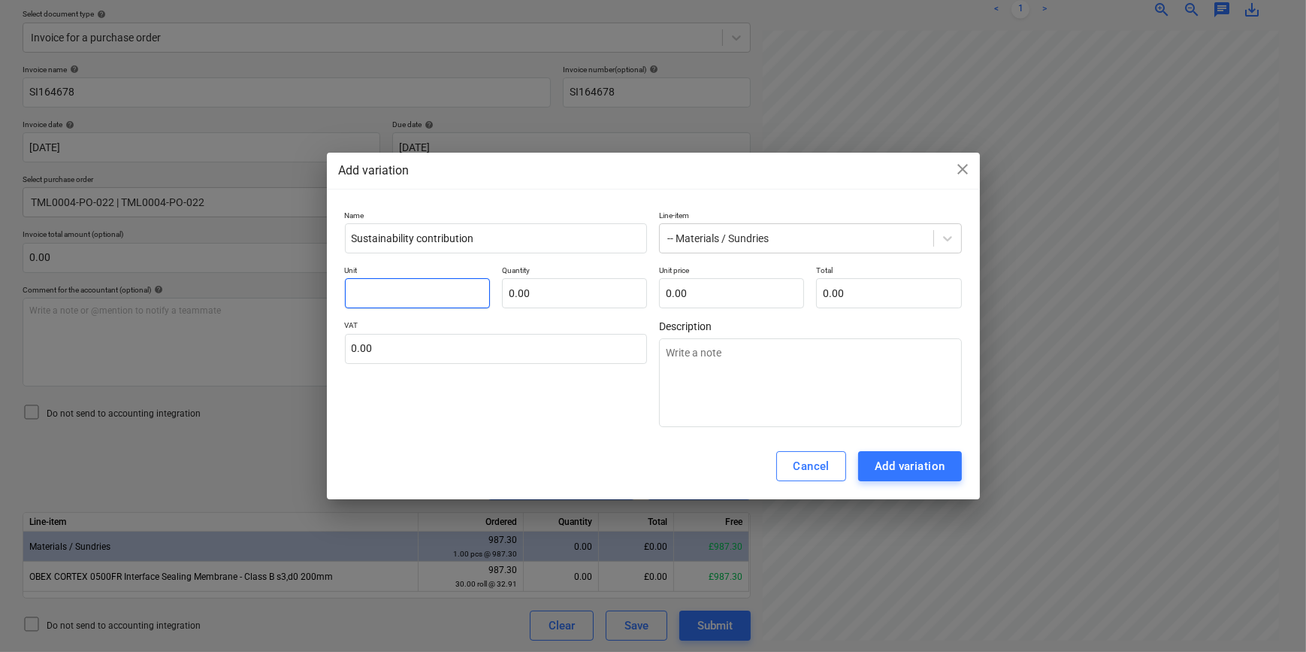
click at [383, 298] on input "text" at bounding box center [417, 293] width 145 height 30
type textarea "x"
type input "p"
type textarea "x"
type input "pc"
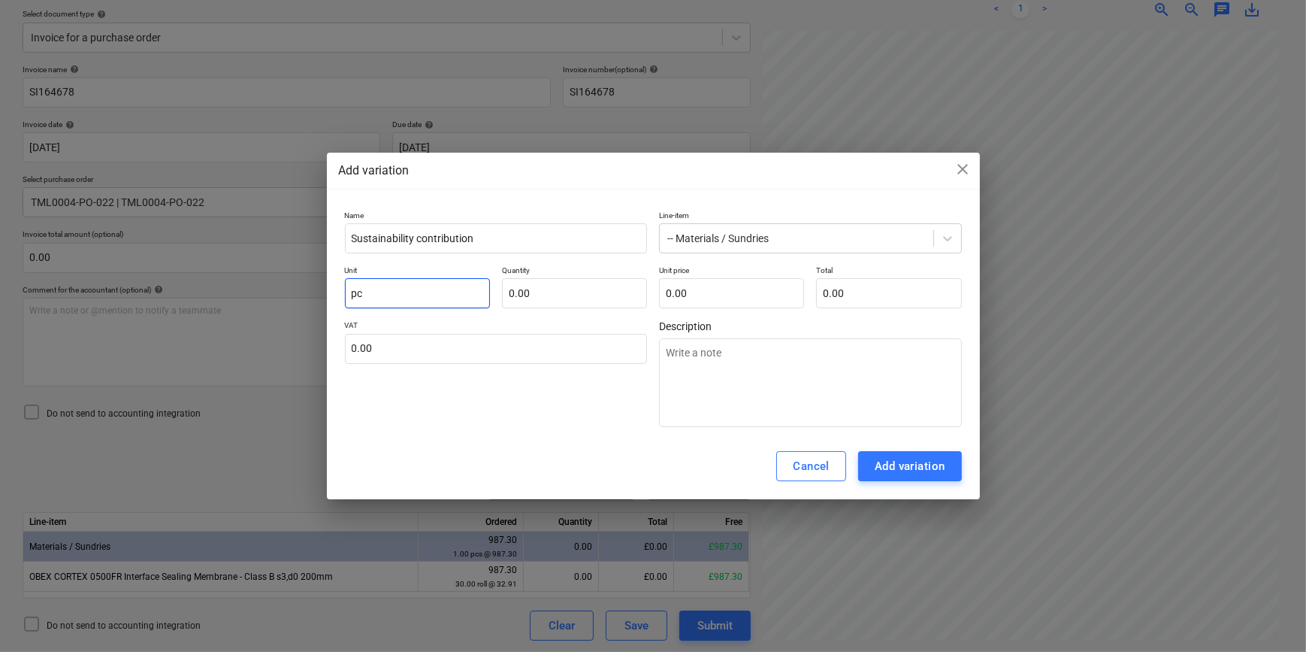
type textarea "x"
type input "pcs"
type textarea "x"
type input "1.00"
type textarea "x"
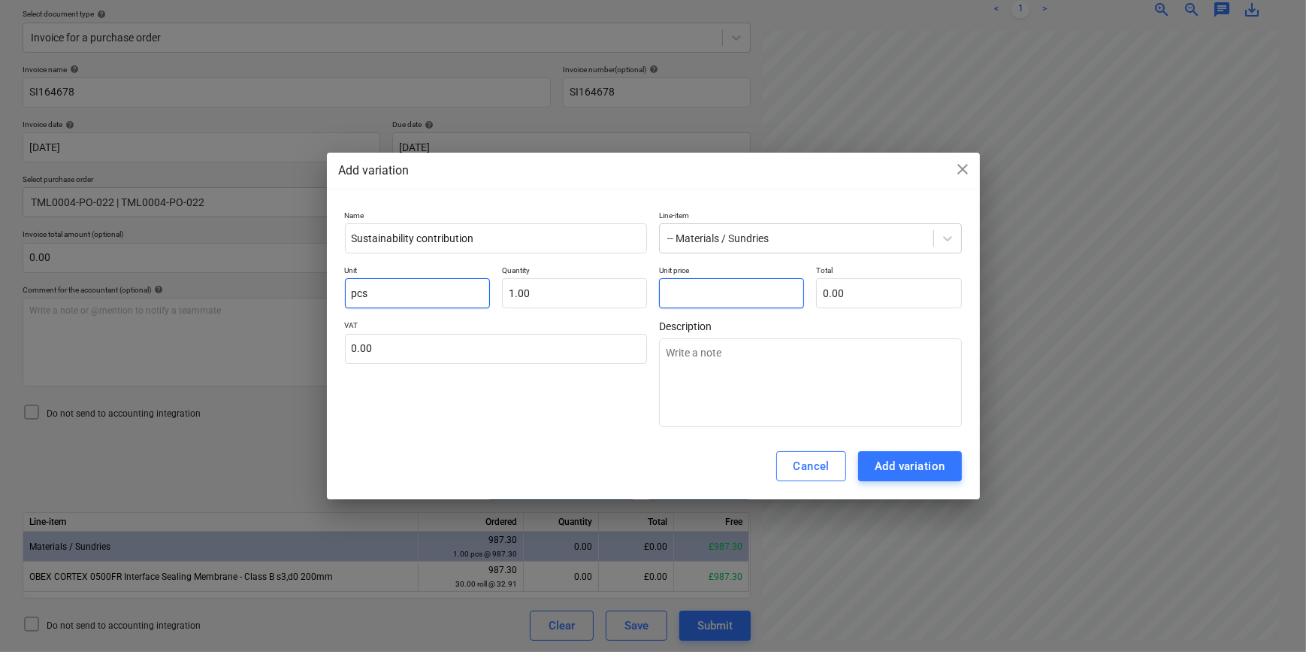
type input "2"
type input "2.00"
type textarea "x"
type input "2."
type textarea "x"
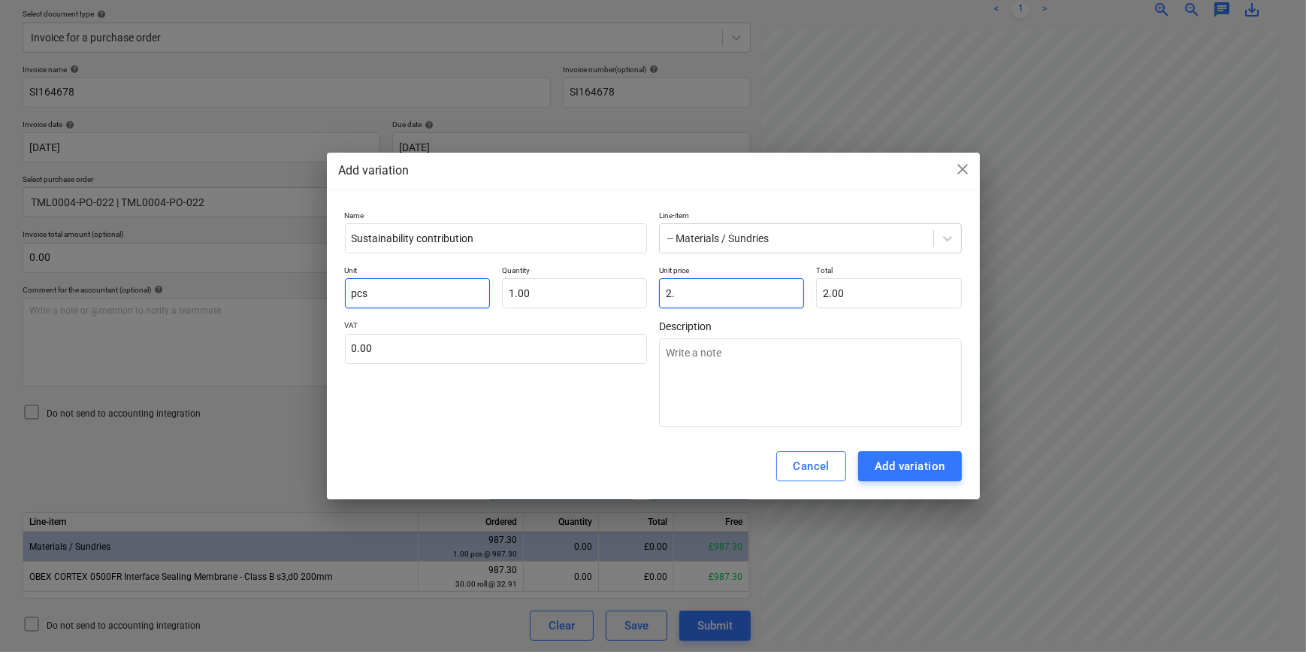
type input "2.9"
type input "2.90"
type textarea "x"
type input "2.98"
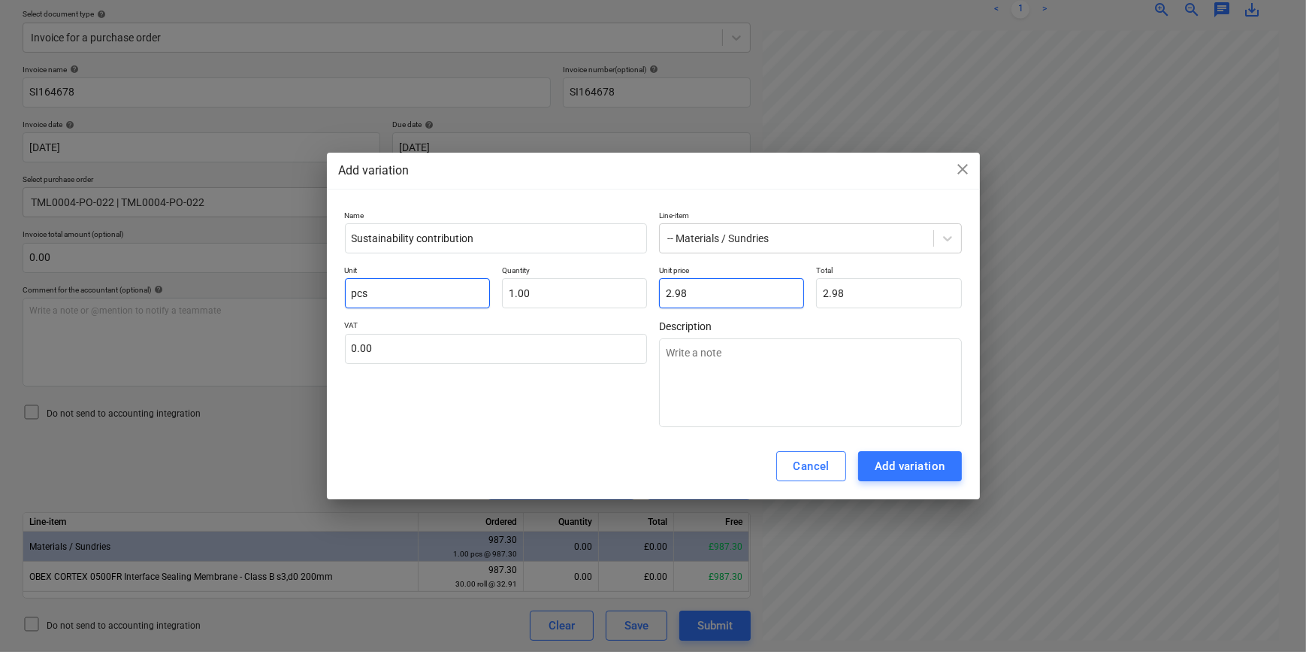
type input "2.98"
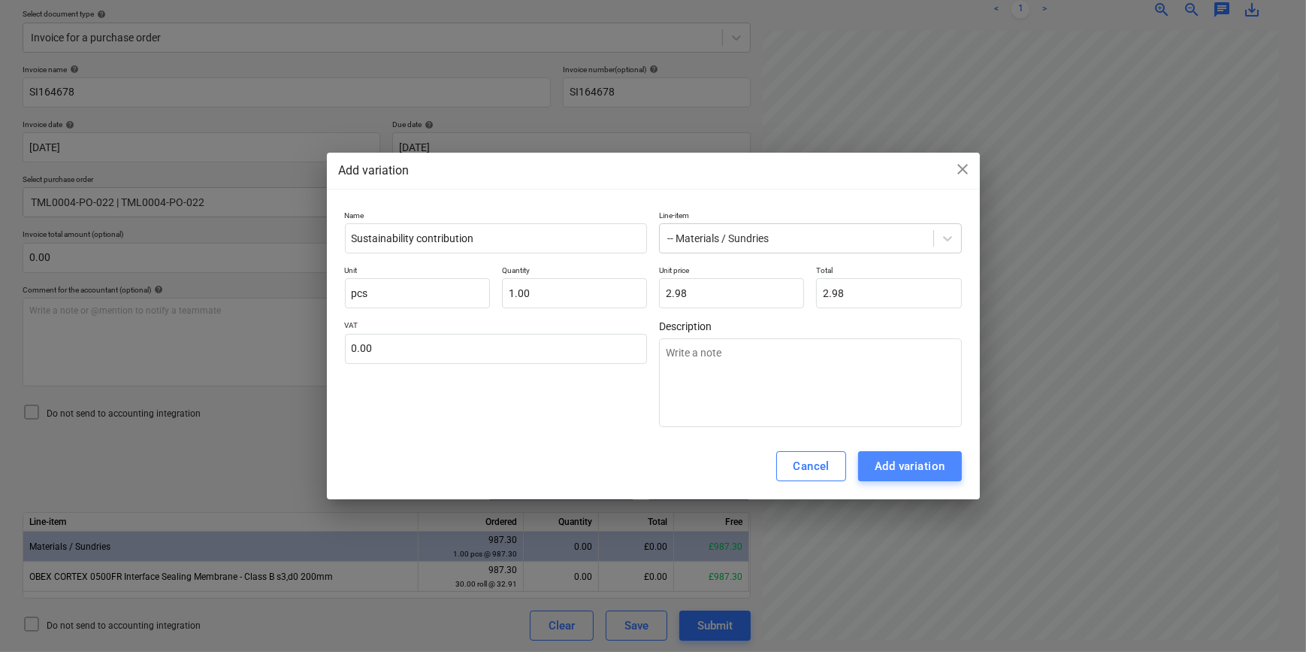
click at [930, 469] on div "Add variation" at bounding box center [910, 466] width 71 height 20
type textarea "x"
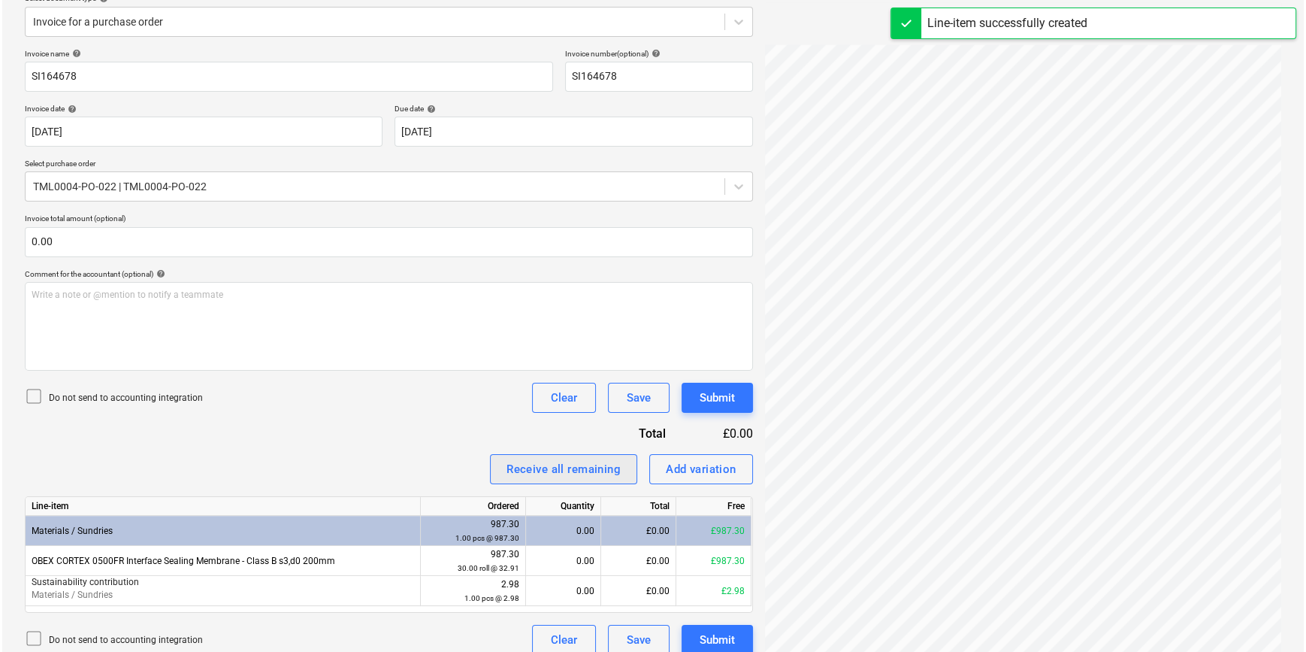
scroll to position [199, 0]
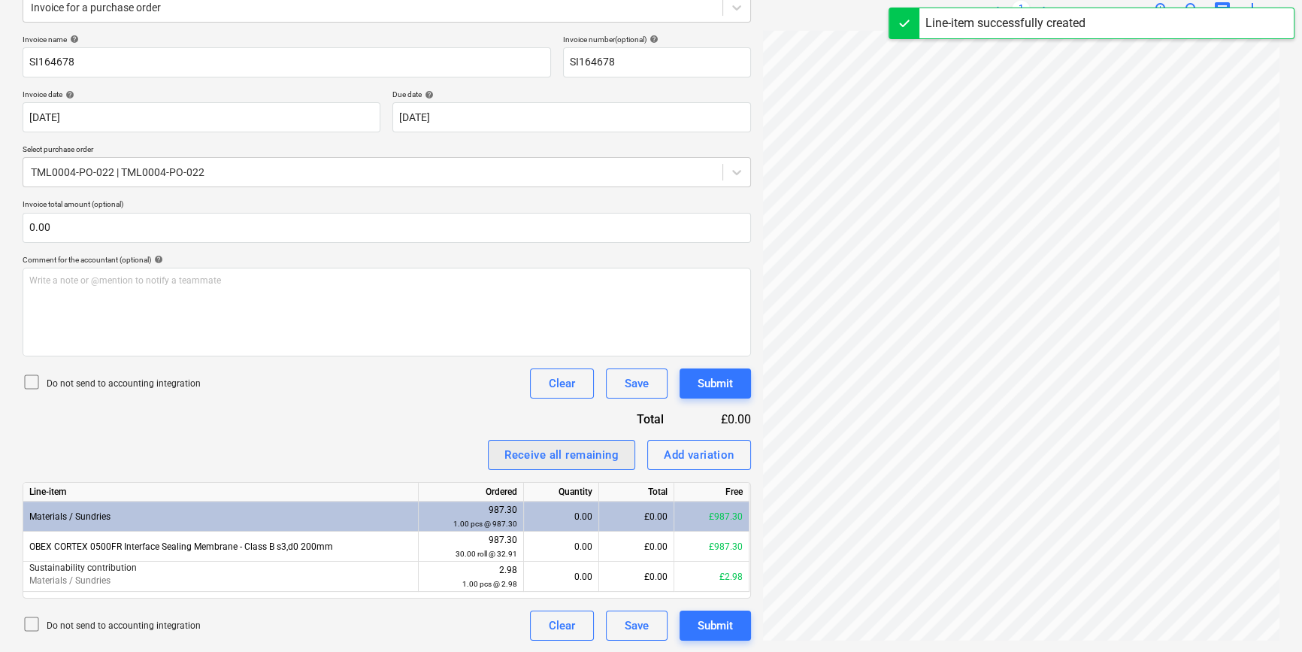
click at [497, 461] on button "Receive all remaining" at bounding box center [561, 455] width 147 height 30
click at [712, 621] on div "Submit" at bounding box center [714, 625] width 35 height 20
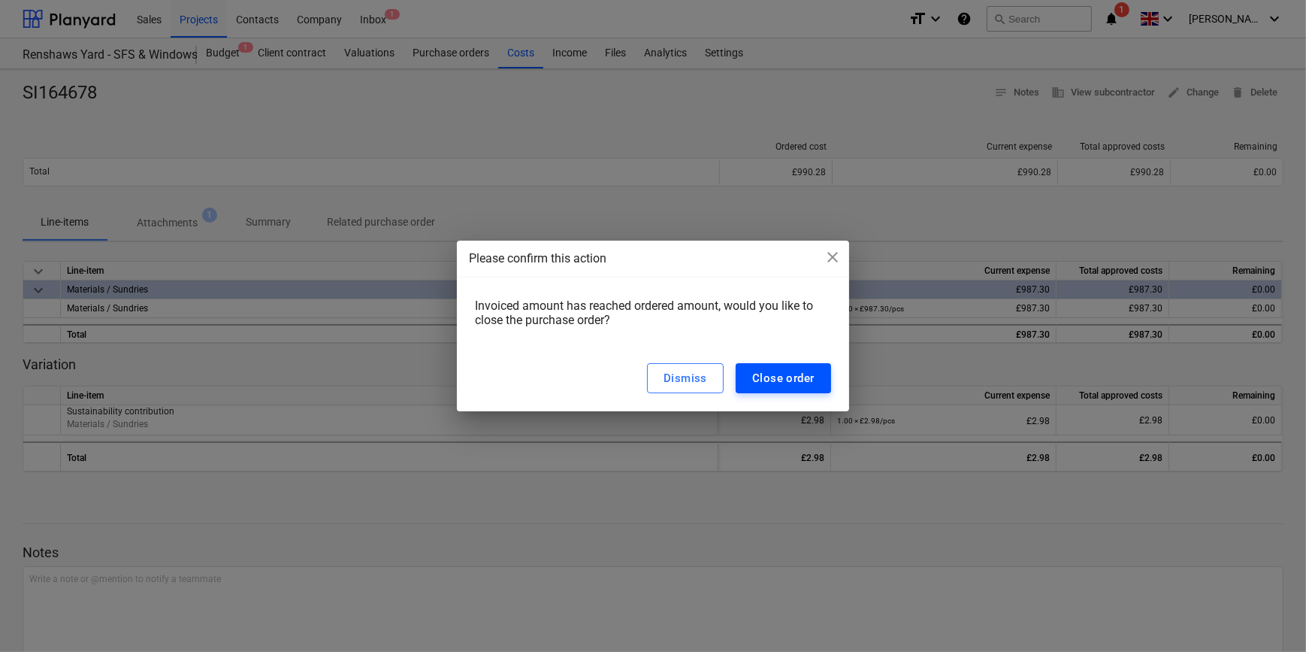
click at [767, 380] on div "Close order" at bounding box center [783, 378] width 62 height 20
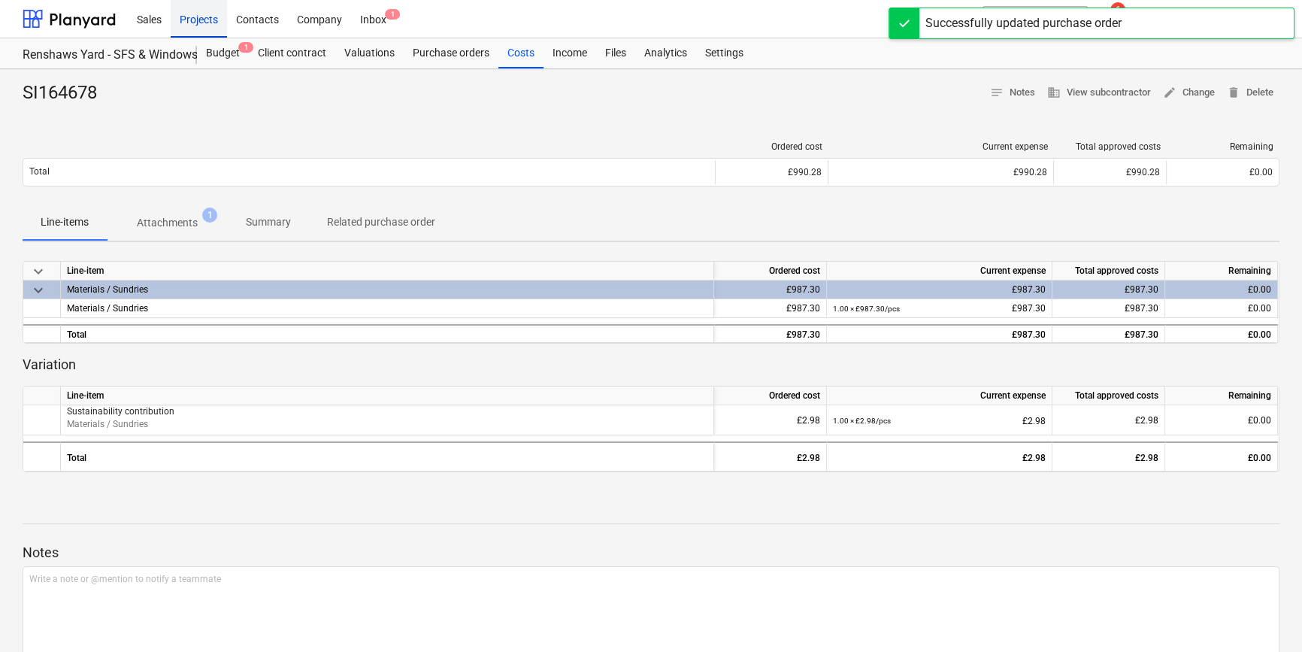
click at [194, 18] on div "Projects" at bounding box center [199, 18] width 56 height 38
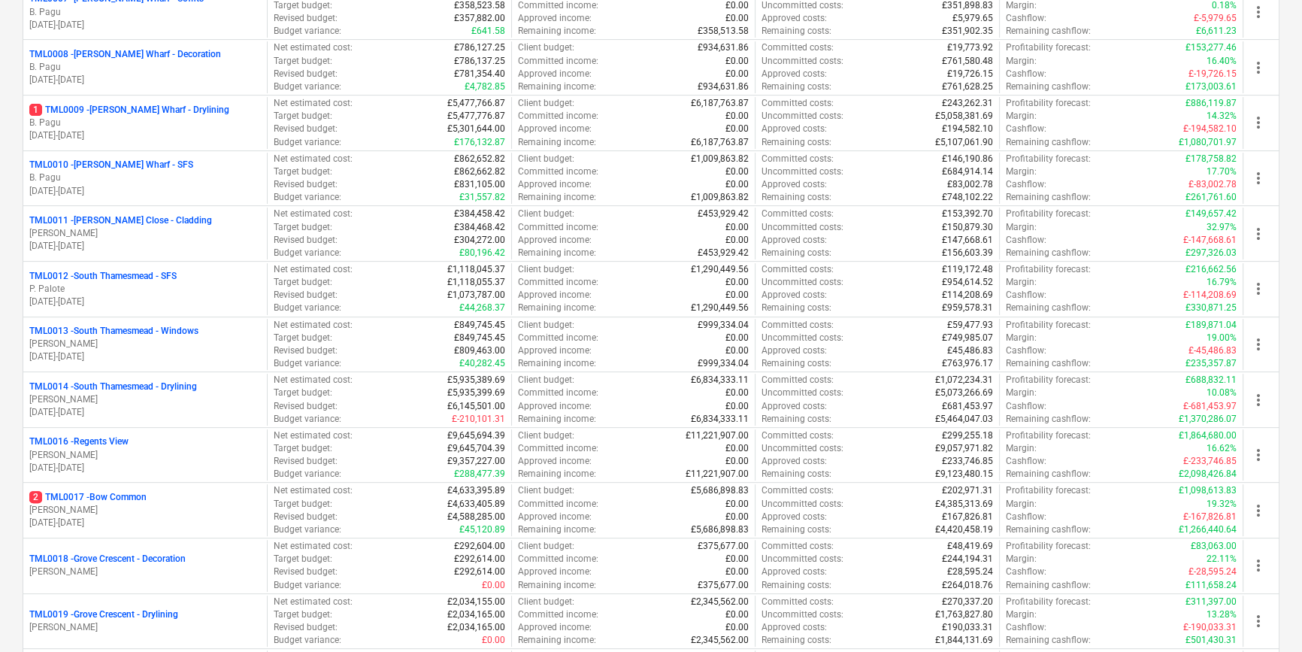
scroll to position [683, 0]
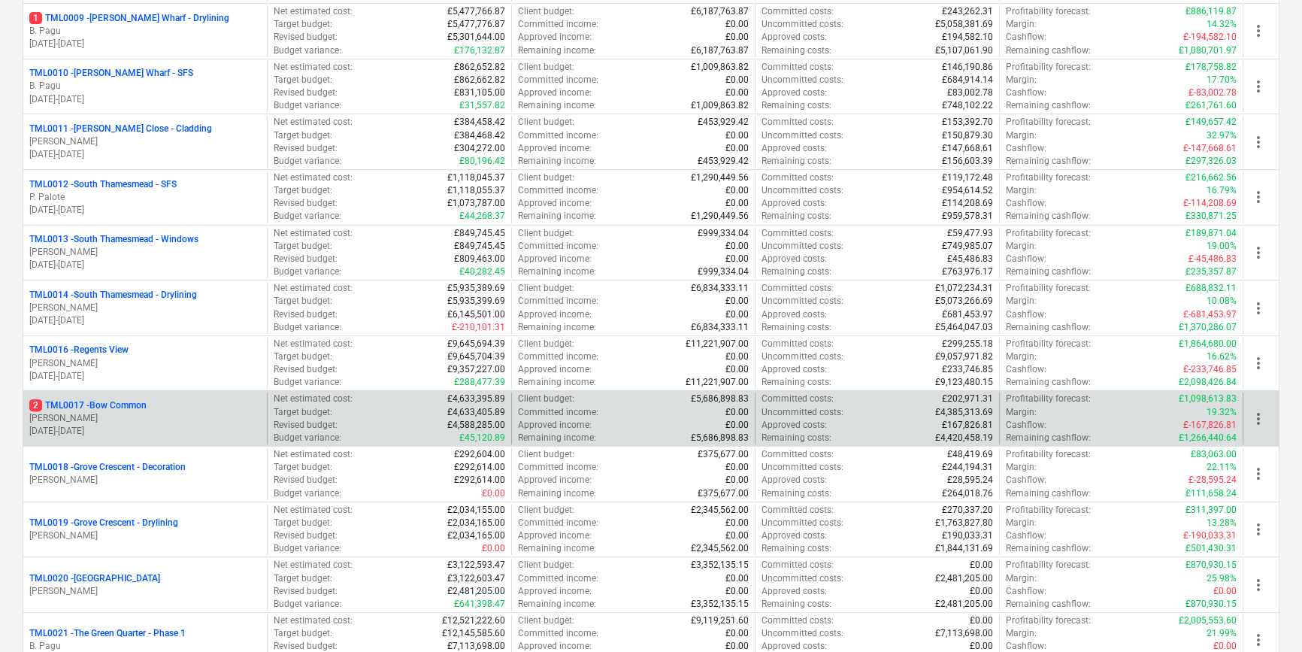
click at [150, 416] on p "[PERSON_NAME]" at bounding box center [144, 418] width 231 height 13
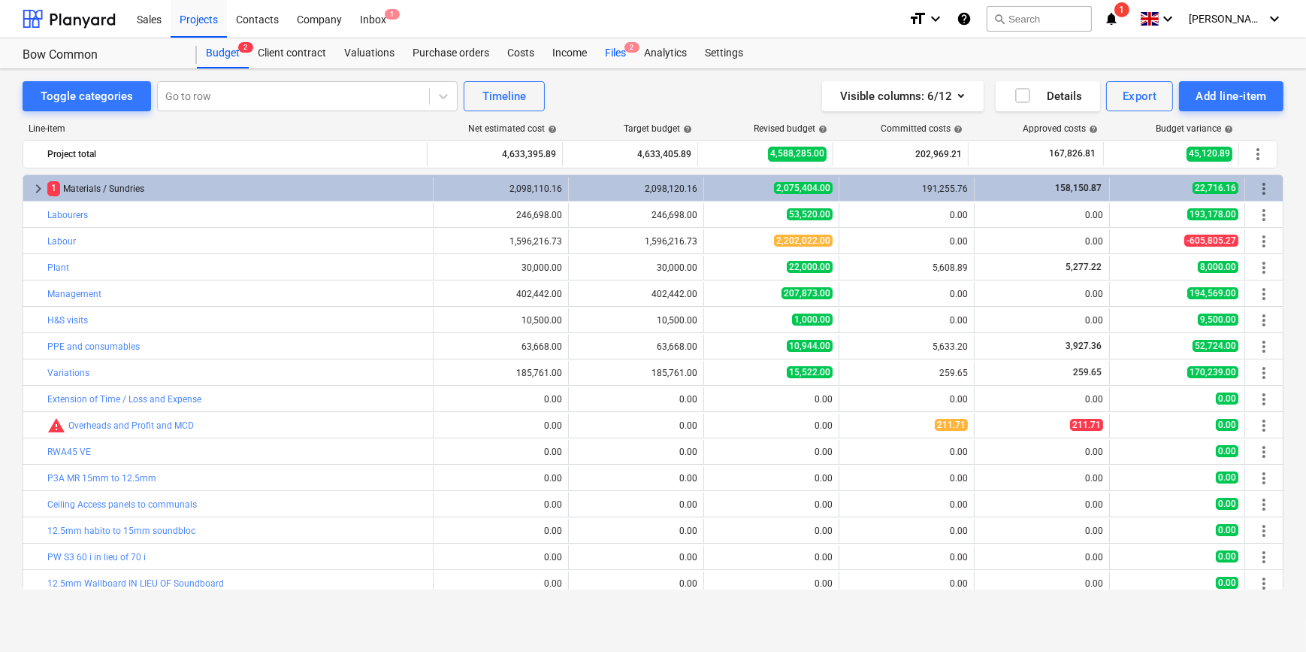
click at [614, 56] on div "Files 2" at bounding box center [615, 53] width 39 height 30
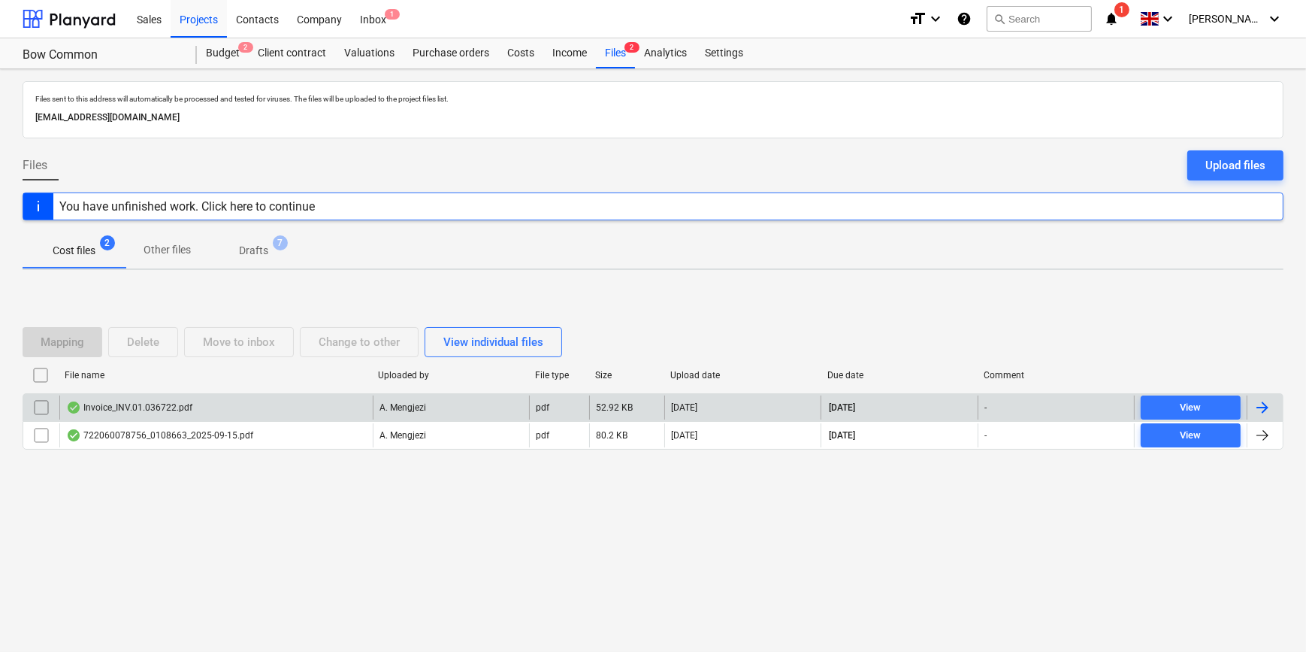
click at [1266, 404] on div at bounding box center [1262, 407] width 18 height 18
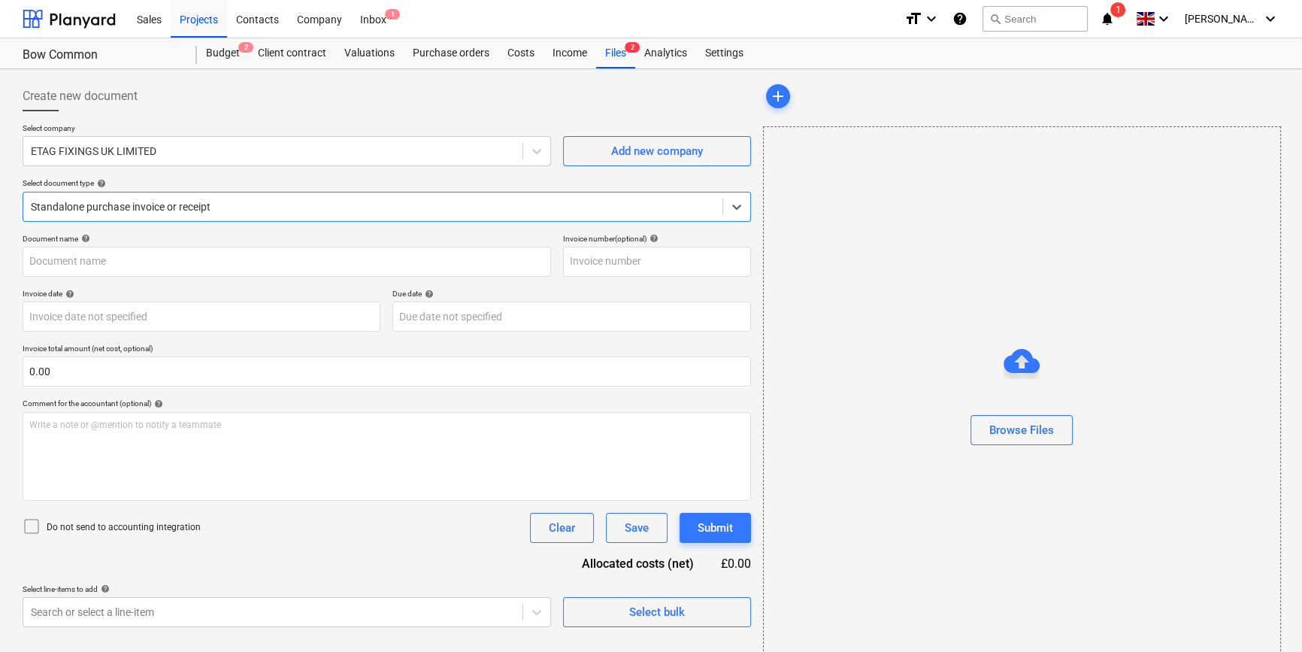
type input "#INV.01.036722"
type input "[DATE]"
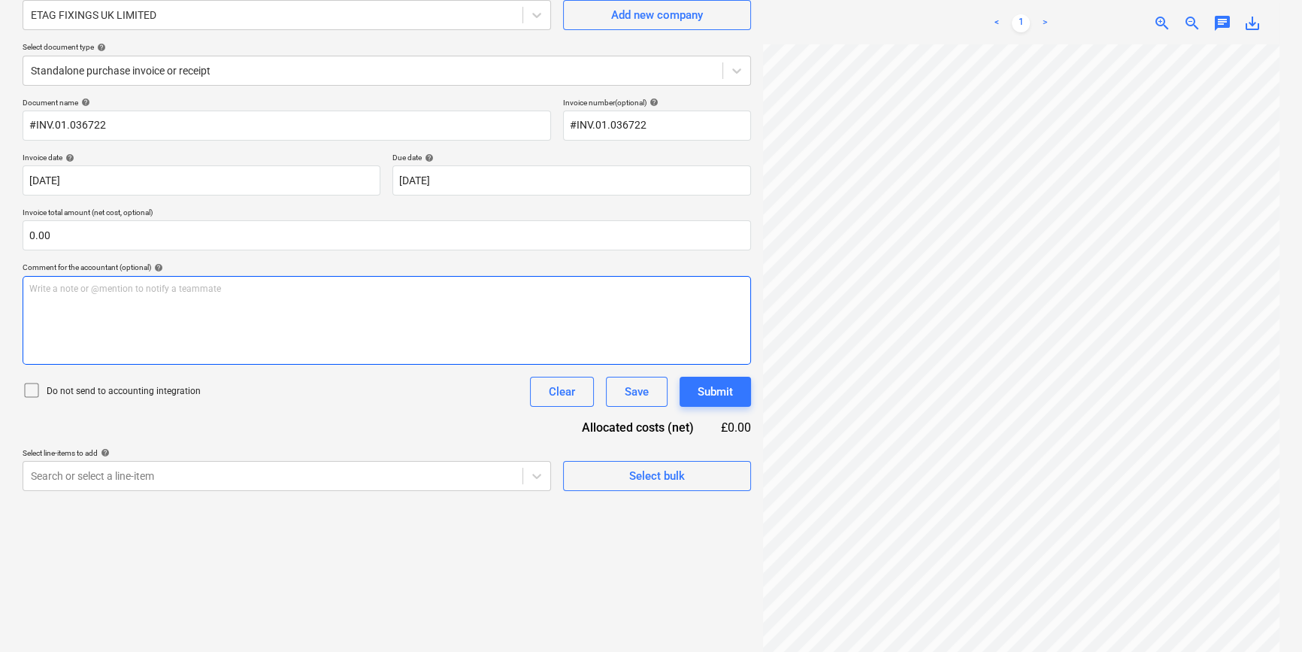
scroll to position [68, 0]
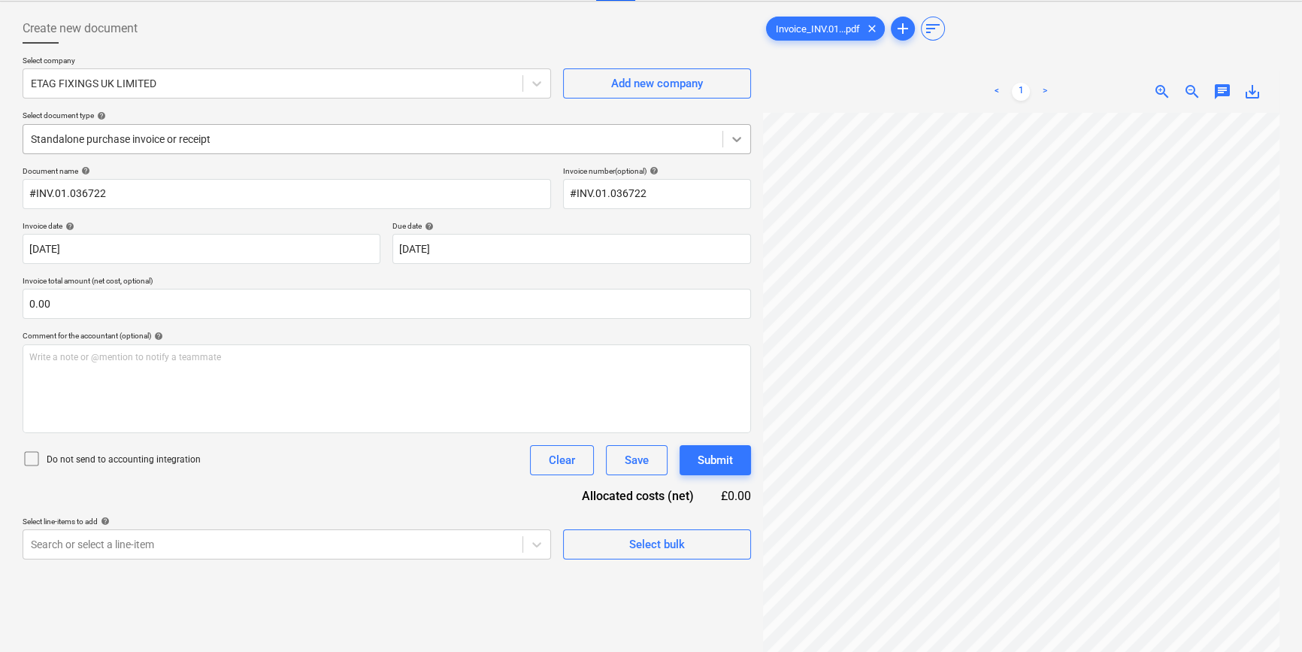
click at [736, 142] on icon at bounding box center [736, 139] width 15 height 15
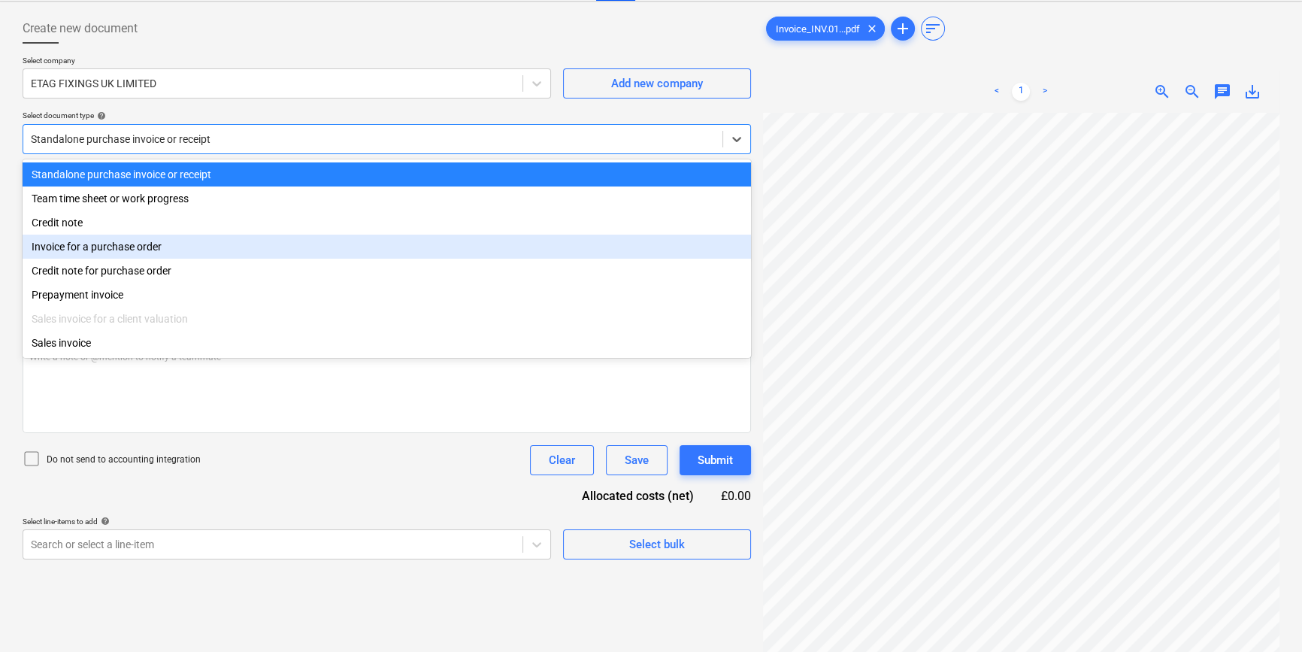
click at [729, 256] on div "Invoice for a purchase order" at bounding box center [387, 246] width 728 height 24
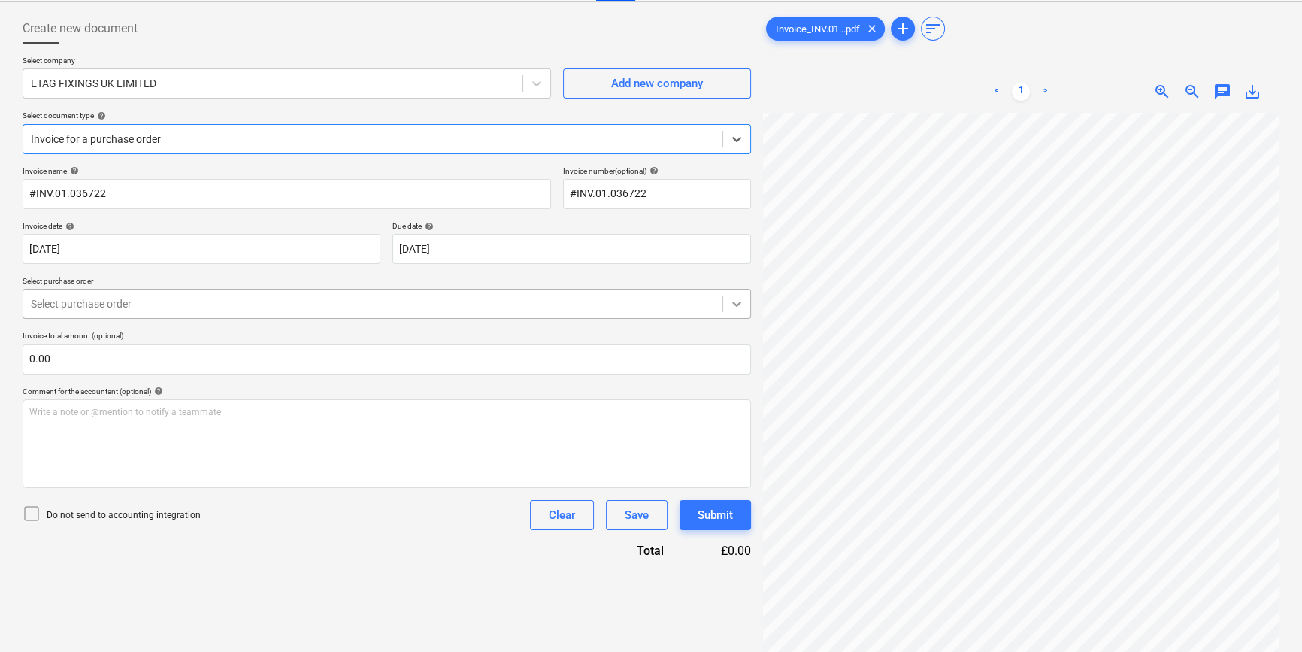
click at [736, 302] on icon at bounding box center [736, 303] width 15 height 15
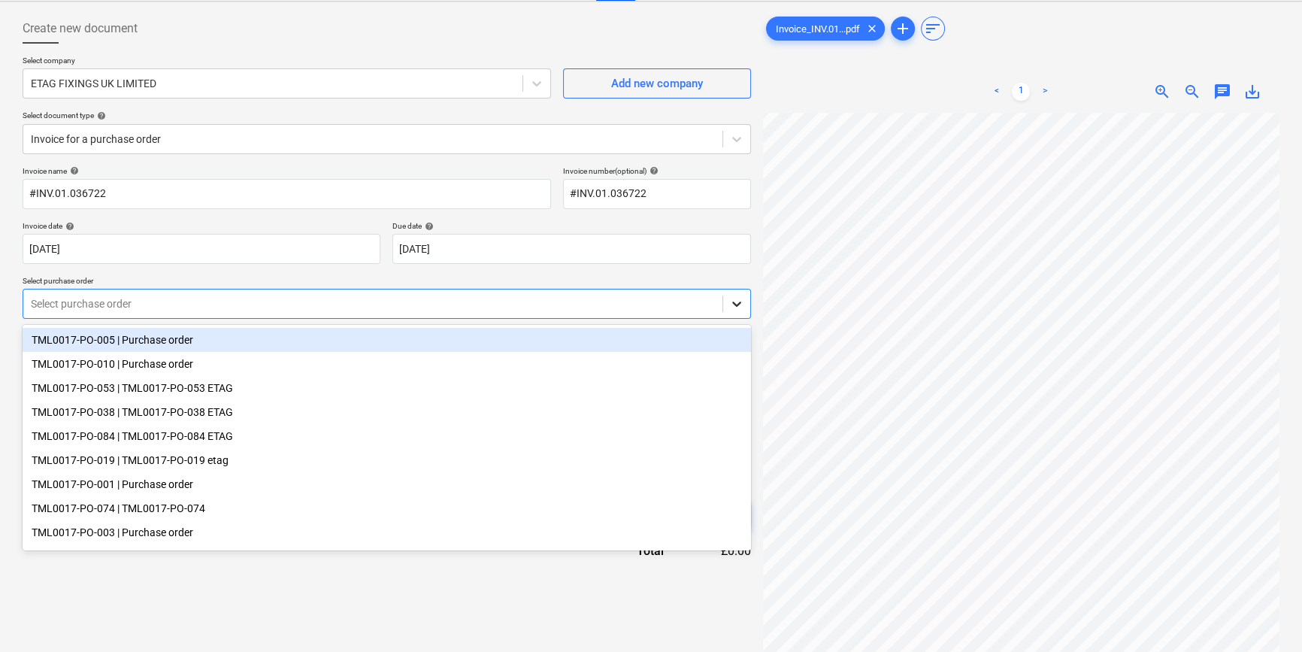
click at [738, 308] on icon at bounding box center [736, 303] width 15 height 15
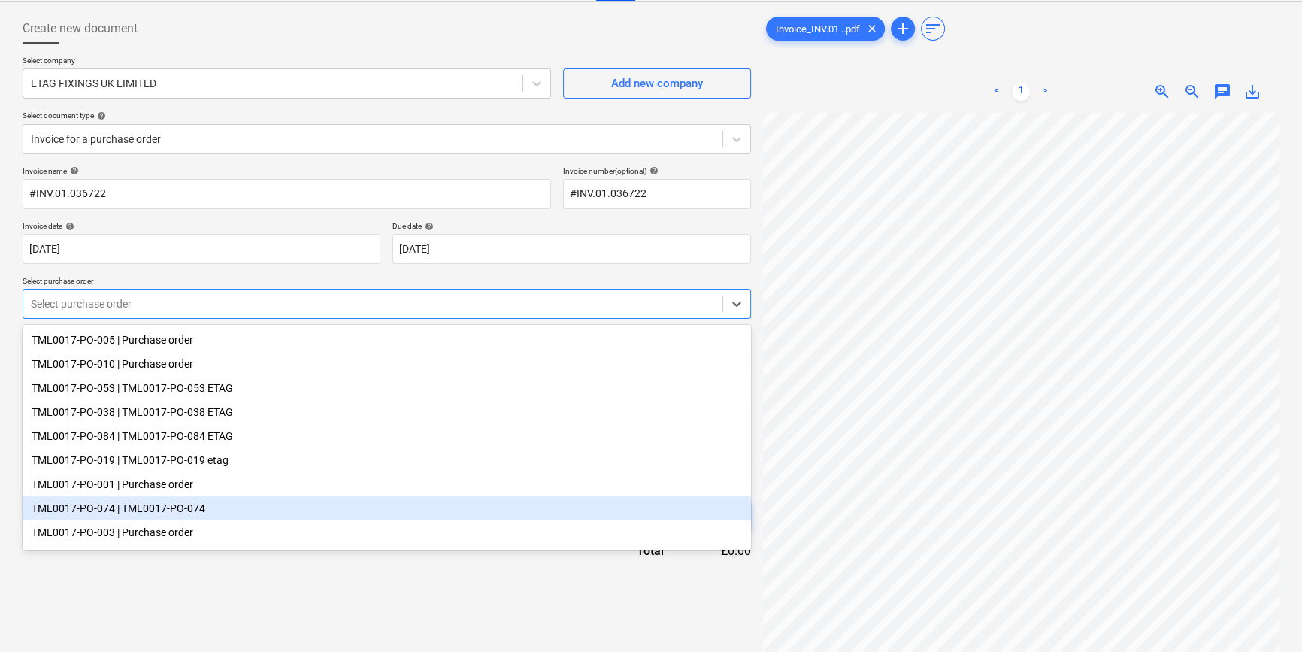
click at [183, 519] on div "TML0017-PO-074 | TML0017-PO-074" at bounding box center [387, 508] width 728 height 24
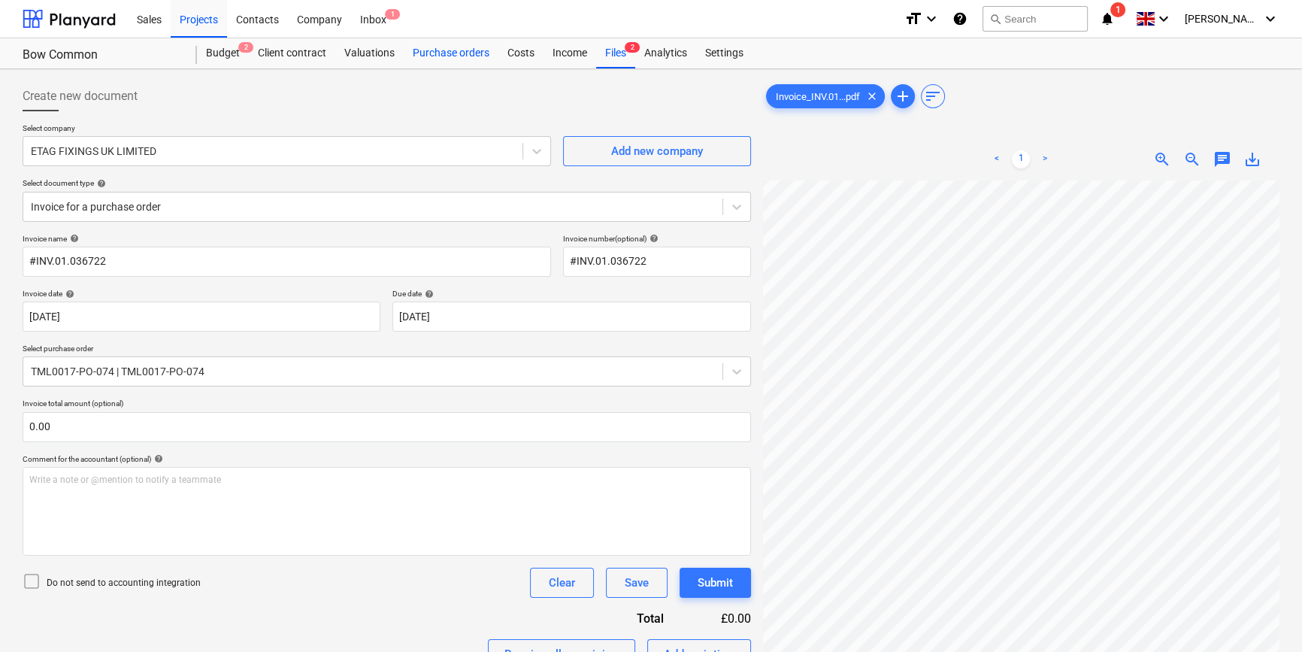
click at [447, 53] on div "Purchase orders" at bounding box center [451, 53] width 95 height 30
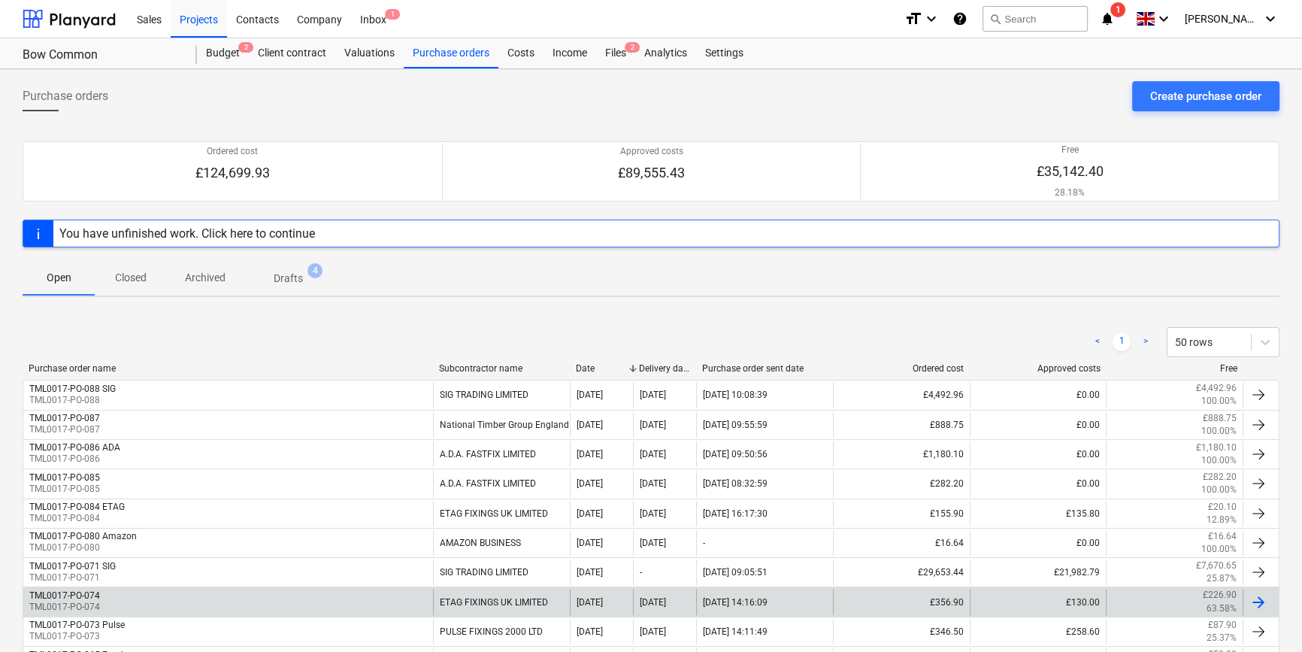
click at [138, 592] on div "TML0017-PO-074 TML0017-PO-074" at bounding box center [228, 601] width 410 height 26
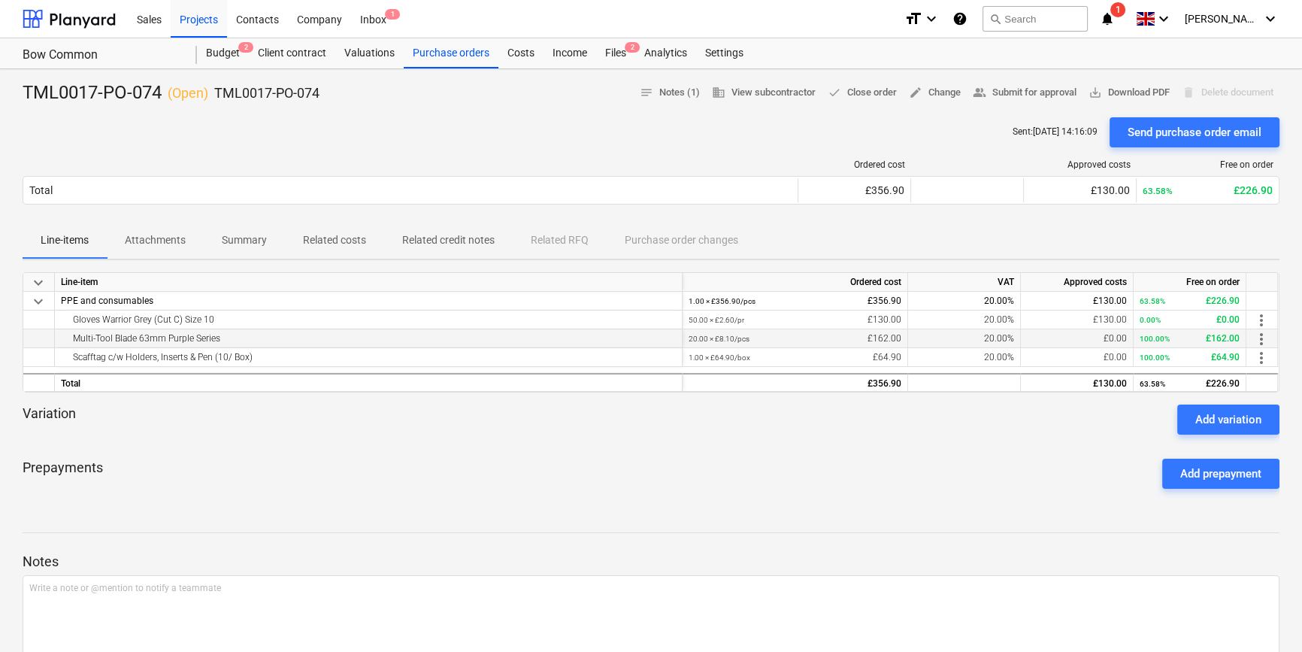
click at [1263, 340] on span "more_vert" at bounding box center [1261, 339] width 18 height 18
click at [1263, 340] on li "Edit" at bounding box center [1272, 339] width 44 height 35
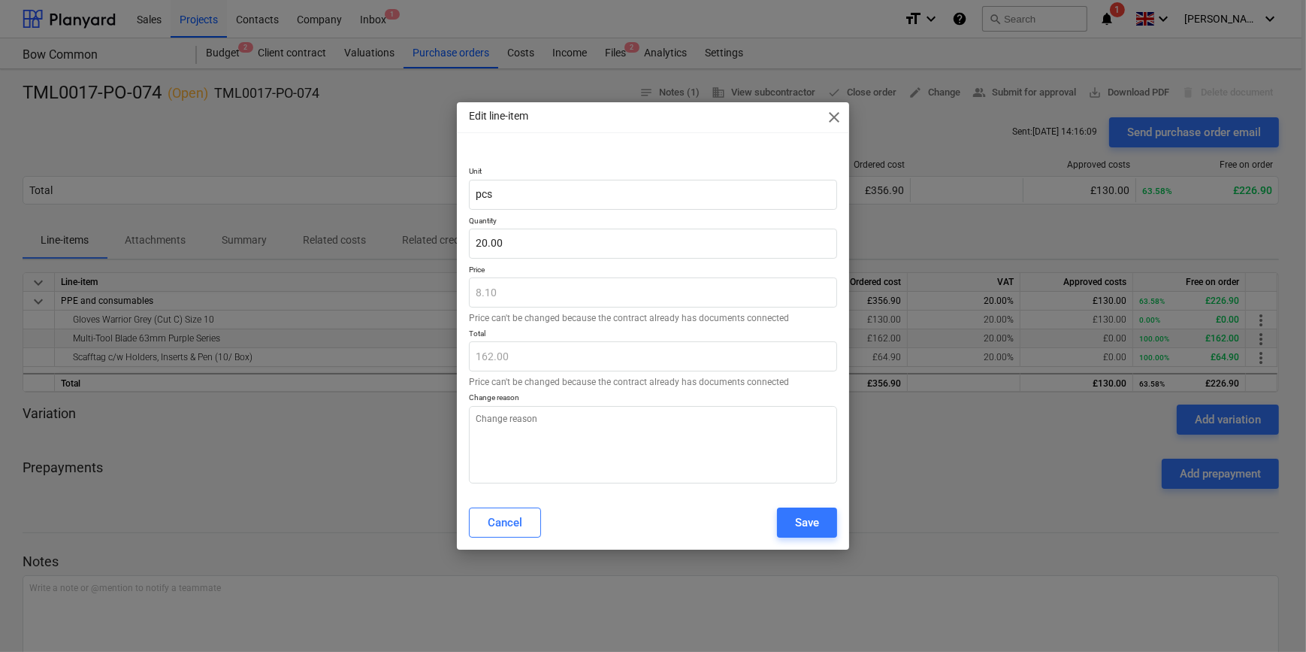
type textarea "x"
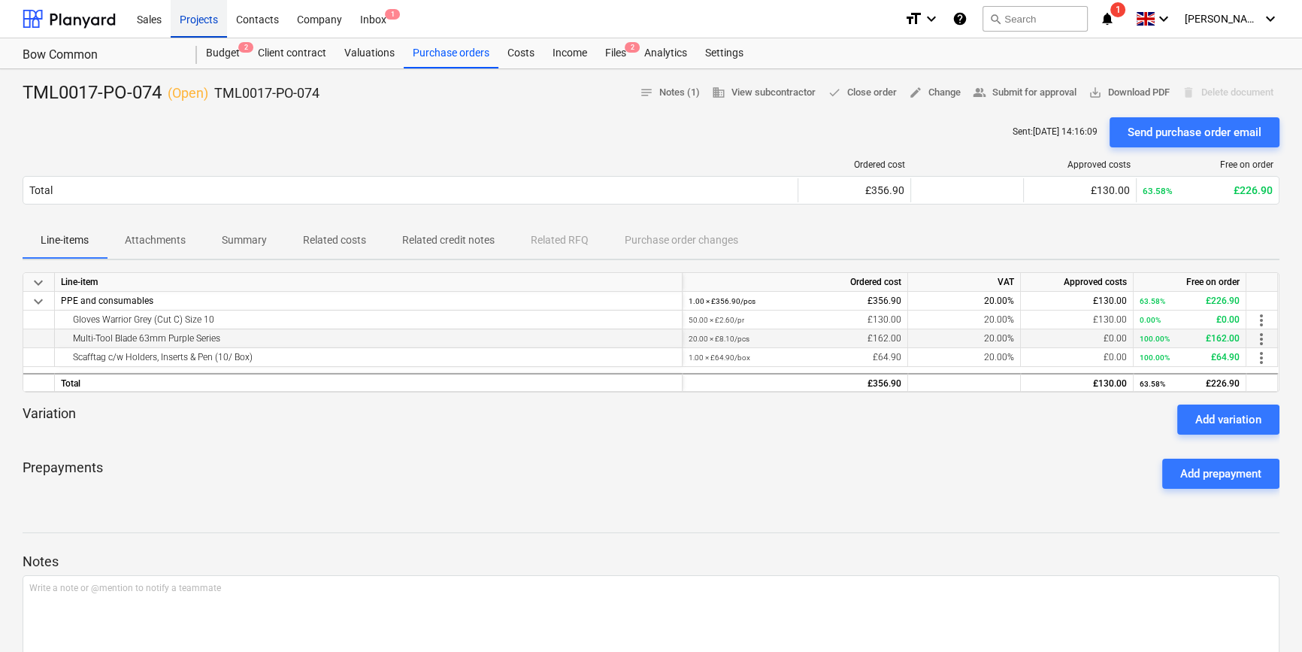
click at [202, 16] on div "Projects" at bounding box center [199, 18] width 56 height 38
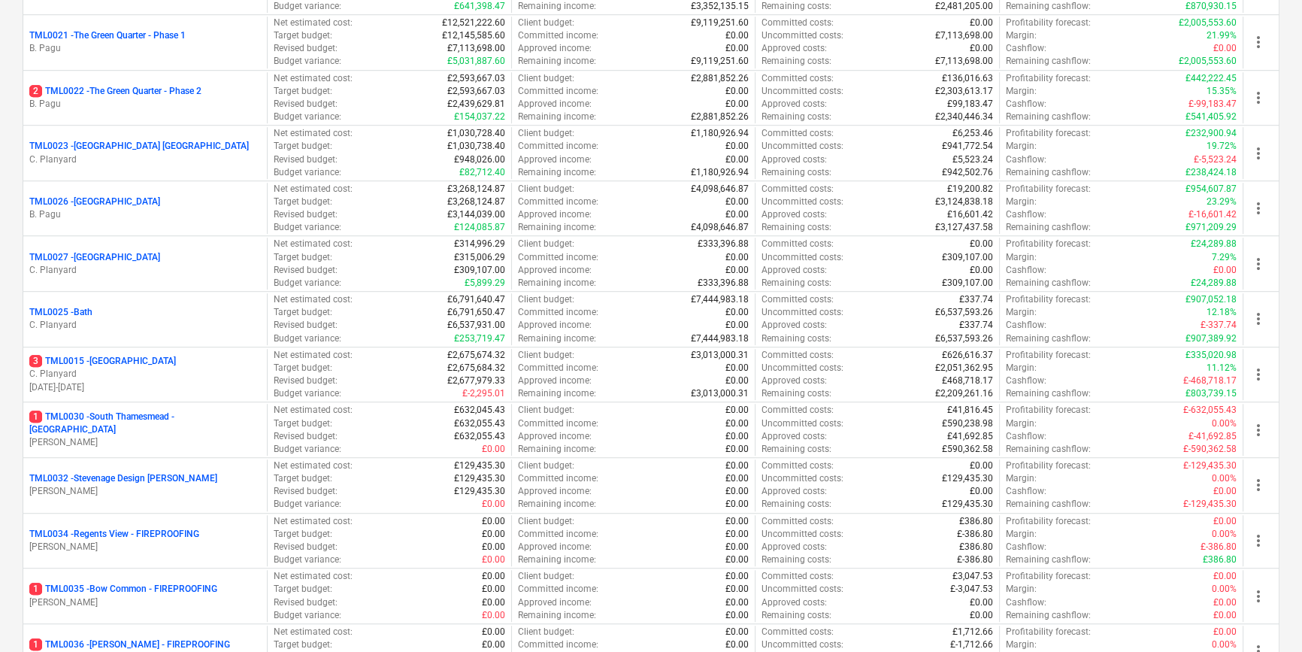
scroll to position [1366, 0]
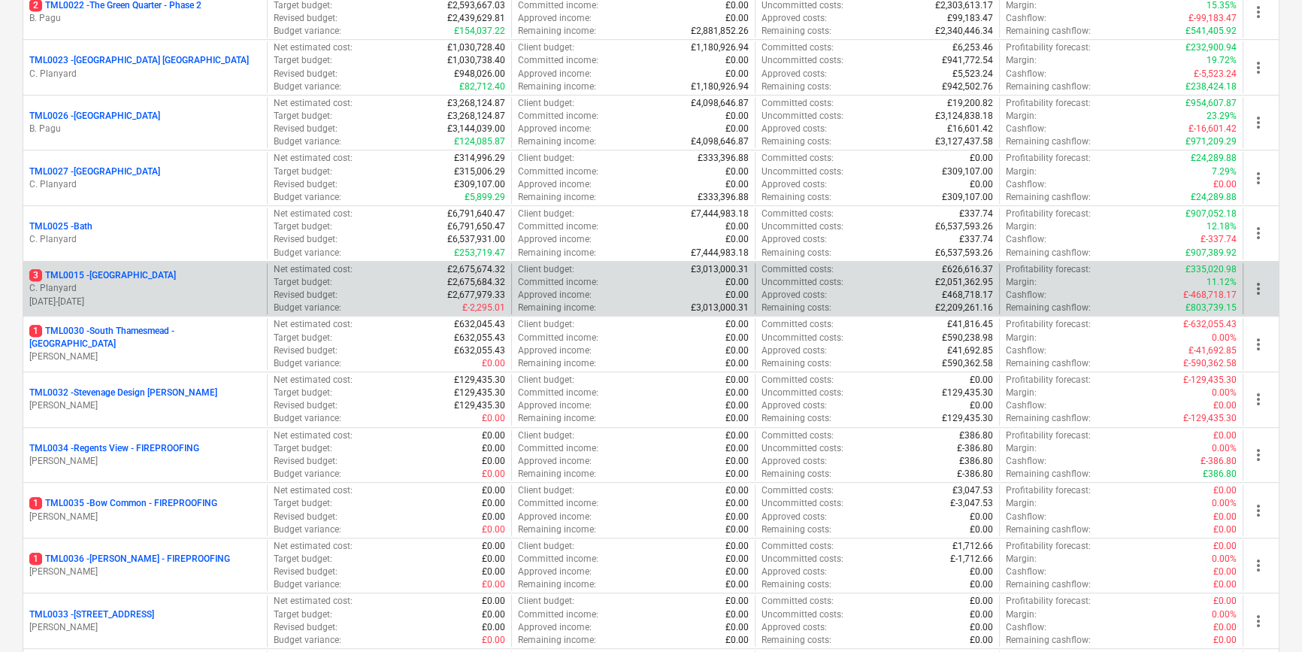
click at [134, 299] on p "[DATE] - [DATE]" at bounding box center [144, 301] width 231 height 13
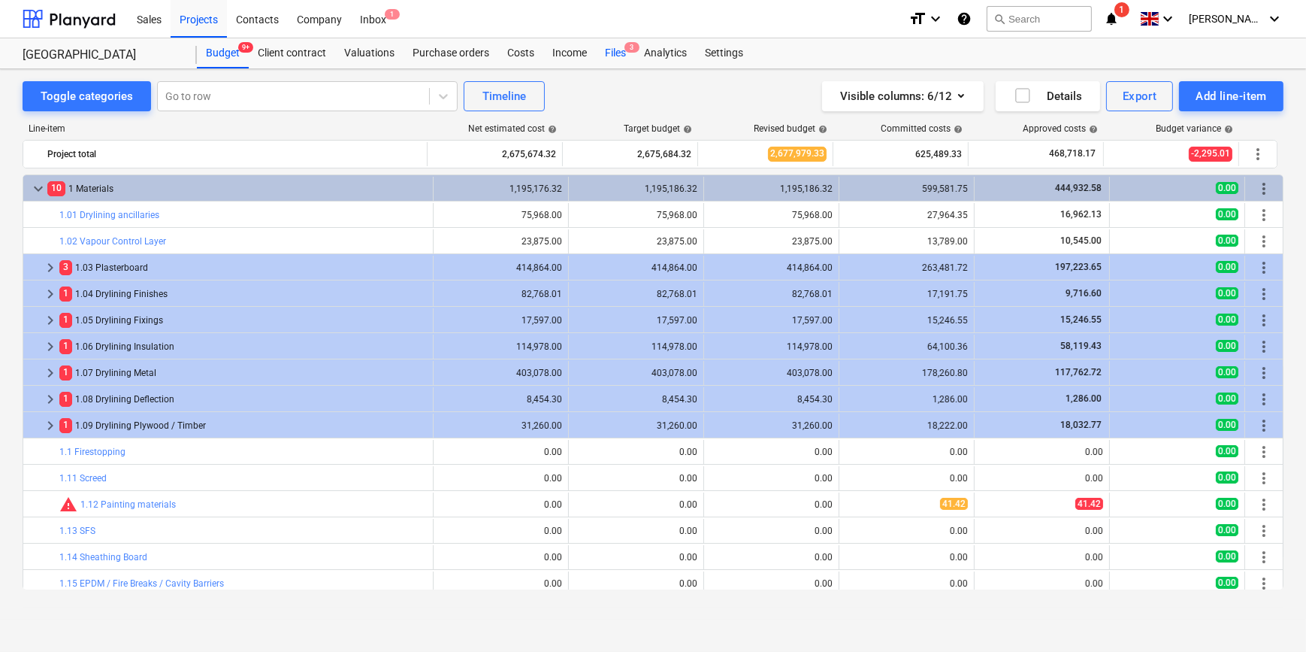
click at [606, 52] on div "Files 3" at bounding box center [615, 53] width 39 height 30
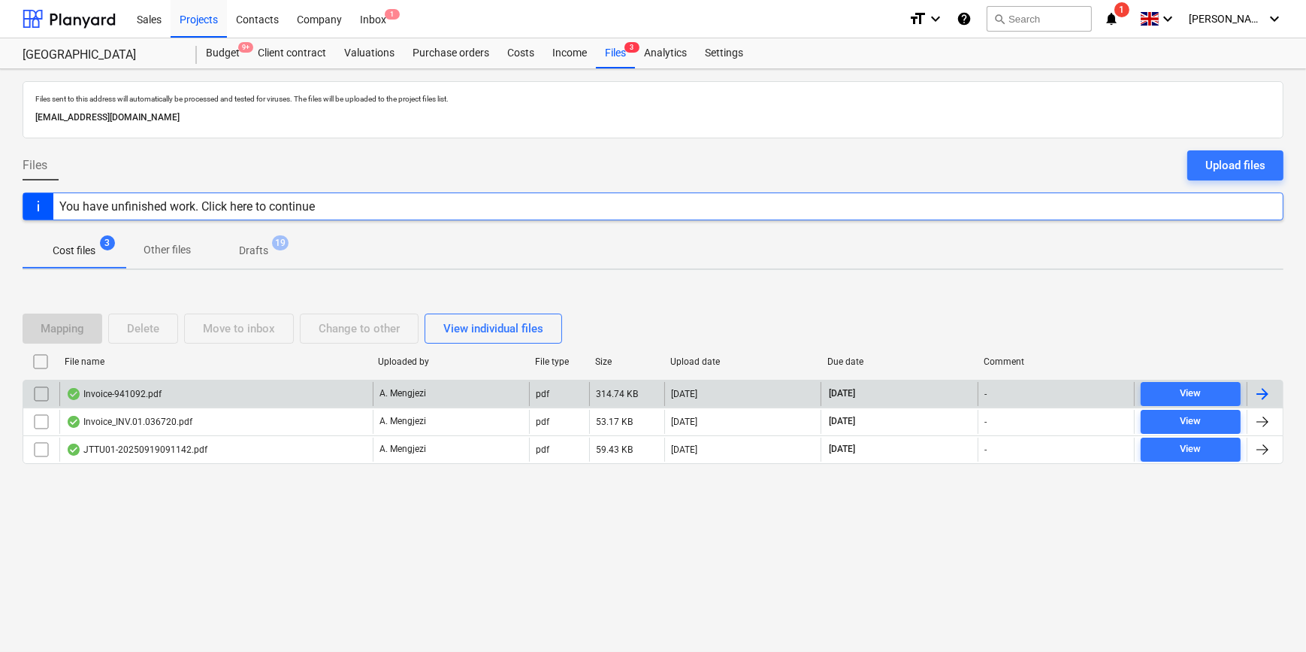
click at [1263, 392] on div at bounding box center [1262, 394] width 18 height 18
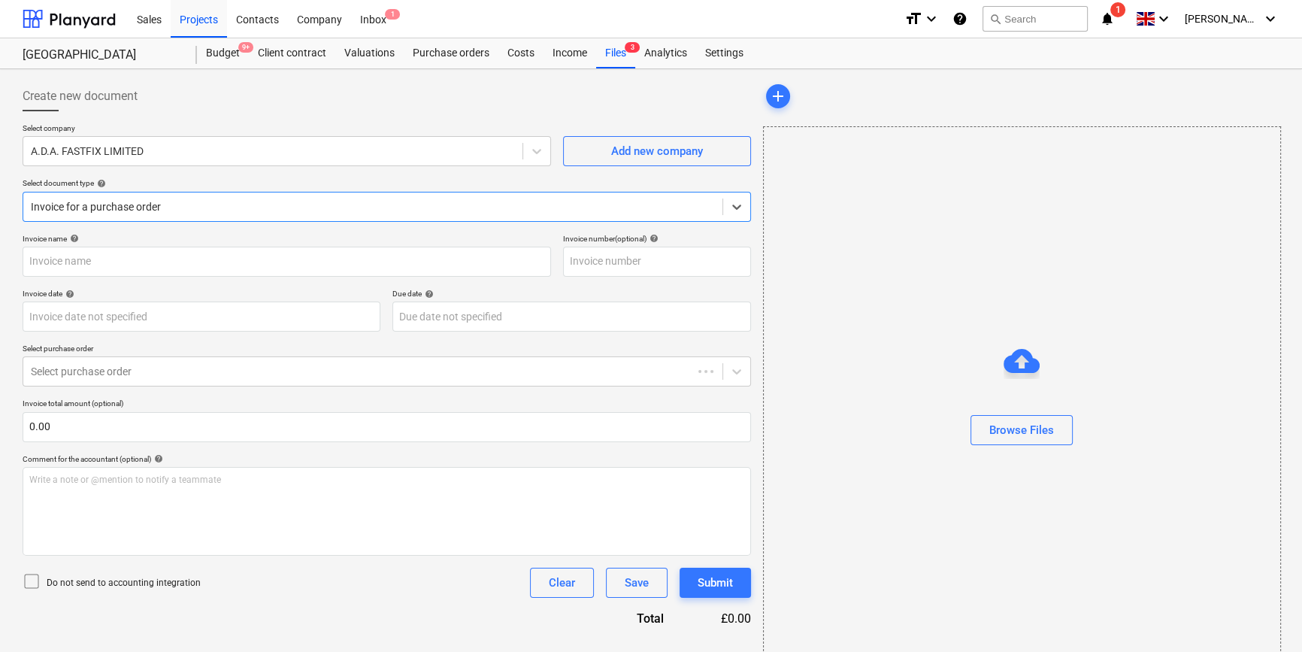
type input "941092"
type input "[DATE]"
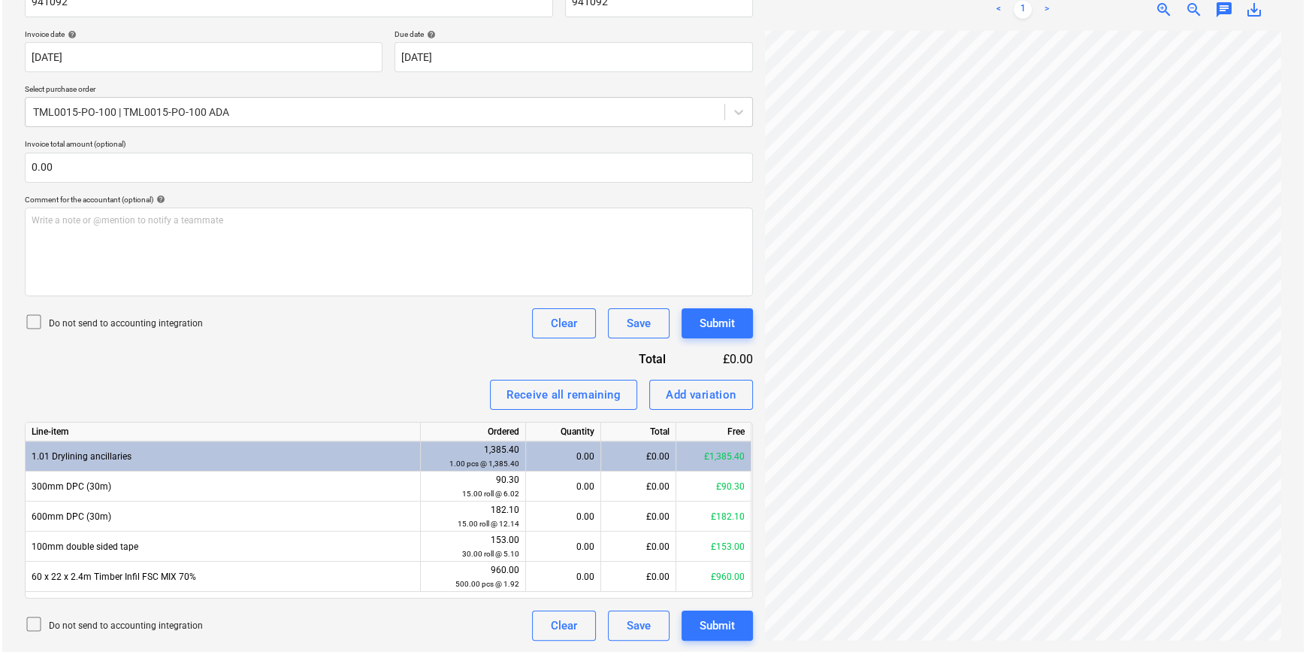
scroll to position [140, 162]
click at [570, 402] on div "Receive all remaining" at bounding box center [561, 395] width 114 height 20
click at [718, 623] on div "Submit" at bounding box center [714, 625] width 35 height 20
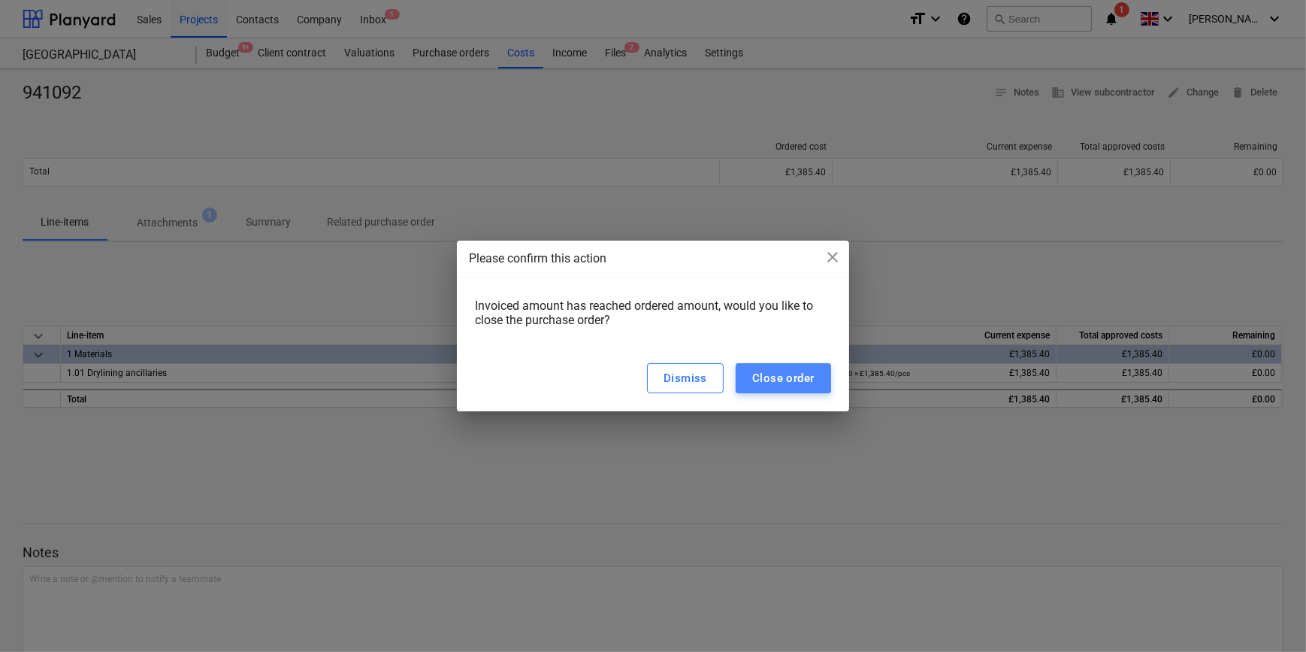
click at [771, 388] on button "Close order" at bounding box center [783, 378] width 95 height 30
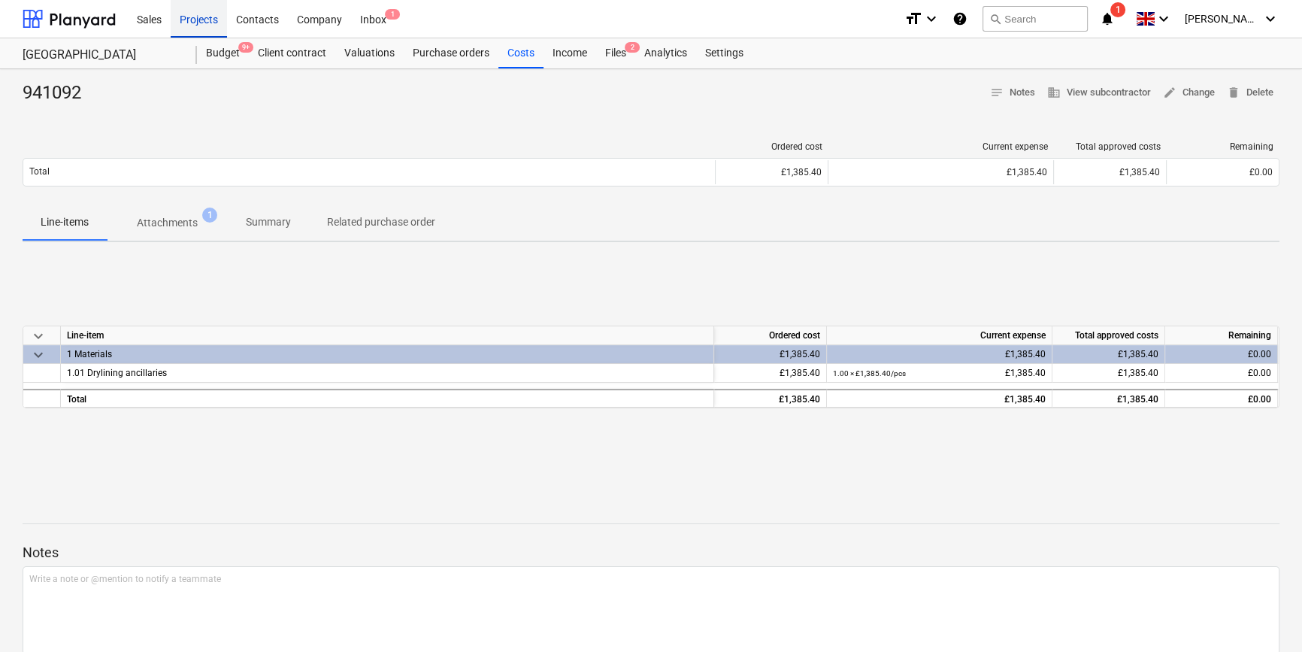
click at [199, 23] on div "Projects" at bounding box center [199, 18] width 56 height 38
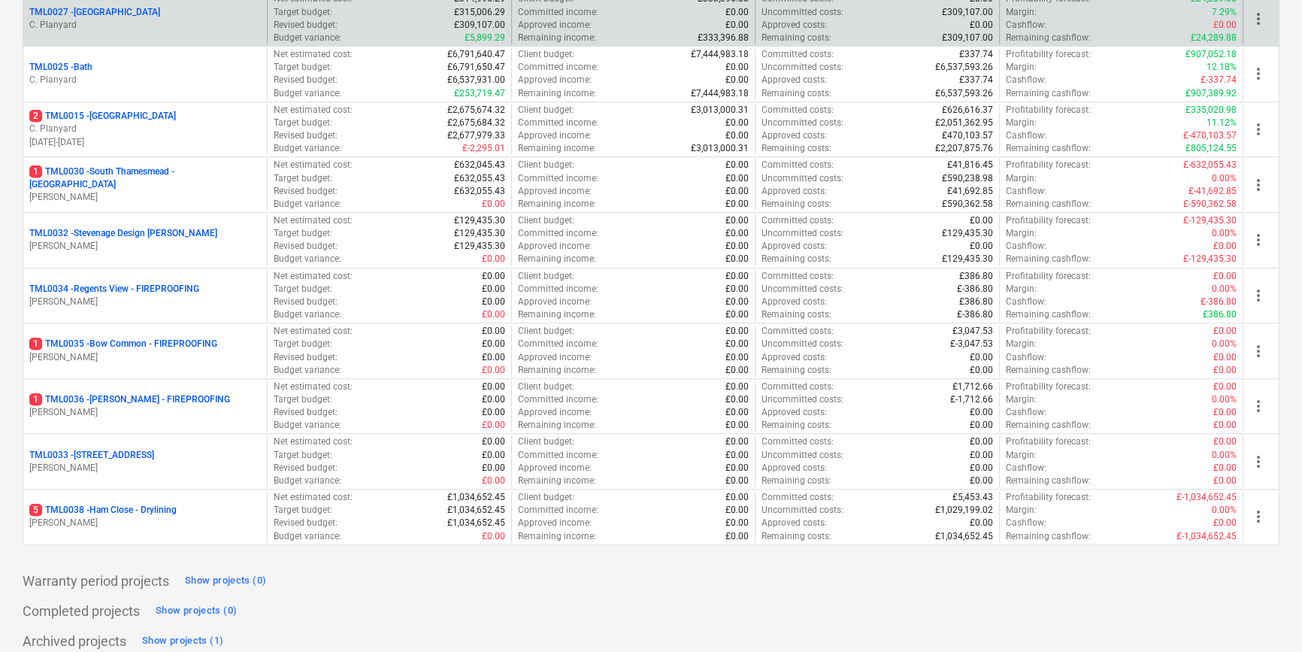
scroll to position [1535, 0]
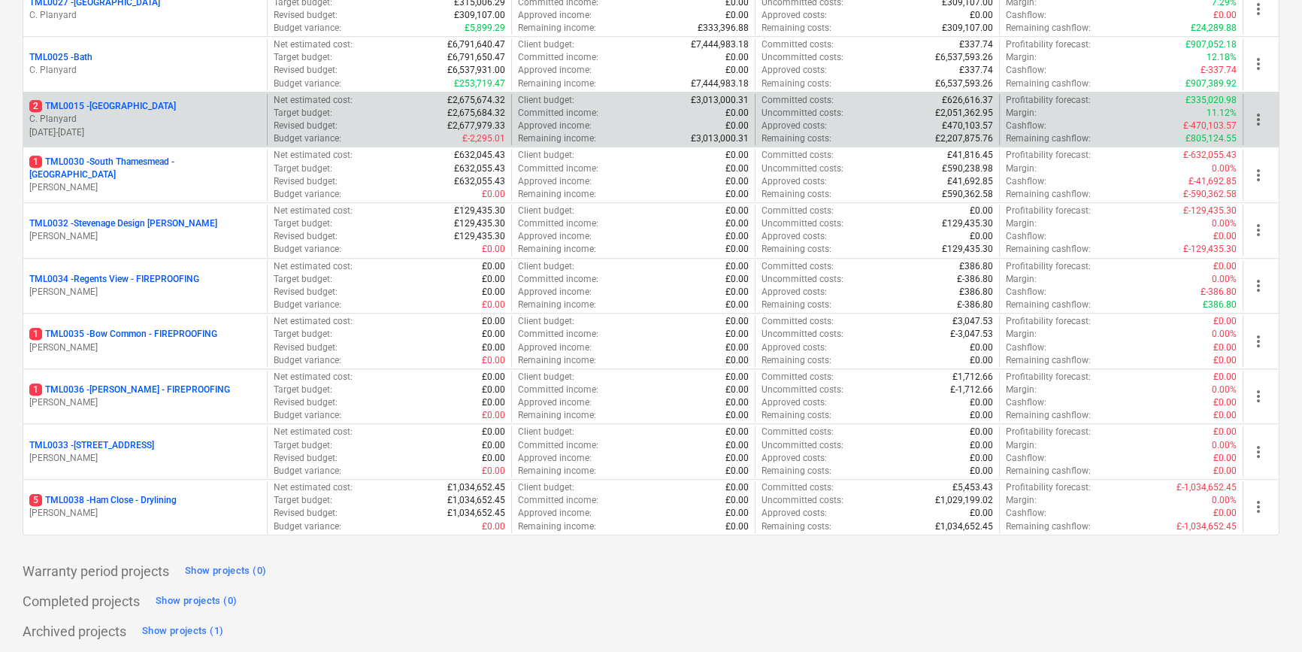
click at [157, 101] on p "2 TML0015 - [GEOGRAPHIC_DATA]" at bounding box center [102, 106] width 147 height 13
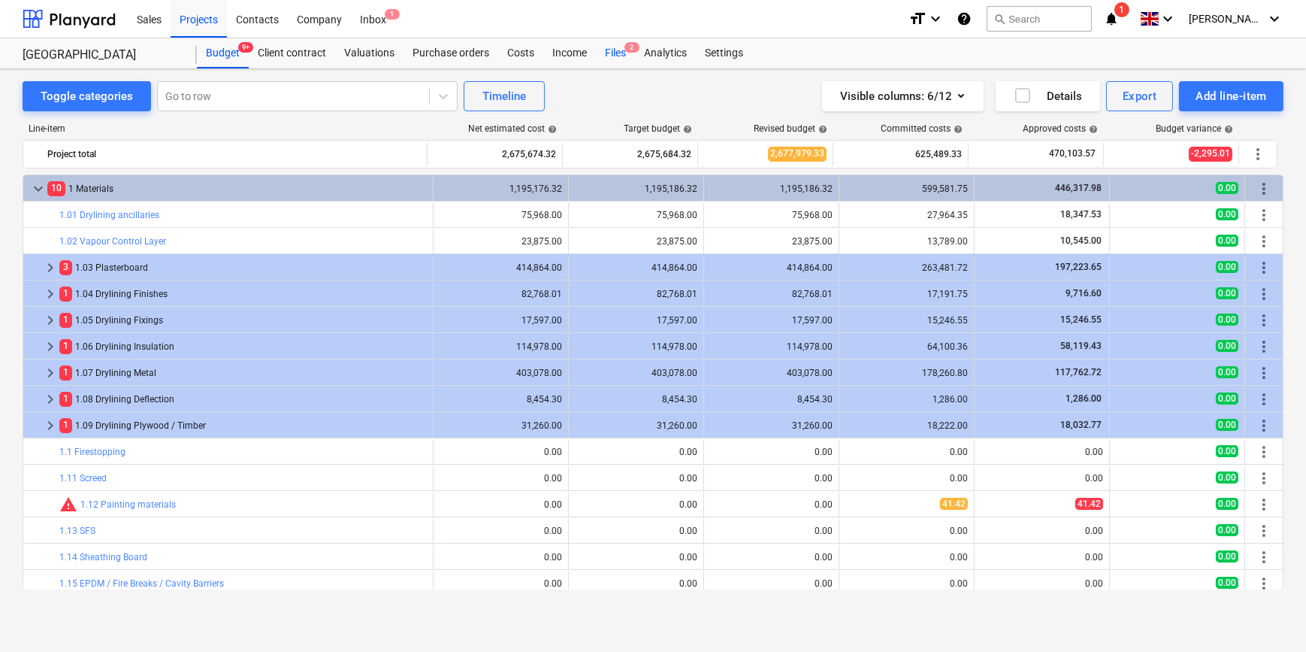
click at [609, 53] on div "Files 2" at bounding box center [615, 53] width 39 height 30
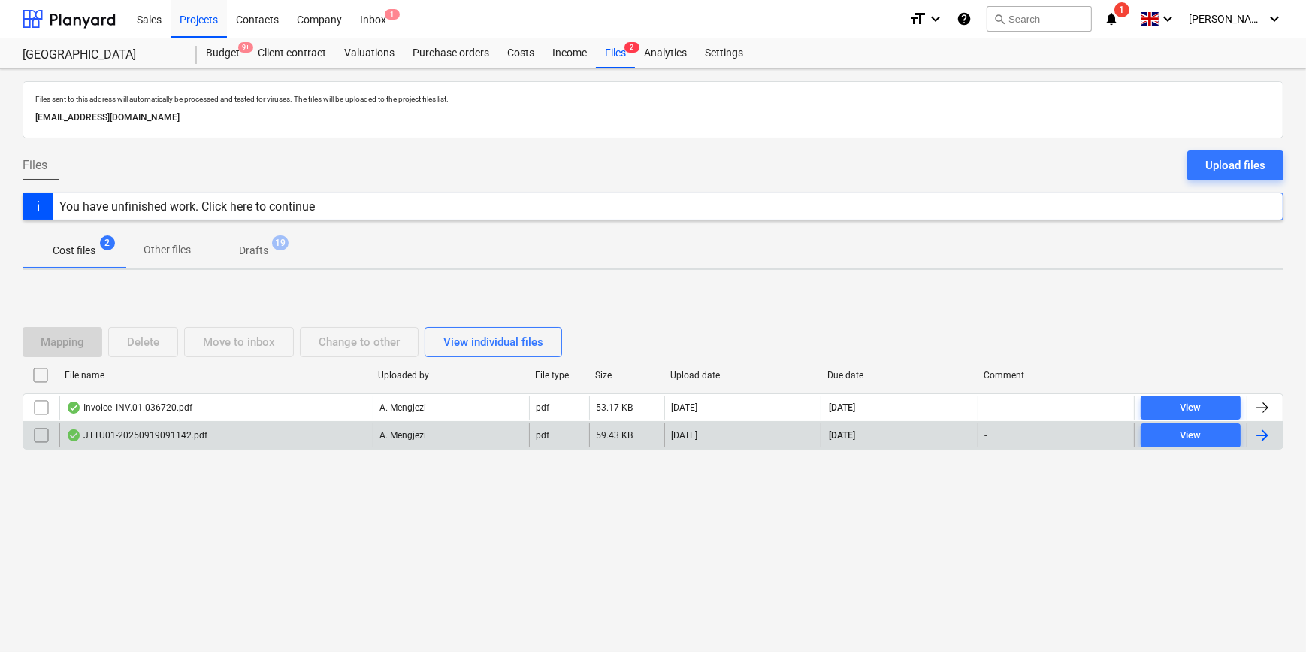
click at [1271, 437] on div at bounding box center [1262, 435] width 18 height 18
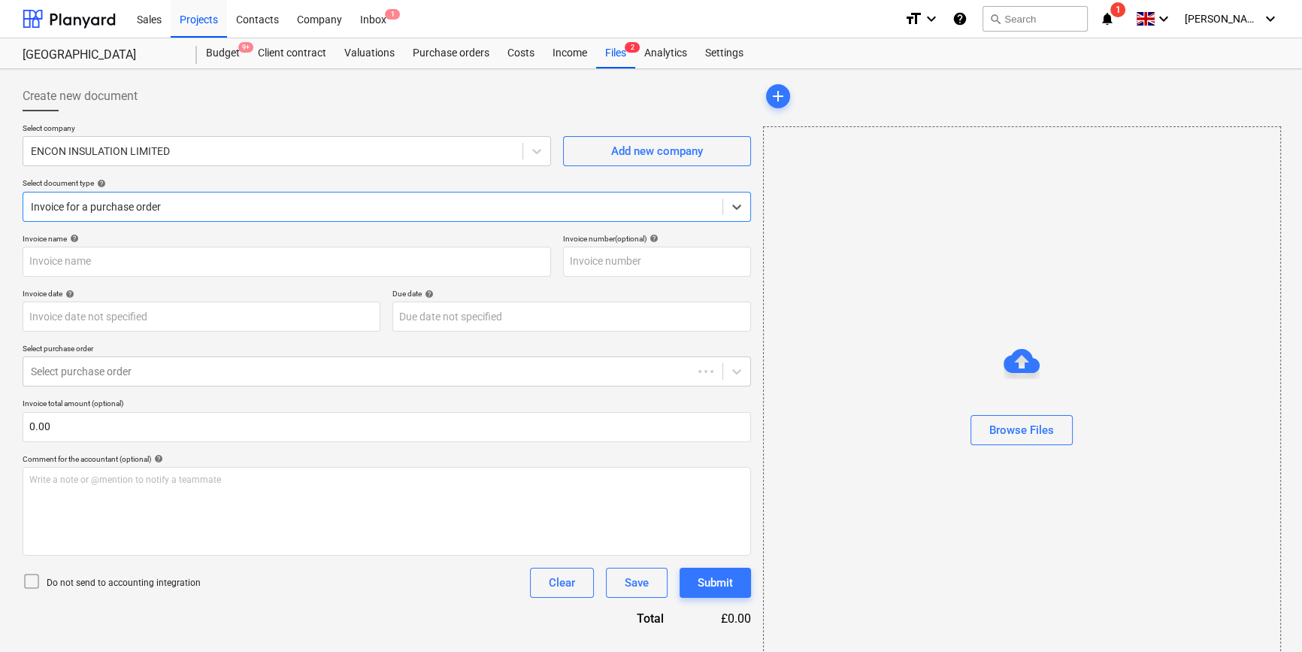
type input "53SI/520489"
type input "[DATE]"
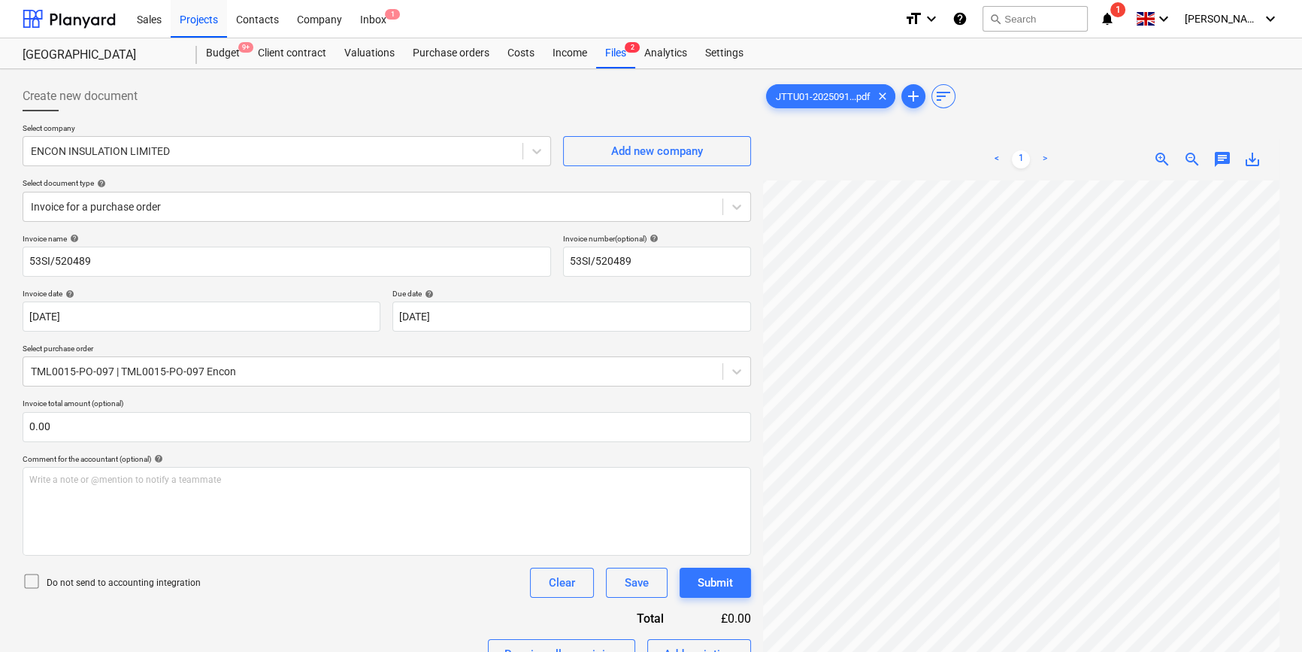
scroll to position [94, 55]
